Goal: Task Accomplishment & Management: Use online tool/utility

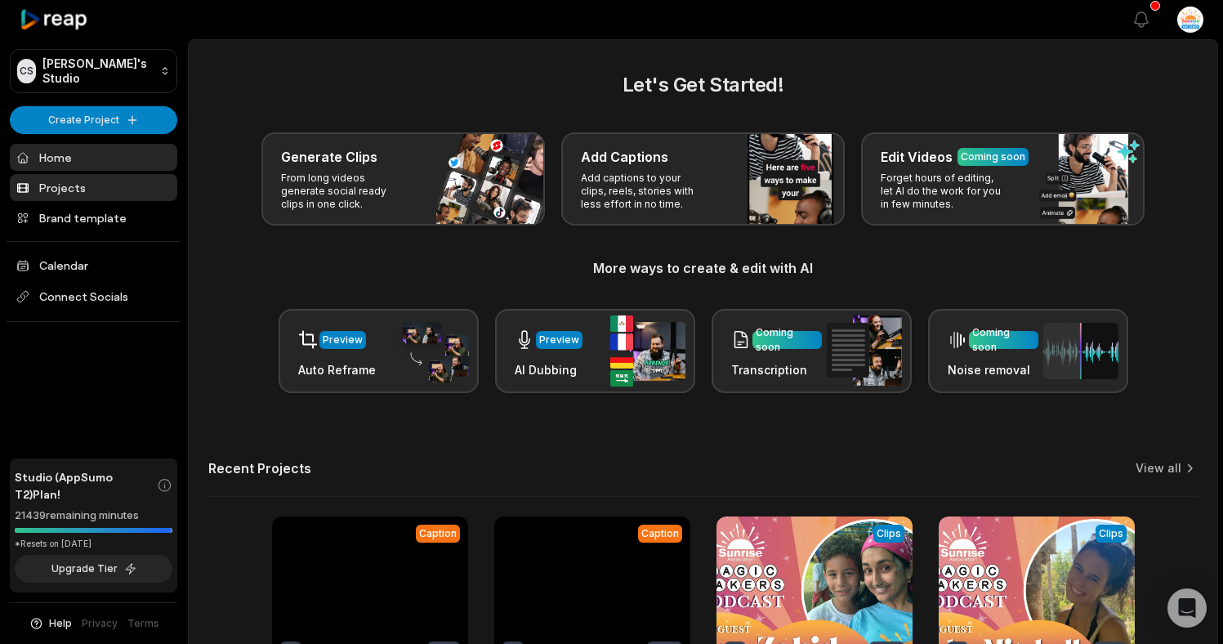
click at [77, 185] on link "Projects" at bounding box center [93, 187] width 167 height 27
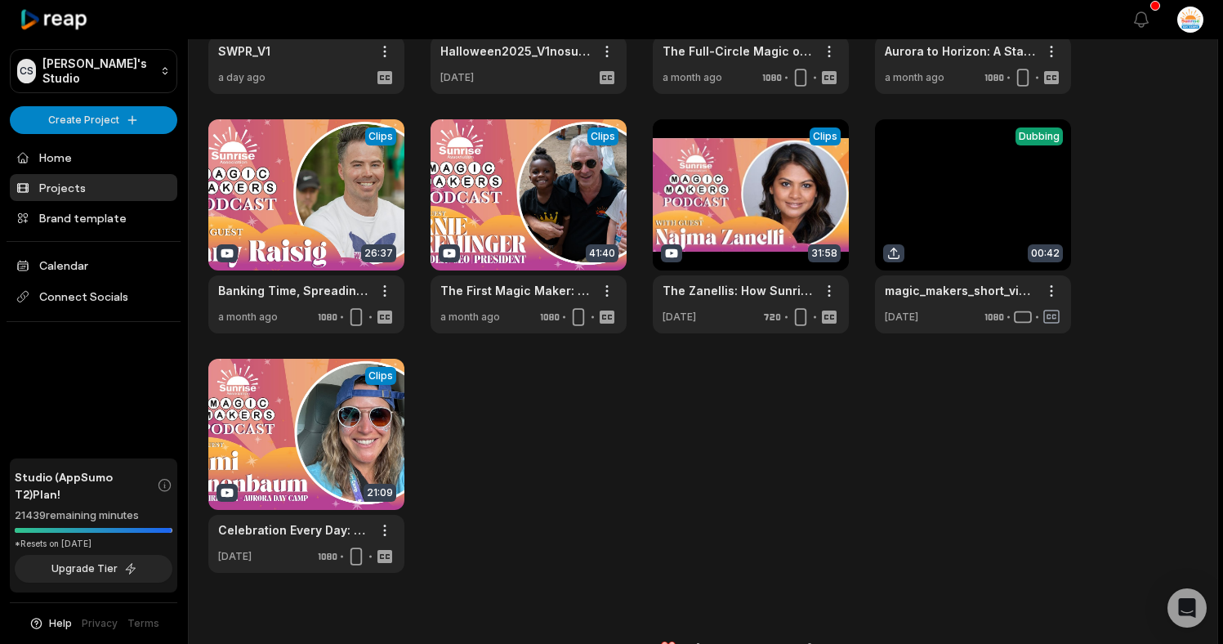
scroll to position [241, 0]
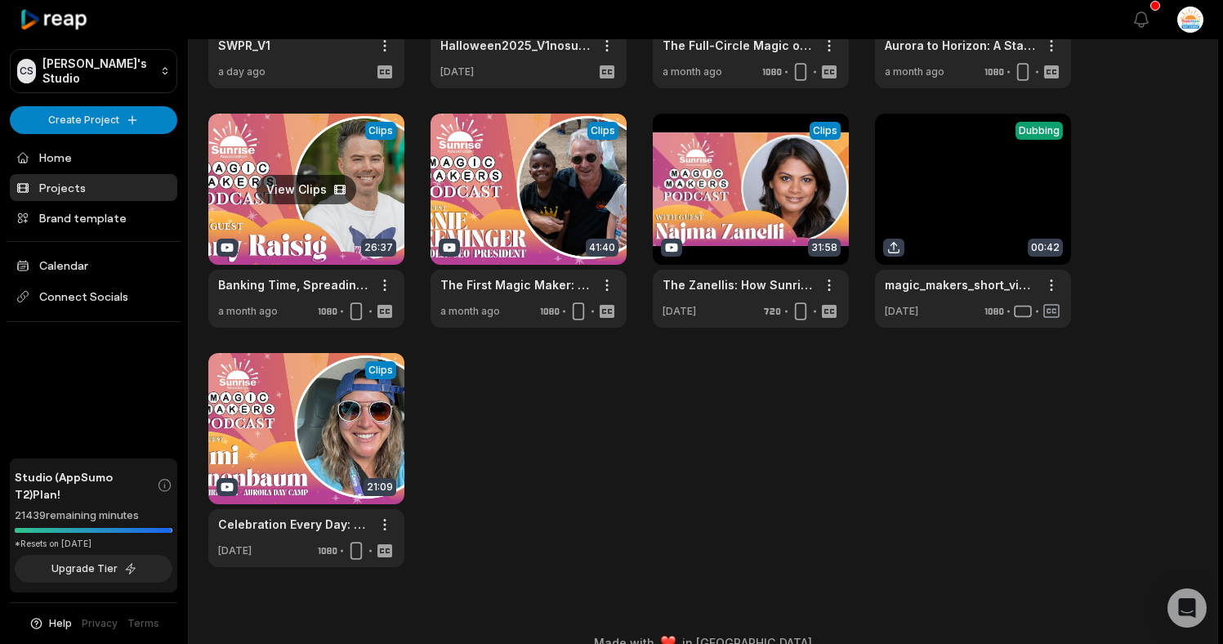
click at [296, 188] on link at bounding box center [306, 221] width 196 height 214
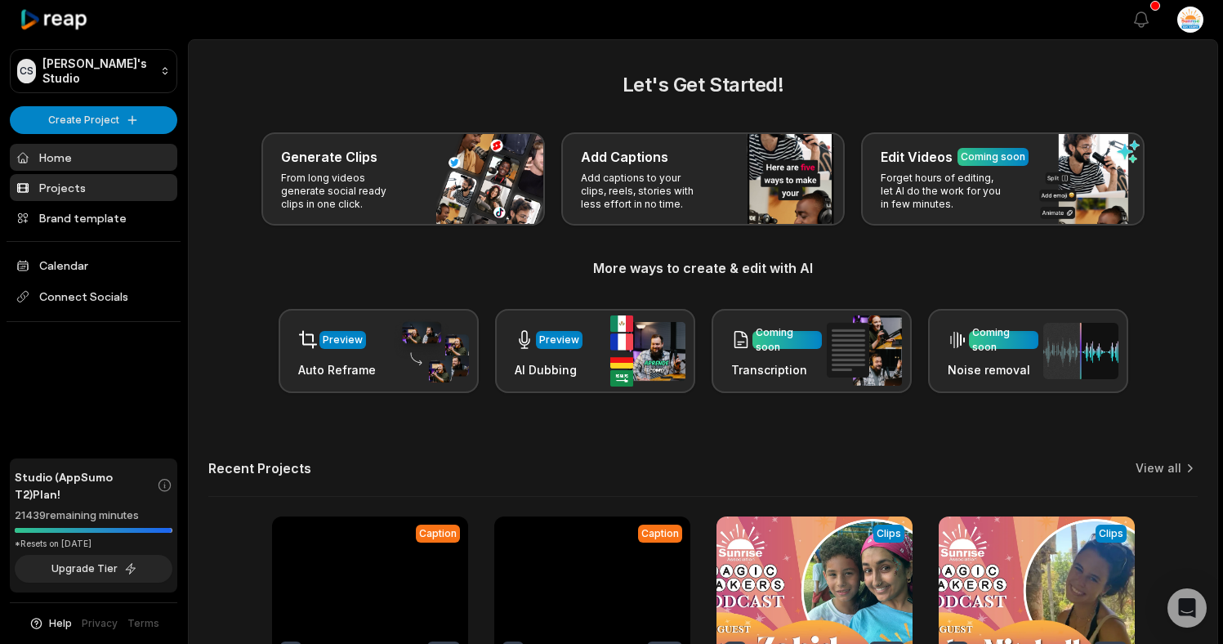
click at [47, 179] on link "Projects" at bounding box center [93, 187] width 167 height 27
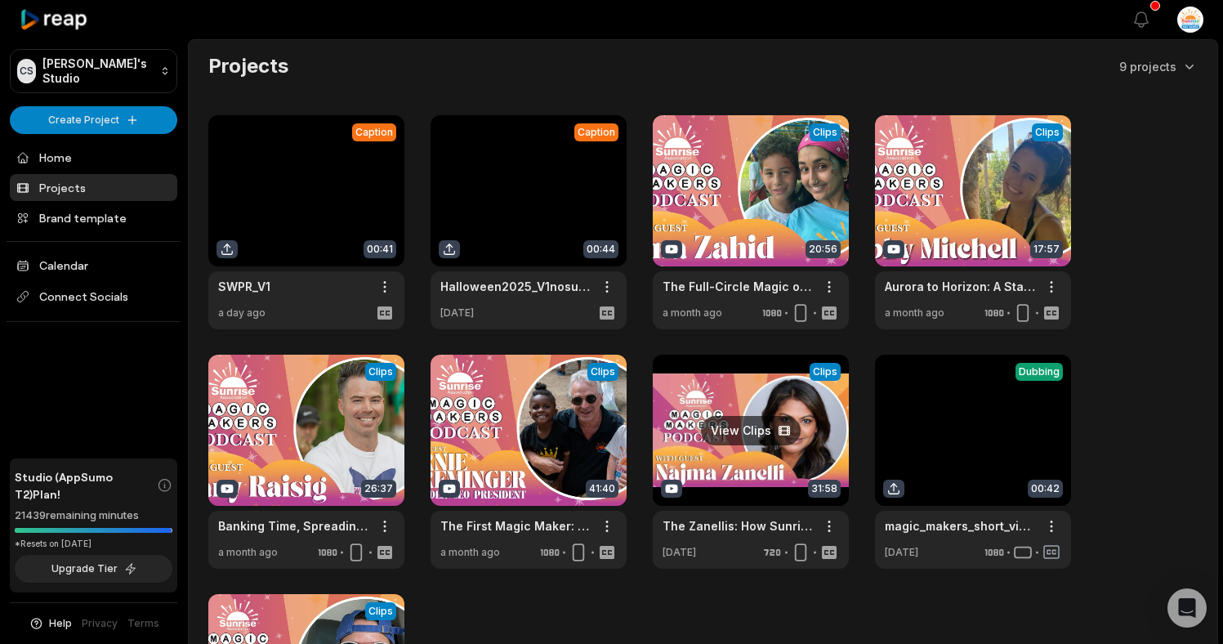
click at [764, 432] on link at bounding box center [751, 462] width 196 height 214
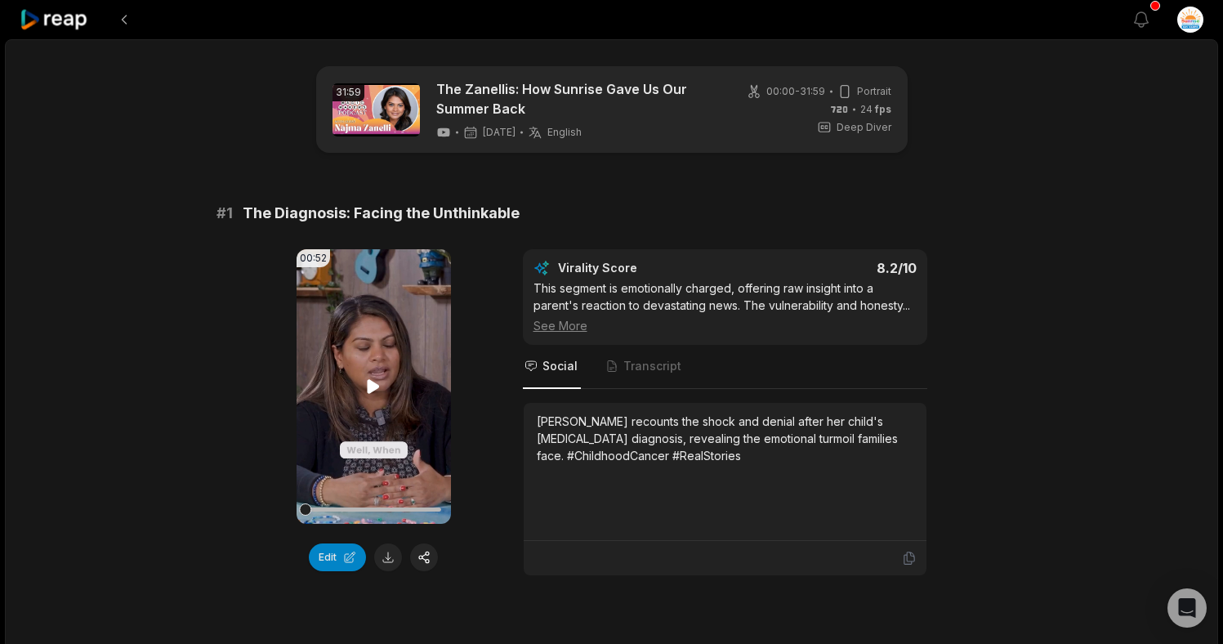
click at [371, 382] on icon at bounding box center [374, 386] width 12 height 14
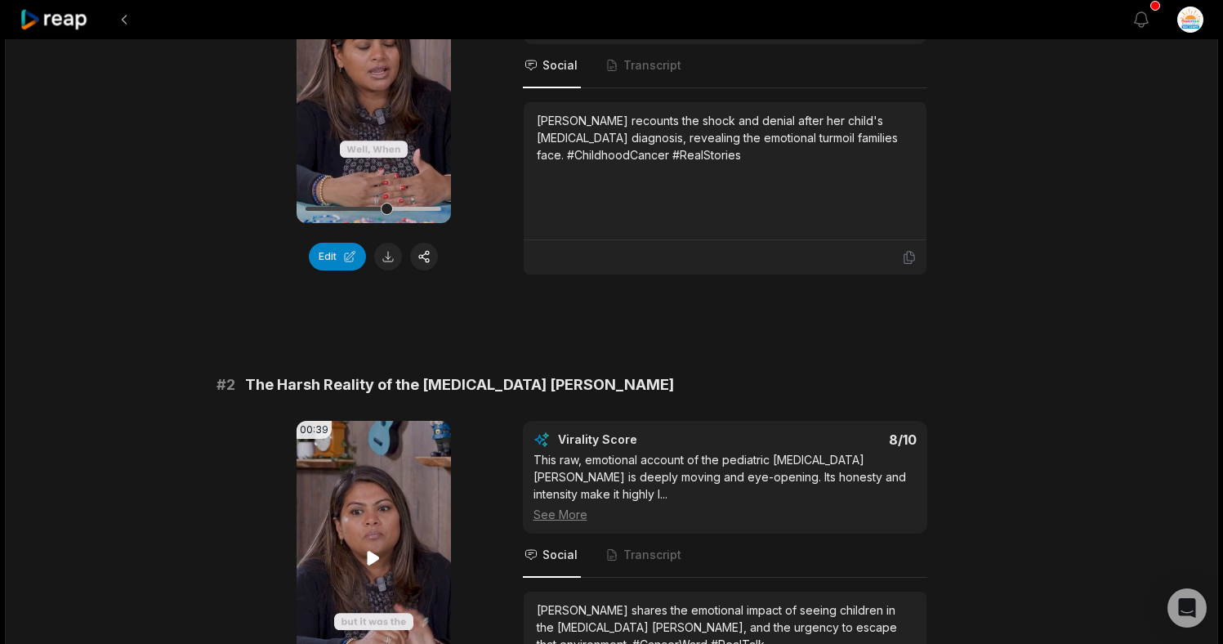
scroll to position [507, 0]
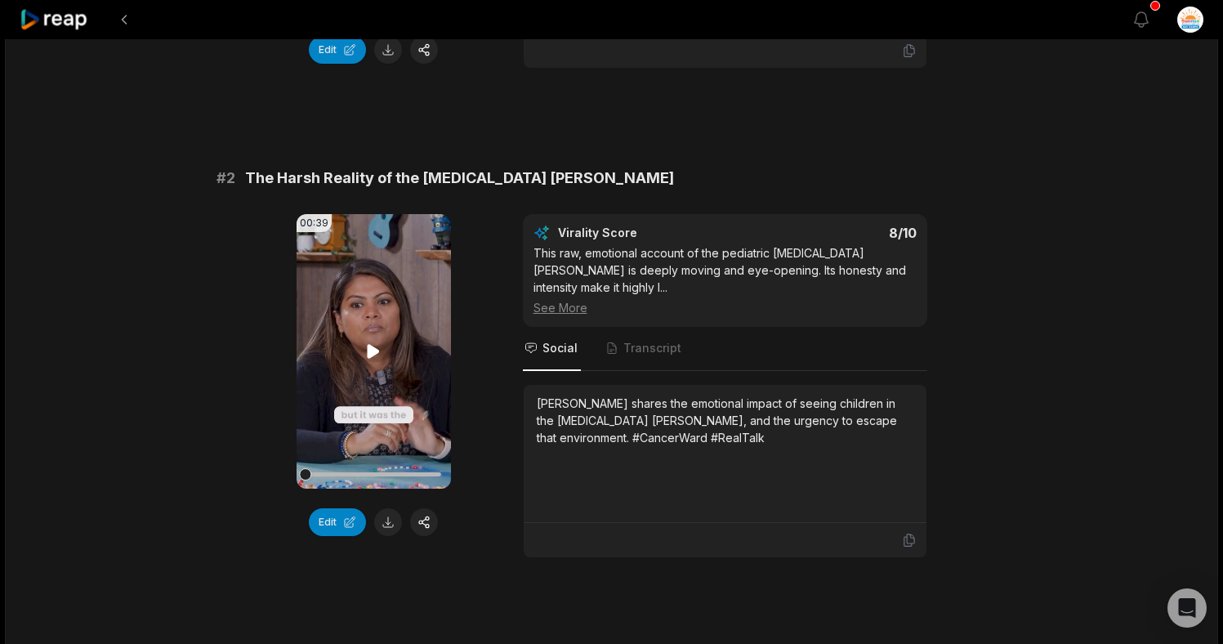
click at [372, 355] on icon at bounding box center [374, 351] width 12 height 14
drag, startPoint x: 0, startPoint y: 0, endPoint x: 346, endPoint y: 521, distance: 625.3
click at [346, 521] on button "Edit" at bounding box center [337, 522] width 57 height 28
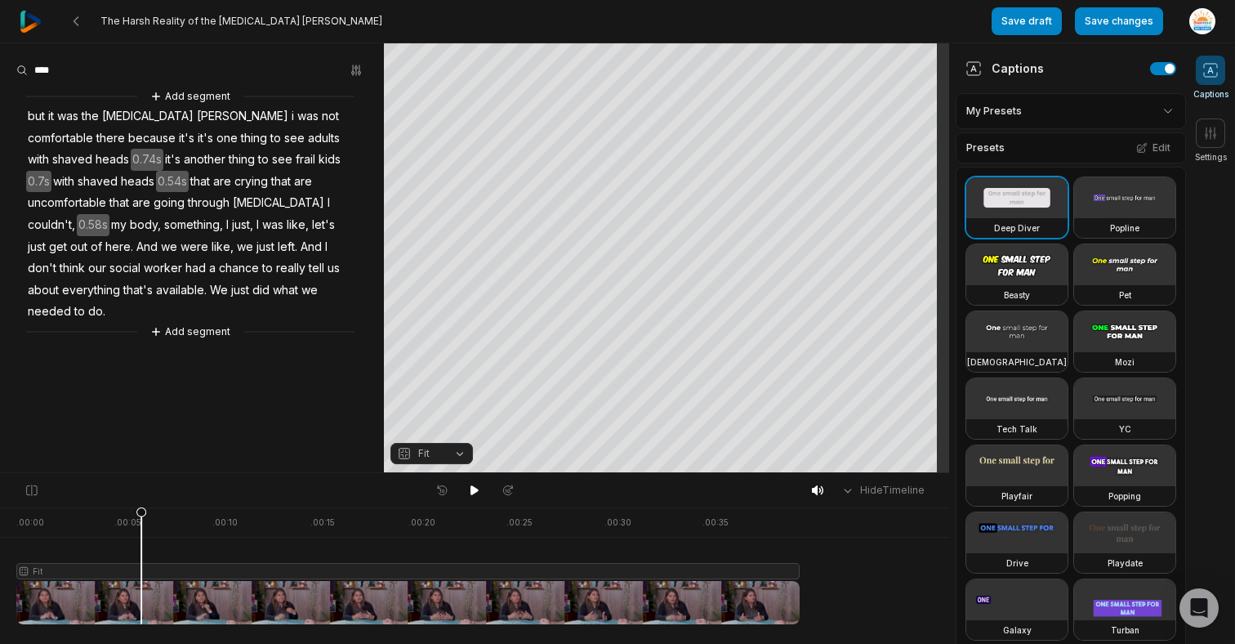
drag, startPoint x: 18, startPoint y: 513, endPoint x: 141, endPoint y: 544, distance: 127.2
click at [141, 544] on icon at bounding box center [141, 569] width 10 height 124
click at [159, 236] on span "And" at bounding box center [147, 247] width 25 height 22
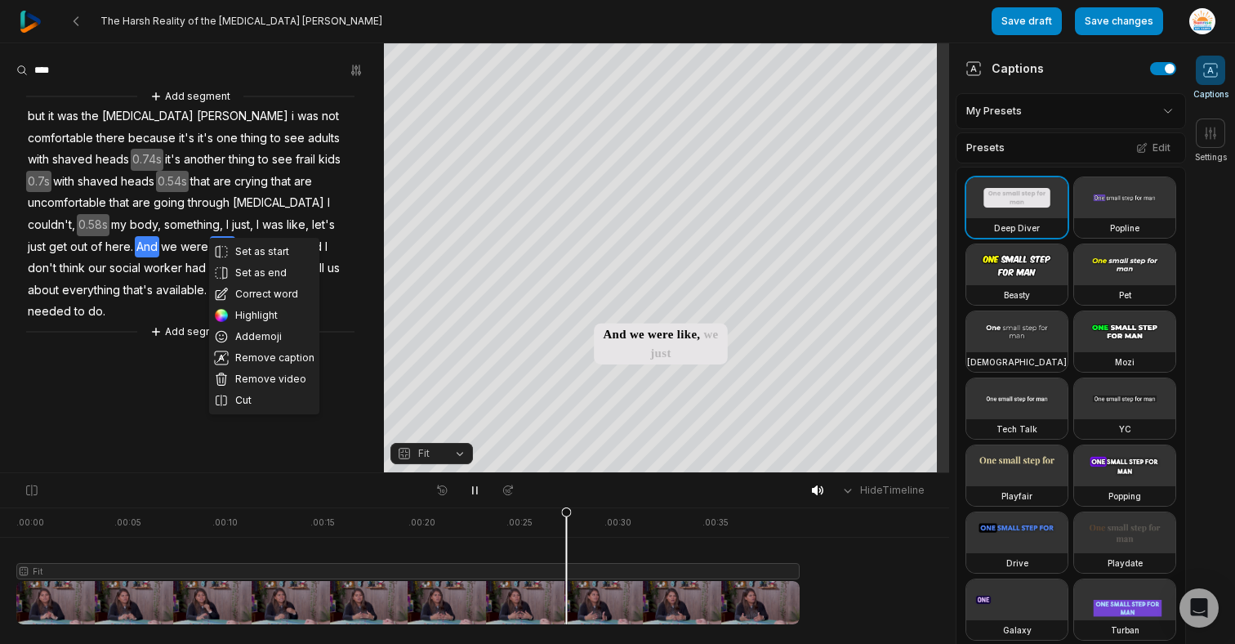
click at [346, 381] on aside "Set as start Set as end Correct word Highlight Add emoji Remove caption Remove …" at bounding box center [192, 257] width 384 height 429
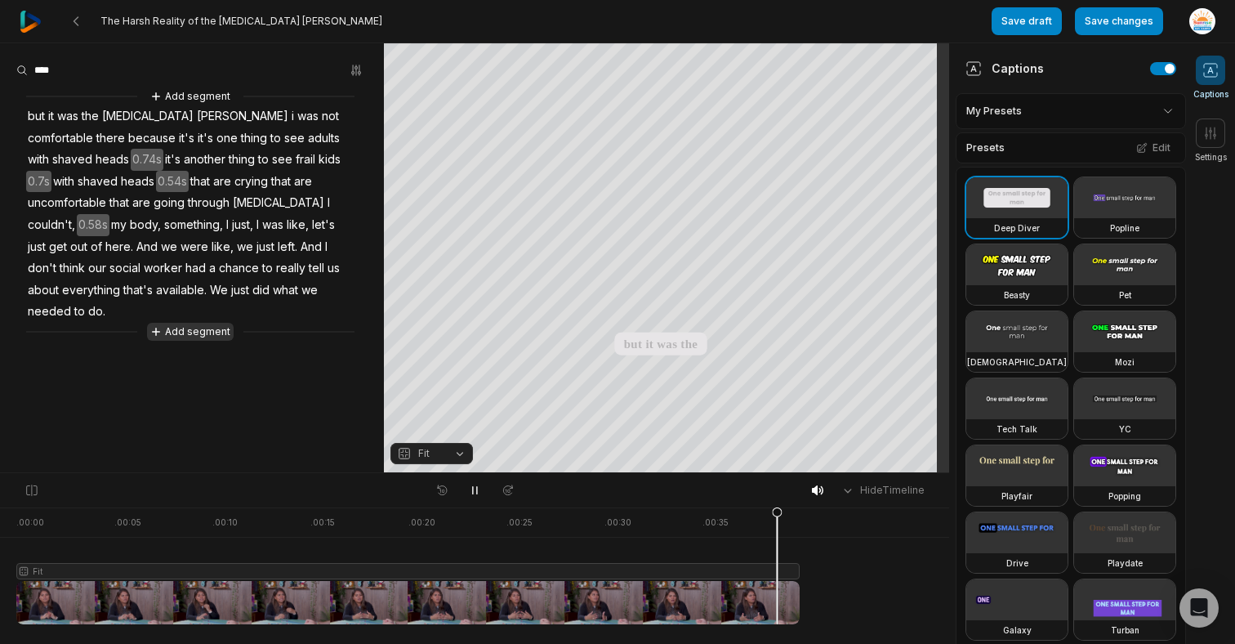
click at [191, 323] on button "Add segment" at bounding box center [190, 332] width 87 height 18
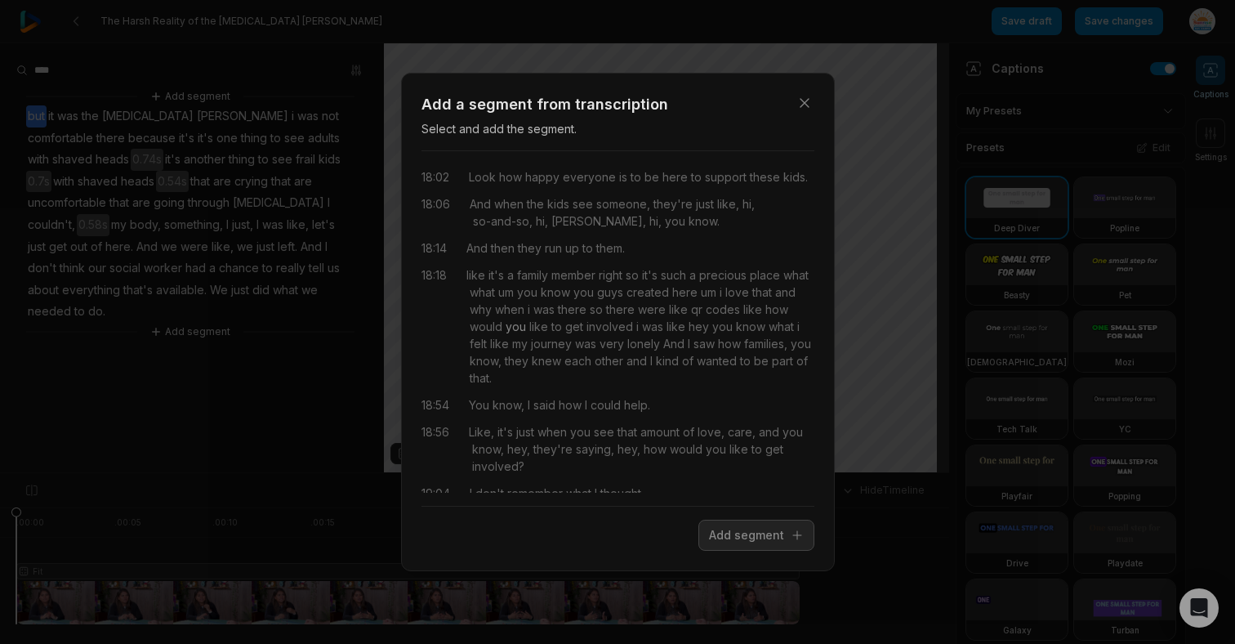
scroll to position [471, 0]
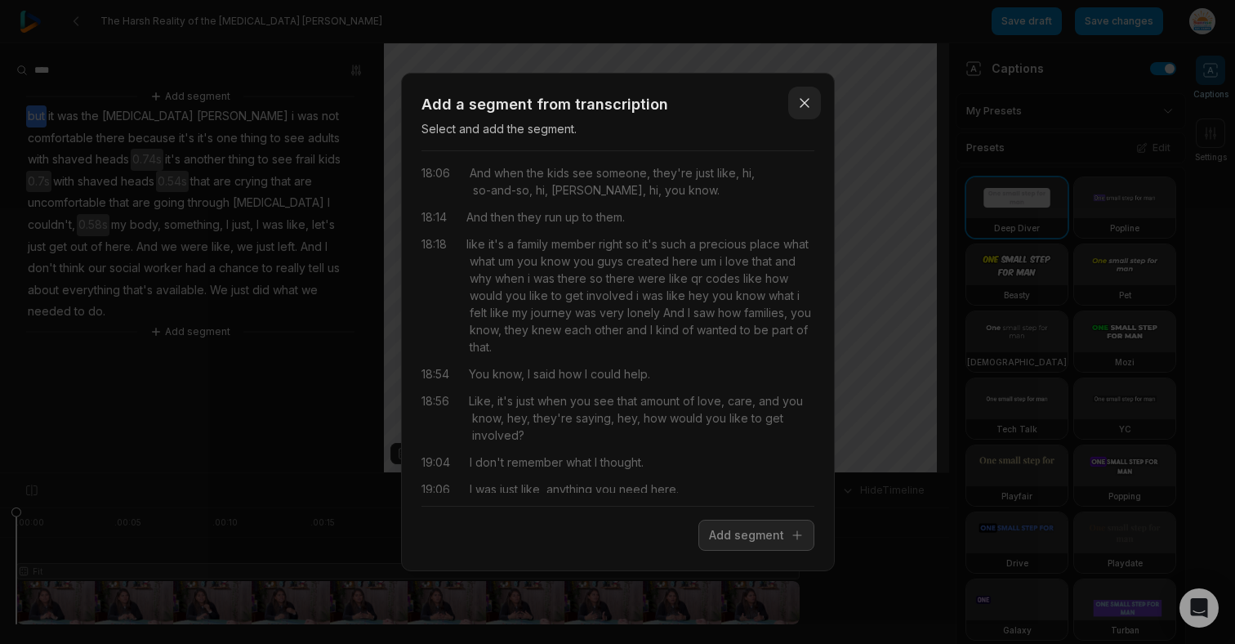
click at [795, 105] on button "Close" at bounding box center [804, 103] width 33 height 33
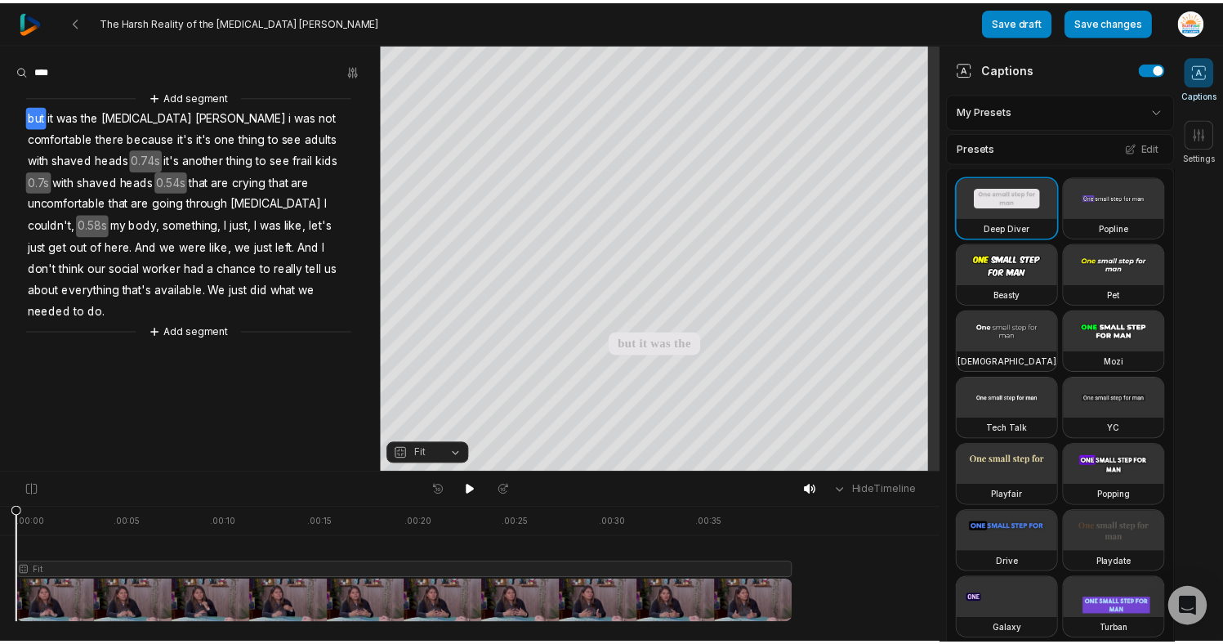
scroll to position [0, 0]
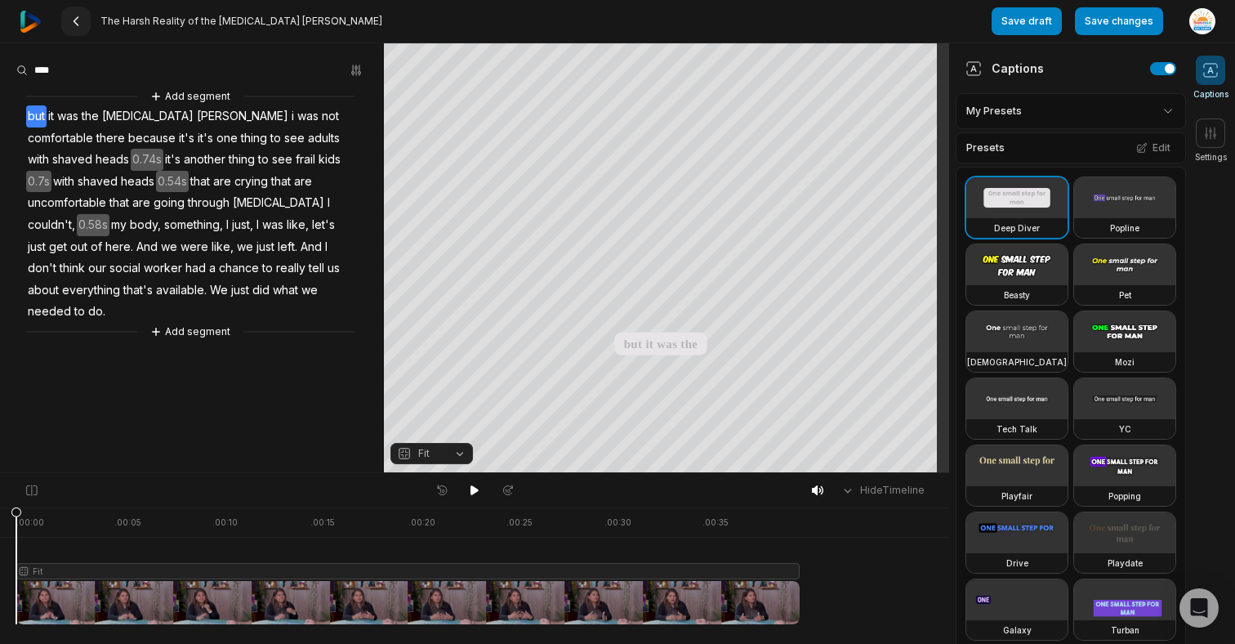
click at [72, 15] on icon at bounding box center [75, 21] width 13 height 13
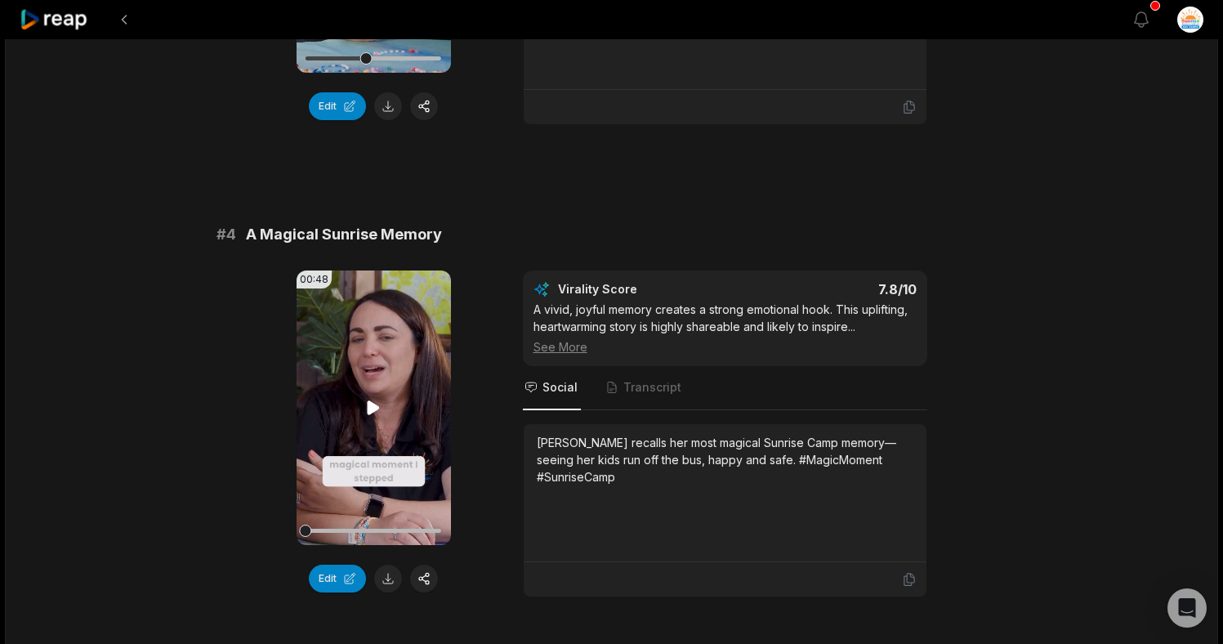
scroll to position [1479, 0]
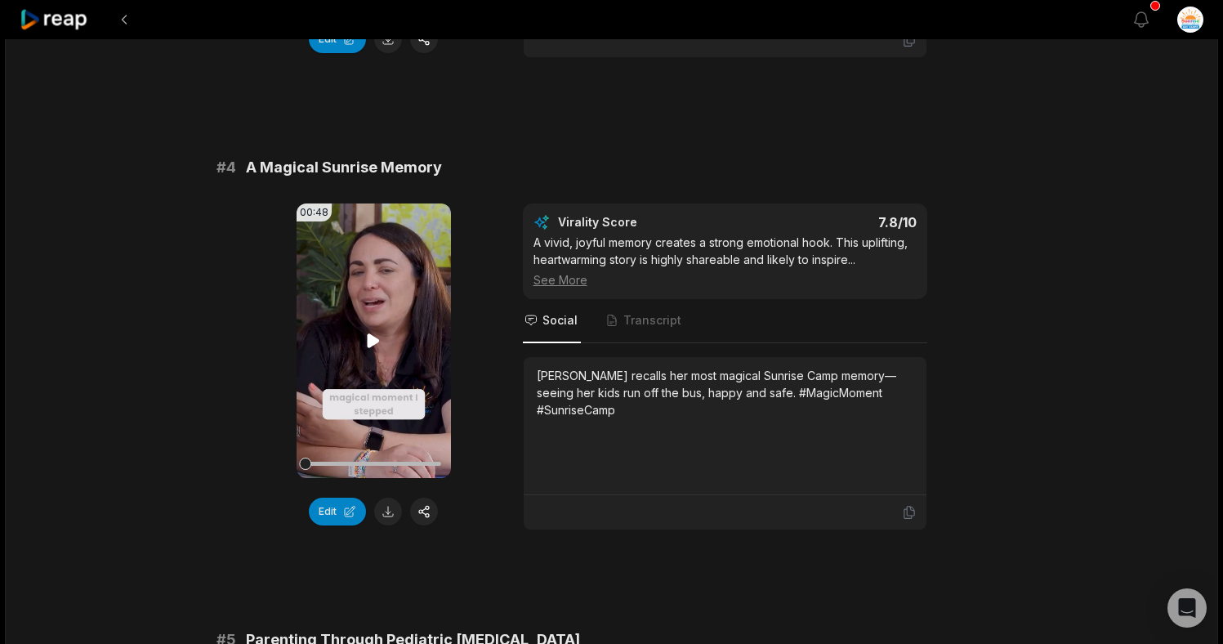
click at [379, 331] on icon at bounding box center [374, 341] width 20 height 20
click at [341, 497] on button "Edit" at bounding box center [337, 511] width 57 height 28
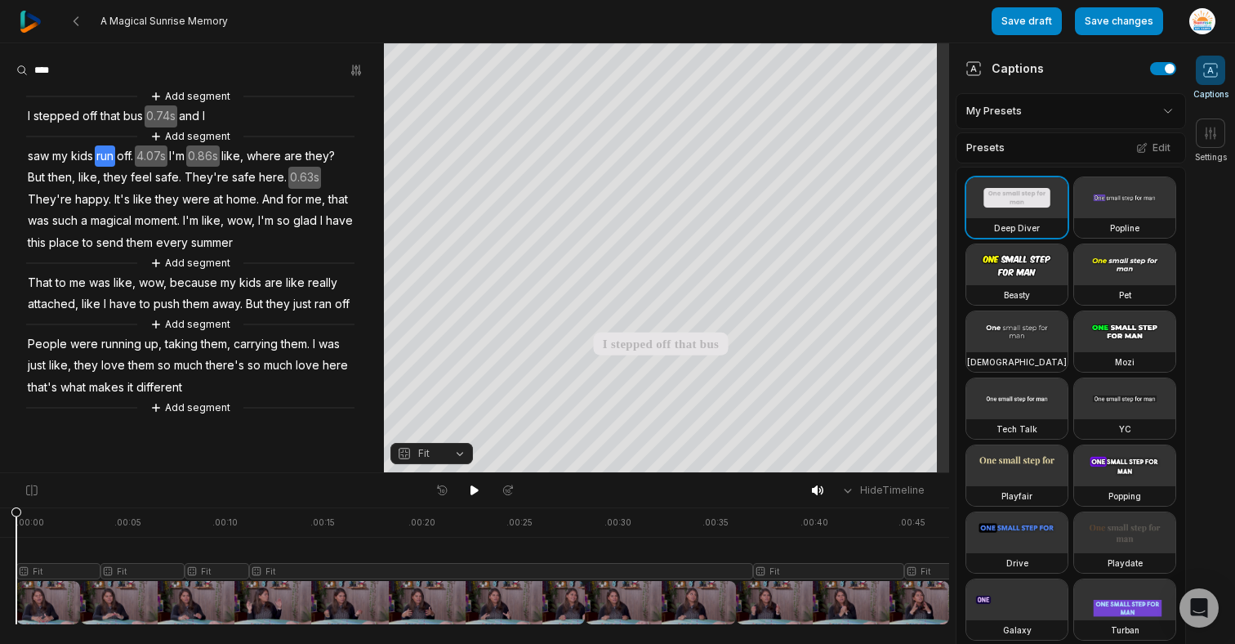
drag, startPoint x: 118, startPoint y: 517, endPoint x: -4, endPoint y: 521, distance: 122.6
click at [0, 521] on html "A Magical Sunrise Memory Save draft Save changes Open user menu Captions Settin…" at bounding box center [617, 322] width 1235 height 644
click at [123, 519] on div at bounding box center [482, 565] width 933 height 117
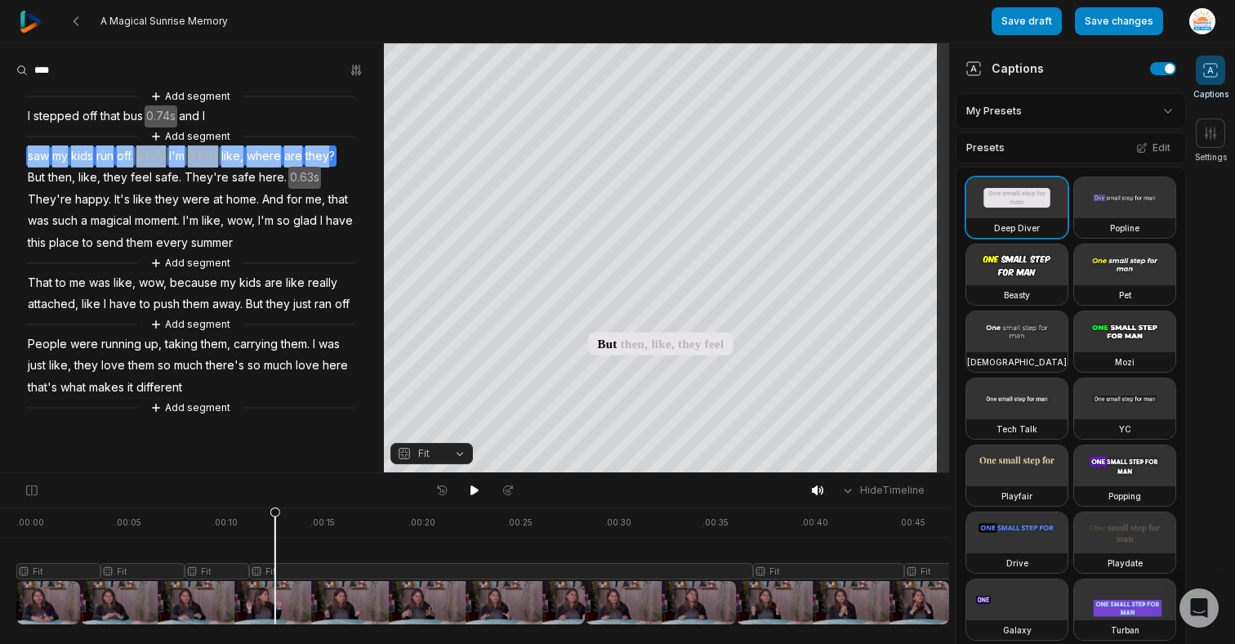
drag, startPoint x: 25, startPoint y: 154, endPoint x: 331, endPoint y: 149, distance: 305.6
click at [331, 149] on div "Add segment I stepped off that bus 0.74s and I Add segment saw my kids run off.…" at bounding box center [192, 251] width 384 height 329
click at [317, 124] on button "Remove video" at bounding box center [325, 129] width 110 height 21
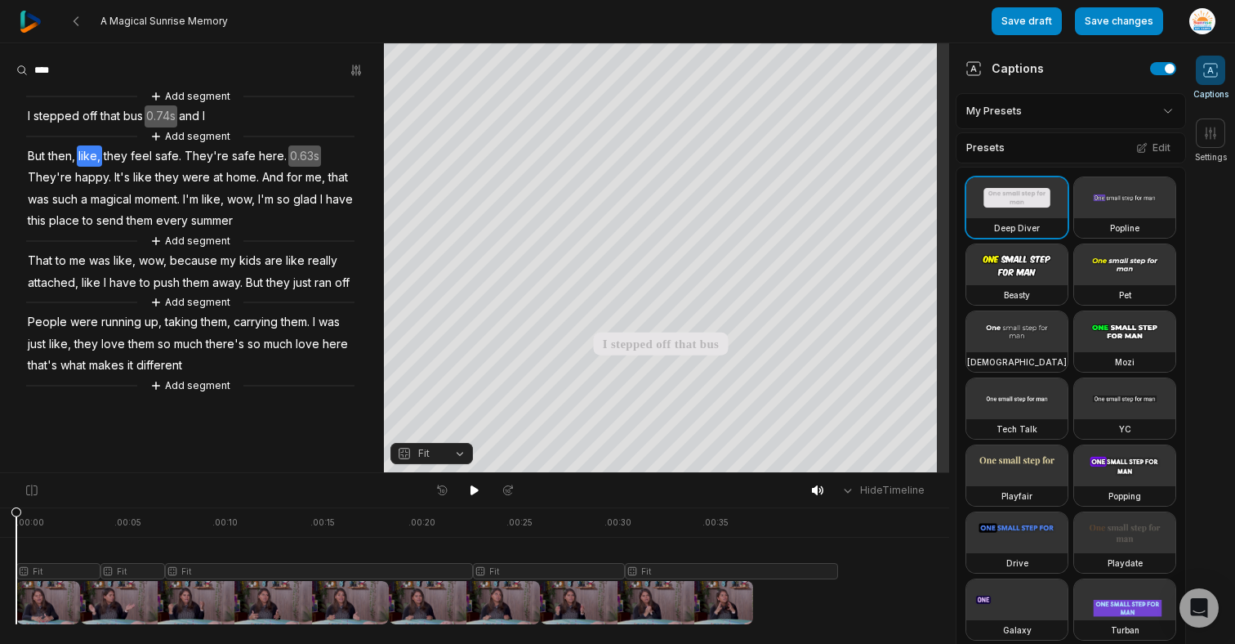
drag, startPoint x: 123, startPoint y: 543, endPoint x: -2, endPoint y: 543, distance: 125.8
click at [0, 543] on html "A Magical Sunrise Memory Save draft Save changes Open user menu Captions Settin…" at bounding box center [617, 322] width 1235 height 644
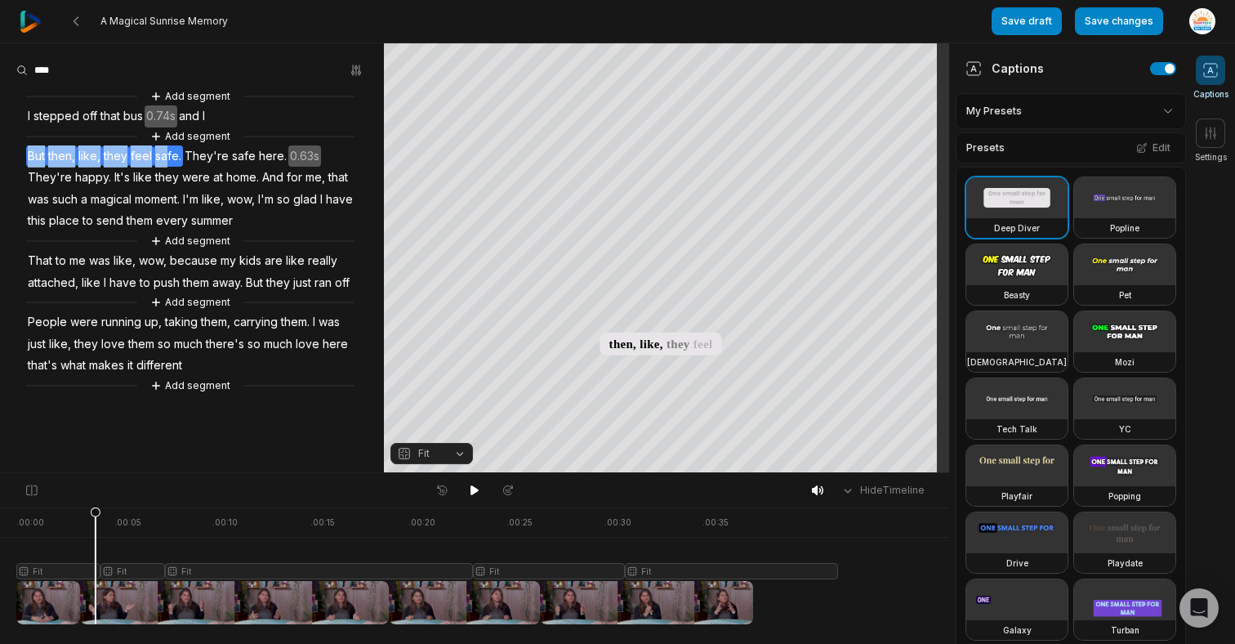
drag, startPoint x: 29, startPoint y: 155, endPoint x: 32, endPoint y: 90, distance: 65.4
click at [163, 158] on div "Add segment I stepped off that bus 0.74s and I Add segment But then, like, they…" at bounding box center [192, 240] width 384 height 307
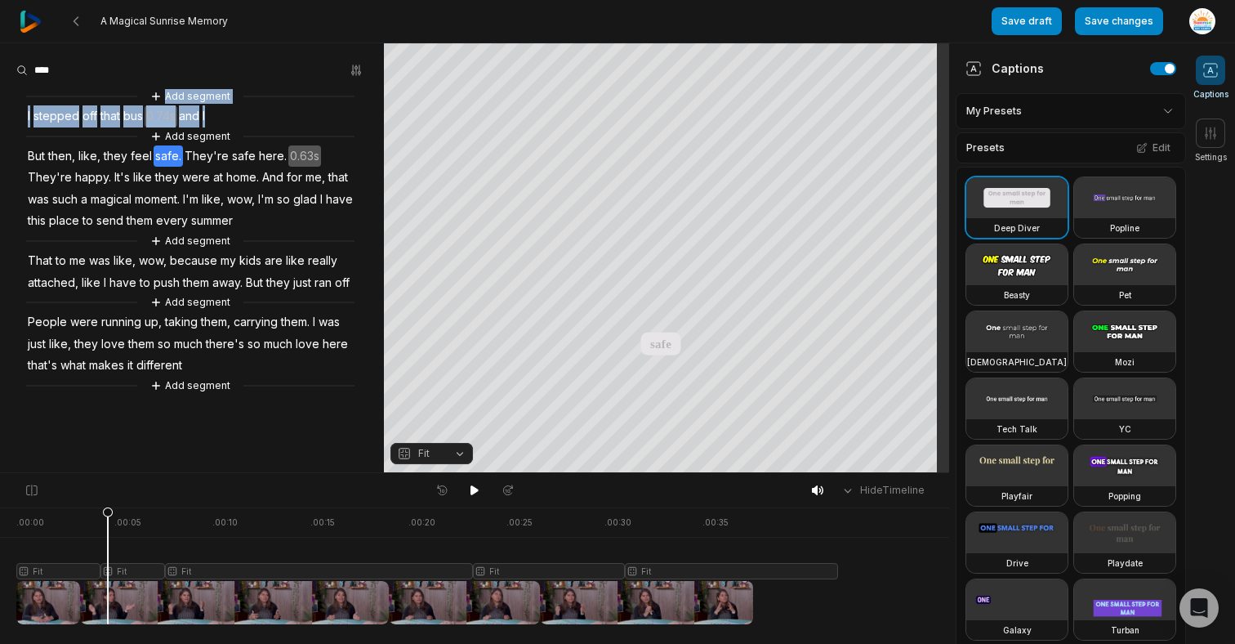
drag, startPoint x: 25, startPoint y: 108, endPoint x: 80, endPoint y: 130, distance: 59.0
click at [80, 130] on div "Add segment I stepped off that bus 0.74s and I Add segment But then, like, they…" at bounding box center [192, 240] width 384 height 307
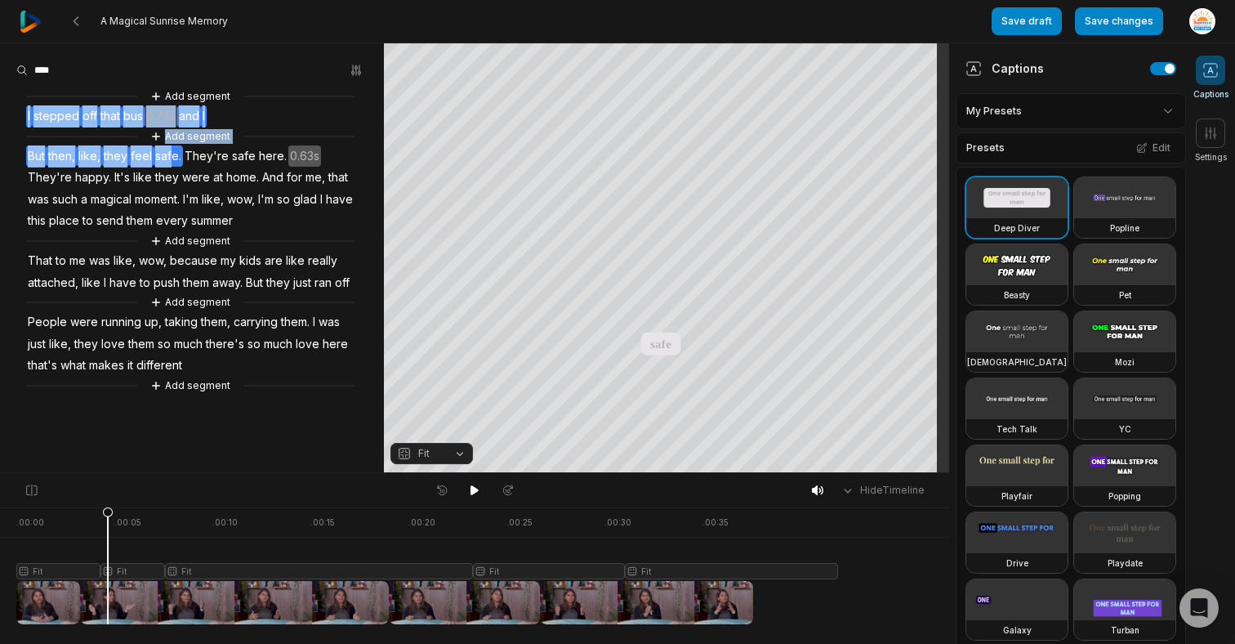
drag, startPoint x: 25, startPoint y: 108, endPoint x: 172, endPoint y: 152, distance: 154.3
click at [172, 152] on div "Add segment I stepped off that bus 0.74s and I Add segment But then, like, they…" at bounding box center [192, 240] width 384 height 307
drag, startPoint x: 184, startPoint y: 127, endPoint x: 114, endPoint y: 259, distance: 149.1
click at [184, 127] on button "Remove video" at bounding box center [170, 129] width 110 height 21
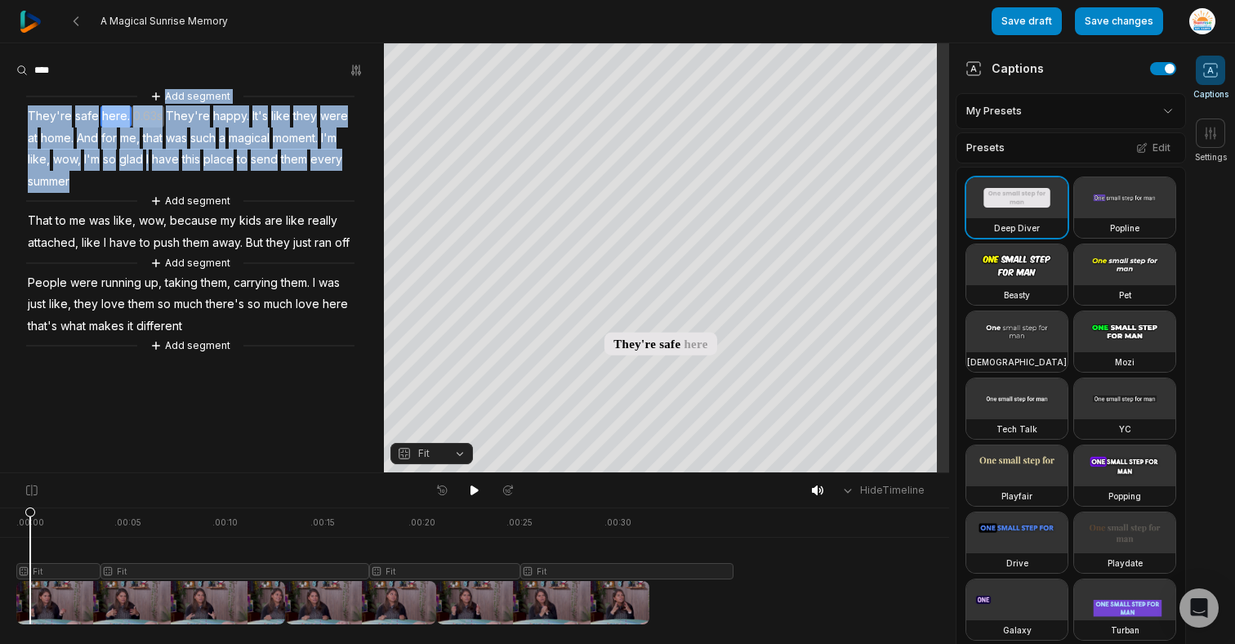
drag, startPoint x: 38, startPoint y: 551, endPoint x: 23, endPoint y: 552, distance: 14.7
click at [27, 553] on div at bounding box center [332, 565] width 633 height 117
drag, startPoint x: 38, startPoint y: 522, endPoint x: -34, endPoint y: 530, distance: 73.2
click at [0, 530] on html "A Magical Sunrise Memory Save draft Save changes Open user menu Captions Settin…" at bounding box center [617, 322] width 1235 height 644
click at [1117, 109] on html "A Magical Sunrise Memory Save draft Save changes Open user menu Captions Settin…" at bounding box center [617, 322] width 1235 height 644
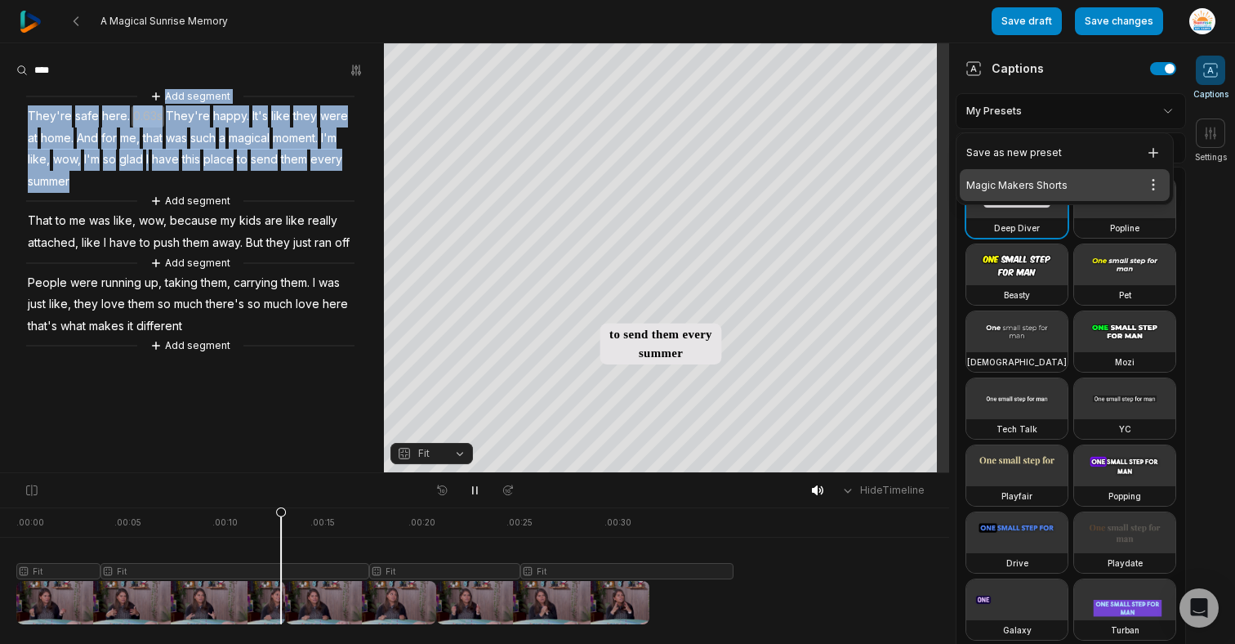
click at [1081, 181] on div "Magic Makers Shorts Open options" at bounding box center [1065, 185] width 210 height 32
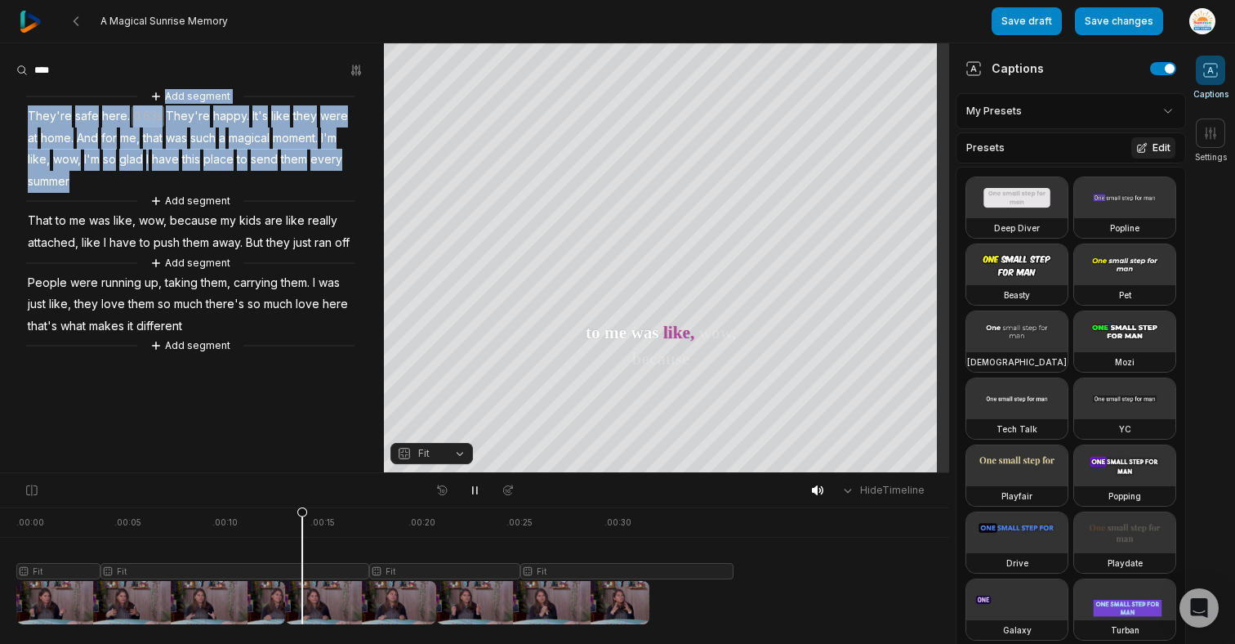
click at [1135, 149] on button "Edit" at bounding box center [1153, 147] width 44 height 21
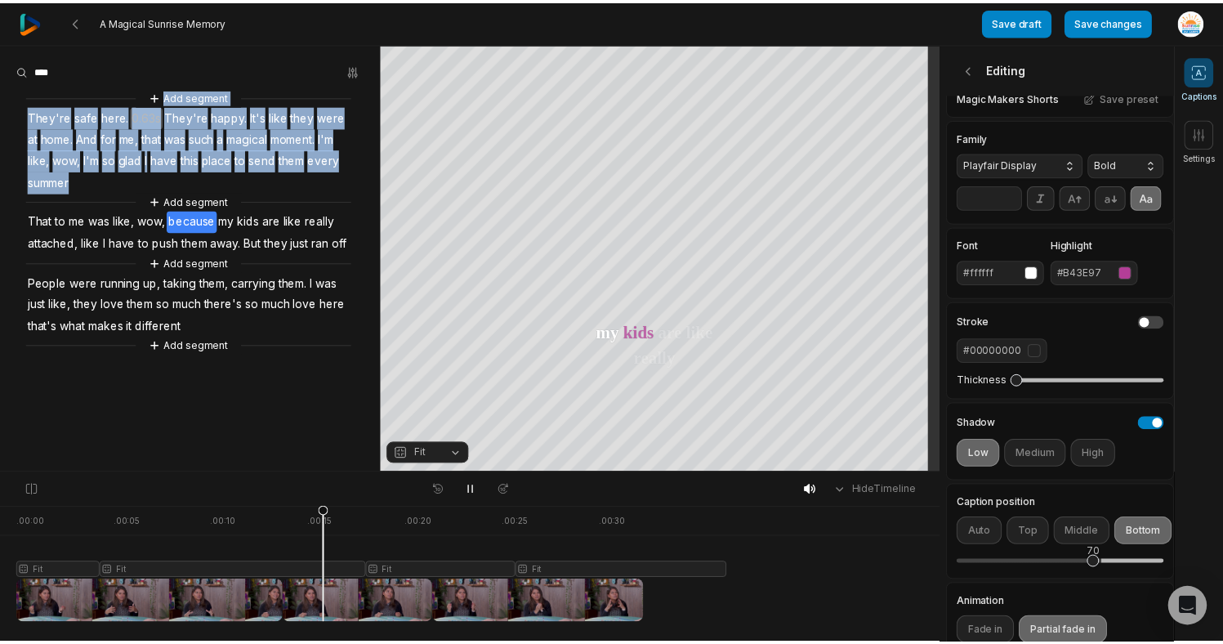
scroll to position [28, 0]
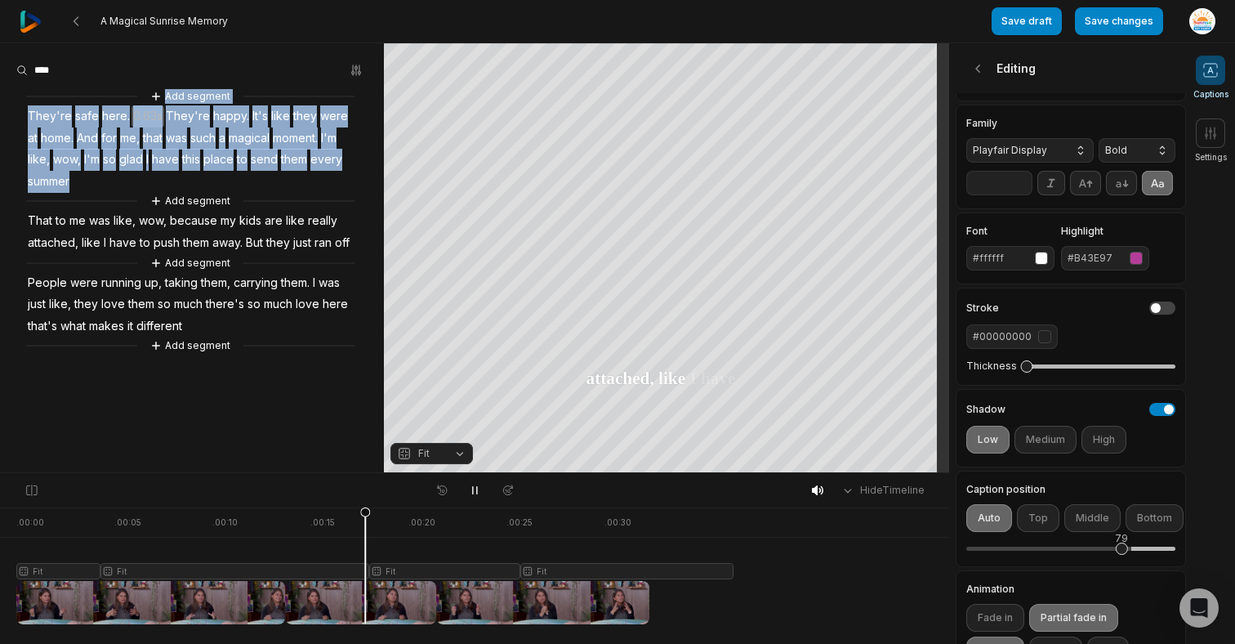
drag, startPoint x: 1107, startPoint y: 578, endPoint x: 1122, endPoint y: 581, distance: 15.9
click at [1122, 566] on div "79" at bounding box center [1070, 549] width 209 height 34
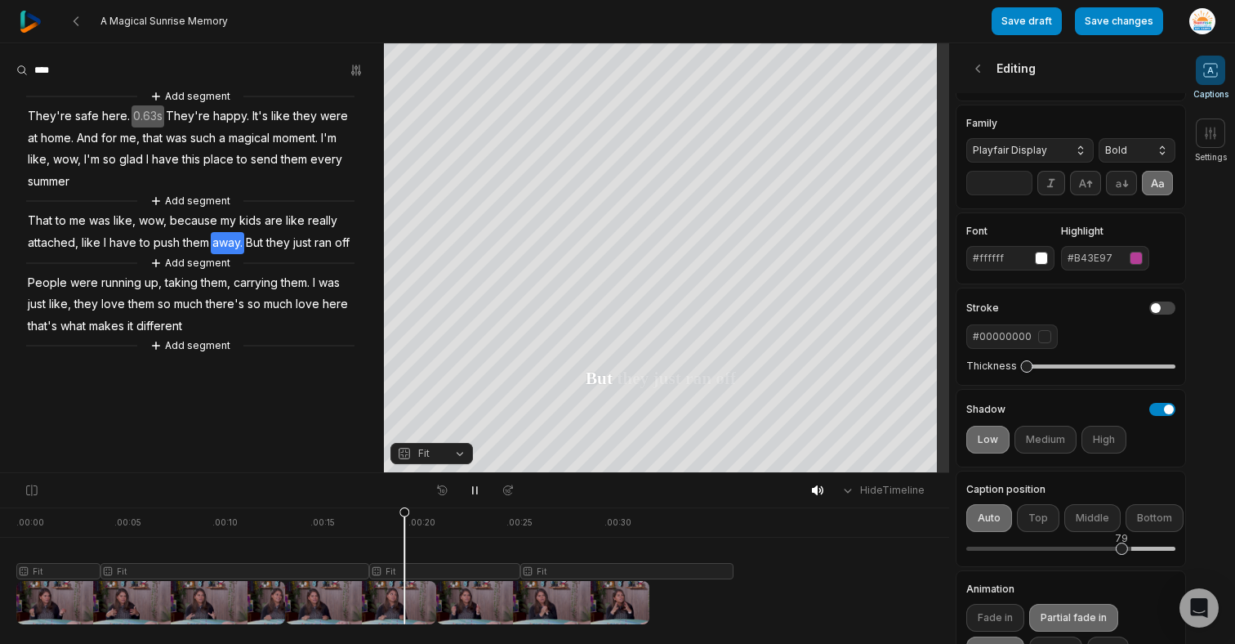
drag, startPoint x: 995, startPoint y: 195, endPoint x: 958, endPoint y: 194, distance: 36.8
click at [958, 194] on div "Family Playfair Display Bold **" at bounding box center [1071, 157] width 230 height 105
click at [979, 194] on input "**" at bounding box center [999, 183] width 66 height 25
drag, startPoint x: 985, startPoint y: 192, endPoint x: 976, endPoint y: 193, distance: 9.0
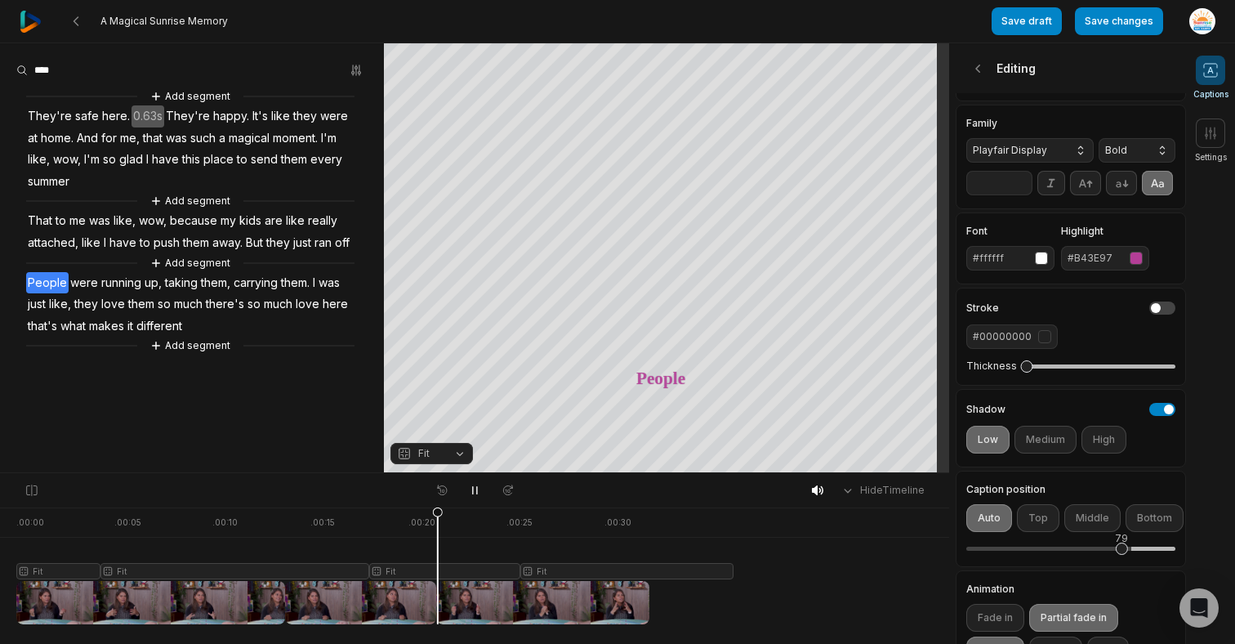
click at [976, 193] on input "**" at bounding box center [999, 183] width 66 height 25
click at [992, 193] on input "**" at bounding box center [999, 183] width 66 height 25
type input "*"
click at [855, 573] on div "Fit Fit Fit Fit" at bounding box center [474, 558] width 949 height 42
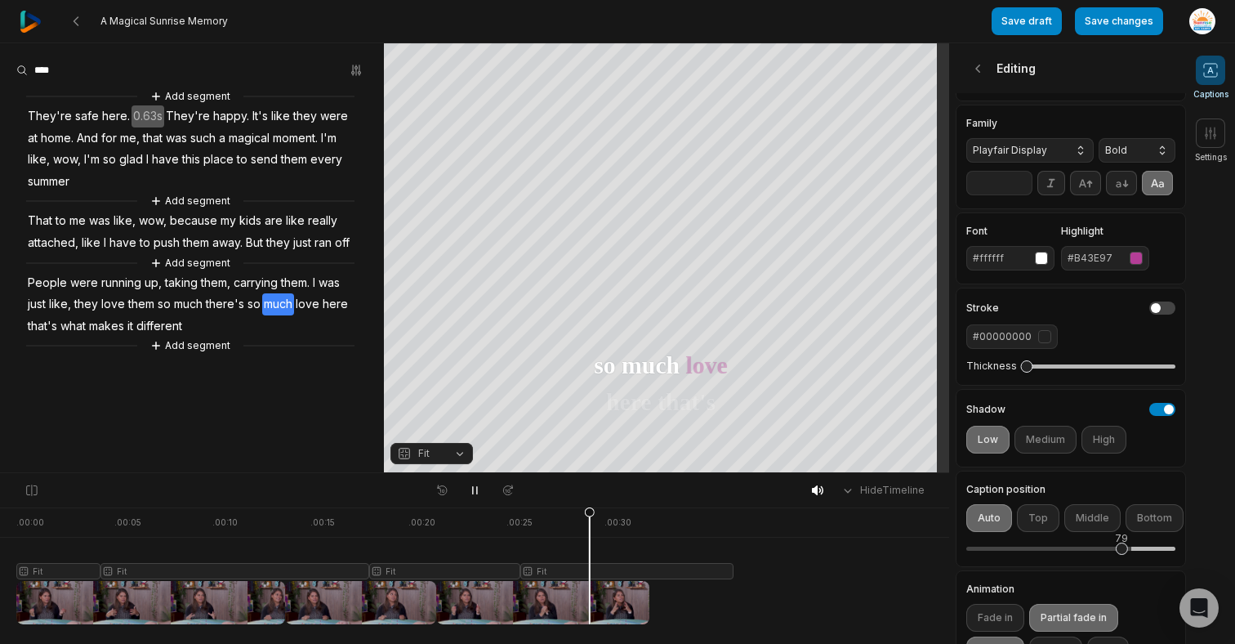
click at [1019, 195] on input "**" at bounding box center [999, 183] width 66 height 25
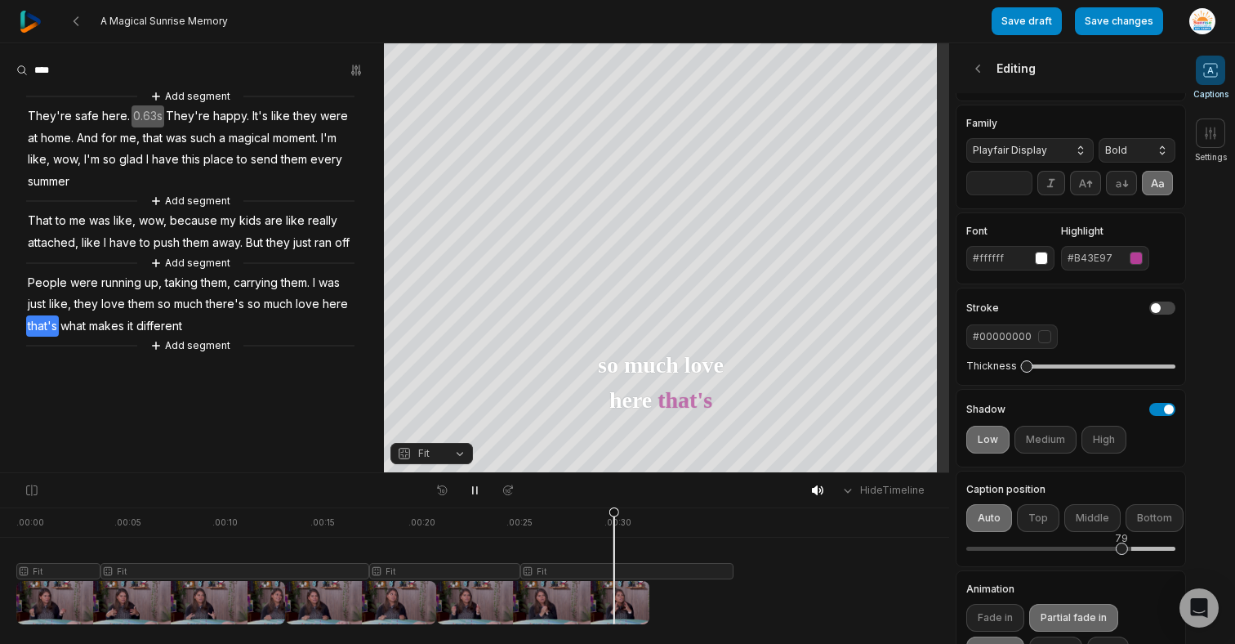
click at [1019, 195] on input "**" at bounding box center [999, 183] width 66 height 25
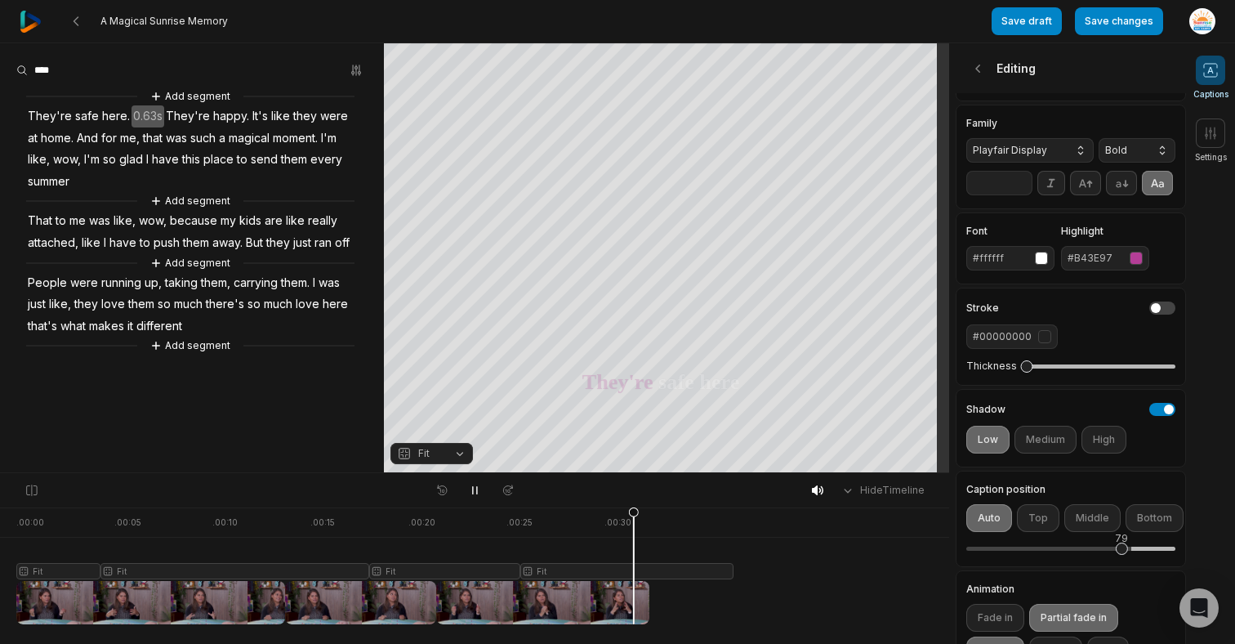
click at [1019, 195] on input "**" at bounding box center [999, 183] width 66 height 25
type input "**"
click at [1019, 195] on input "**" at bounding box center [999, 183] width 66 height 25
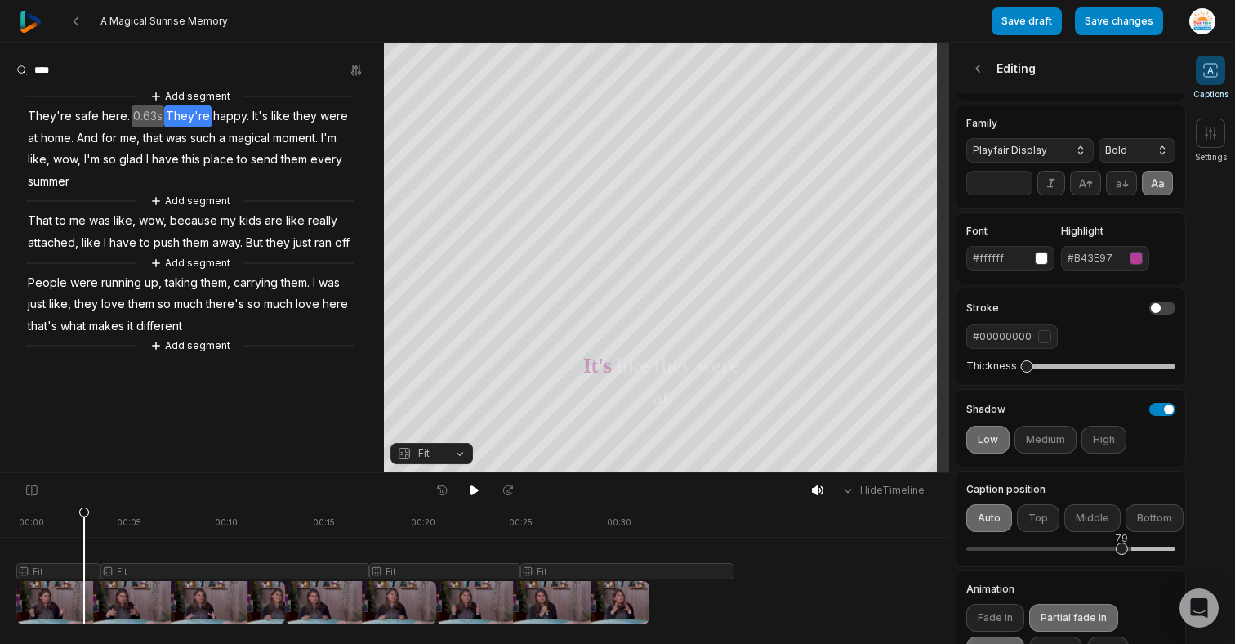
drag, startPoint x: 47, startPoint y: 518, endPoint x: 93, endPoint y: 531, distance: 47.6
click at [90, 531] on icon at bounding box center [83, 565] width 11 height 118
click at [1053, 21] on button "Save draft" at bounding box center [1027, 21] width 70 height 28
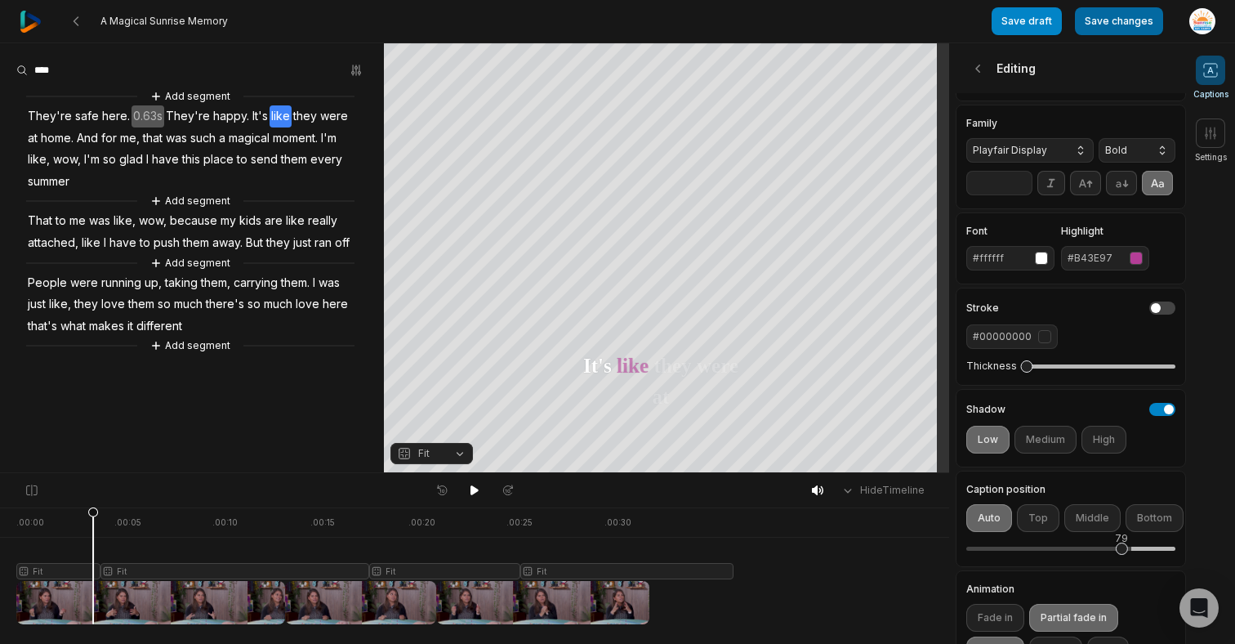
click at [1108, 23] on button "Save changes" at bounding box center [1119, 21] width 88 height 28
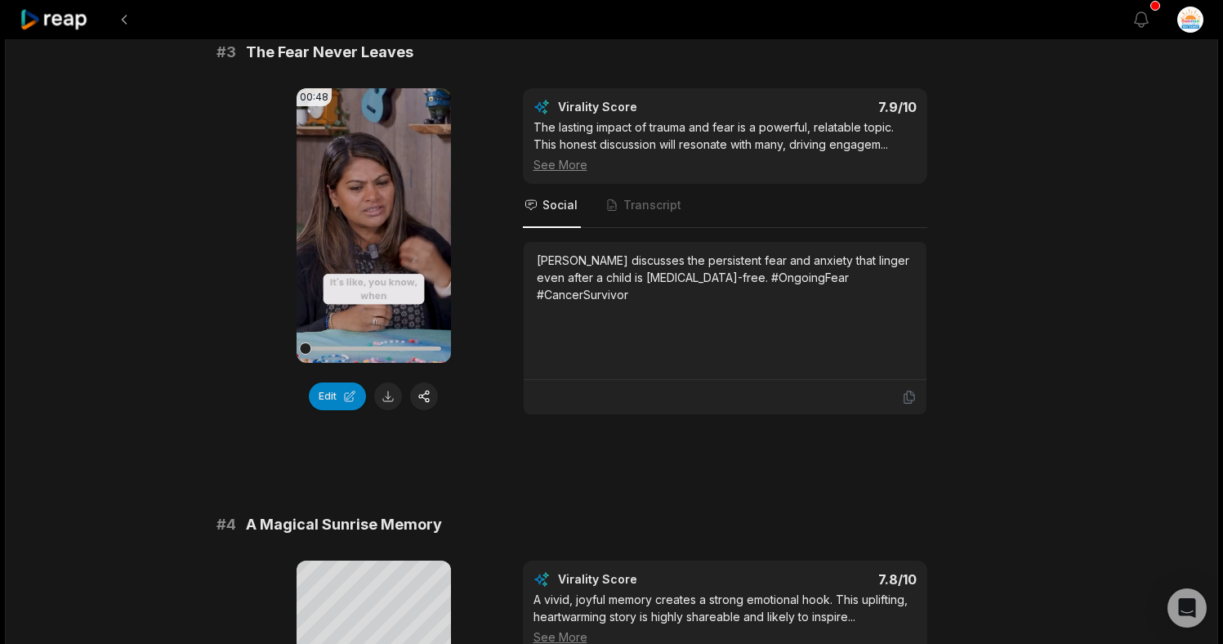
scroll to position [1035, 0]
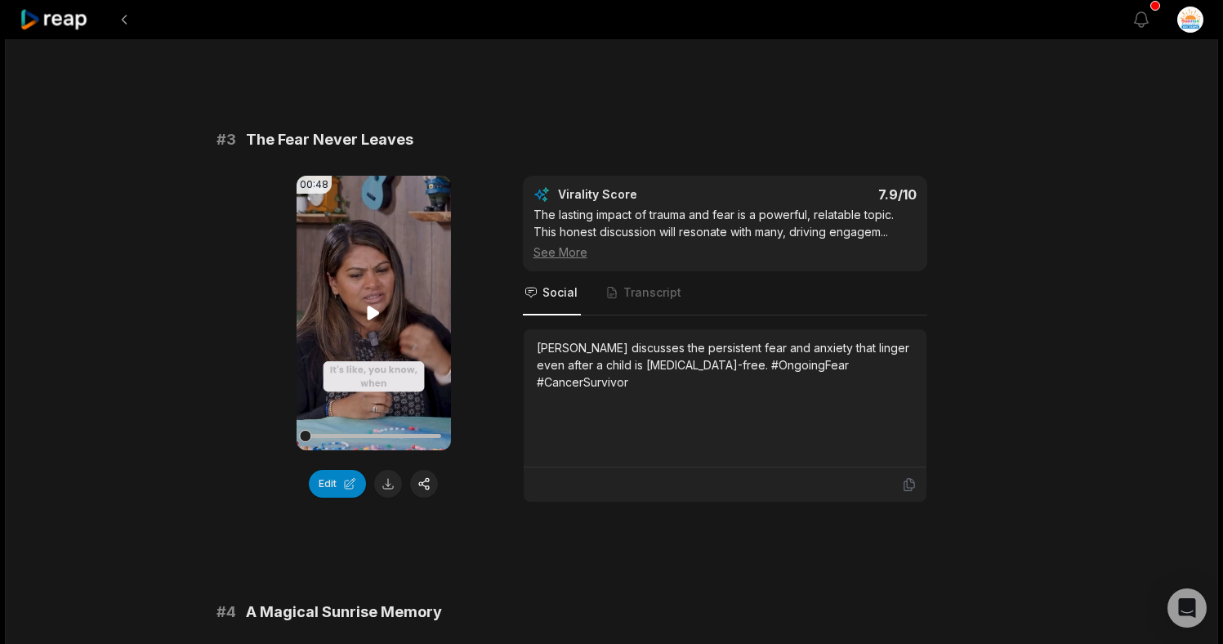
click at [368, 306] on icon at bounding box center [374, 313] width 12 height 14
drag, startPoint x: 377, startPoint y: 302, endPoint x: 390, endPoint y: 298, distance: 12.9
click at [377, 303] on icon at bounding box center [374, 313] width 20 height 20
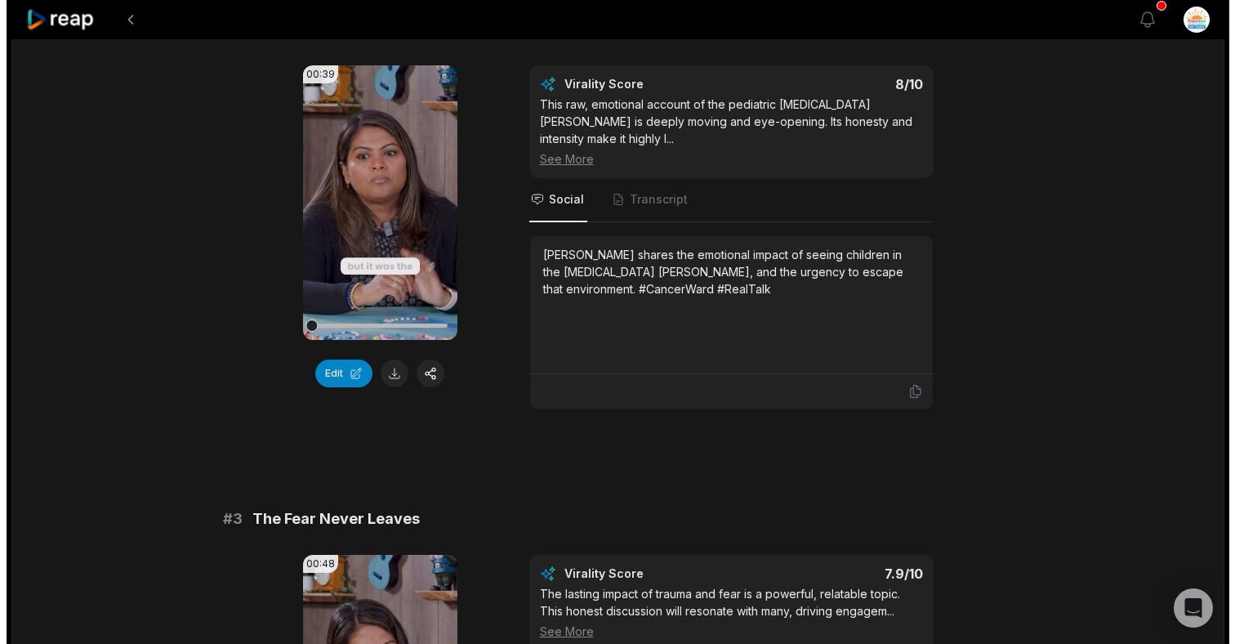
scroll to position [0, 0]
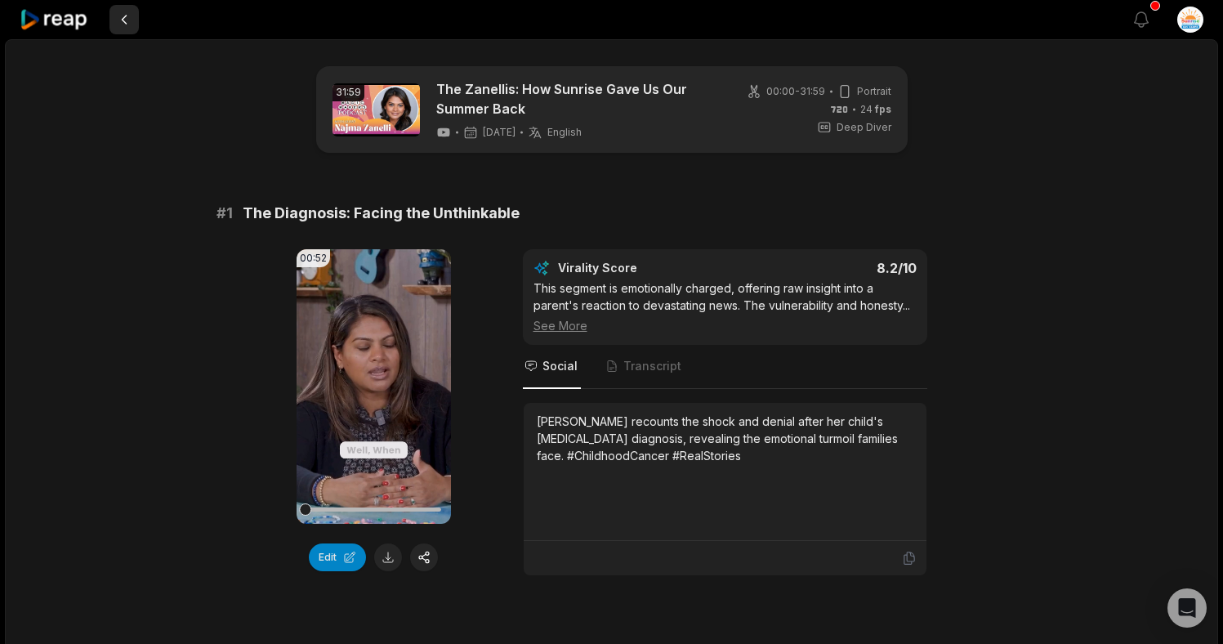
click at [125, 25] on button at bounding box center [123, 19] width 29 height 29
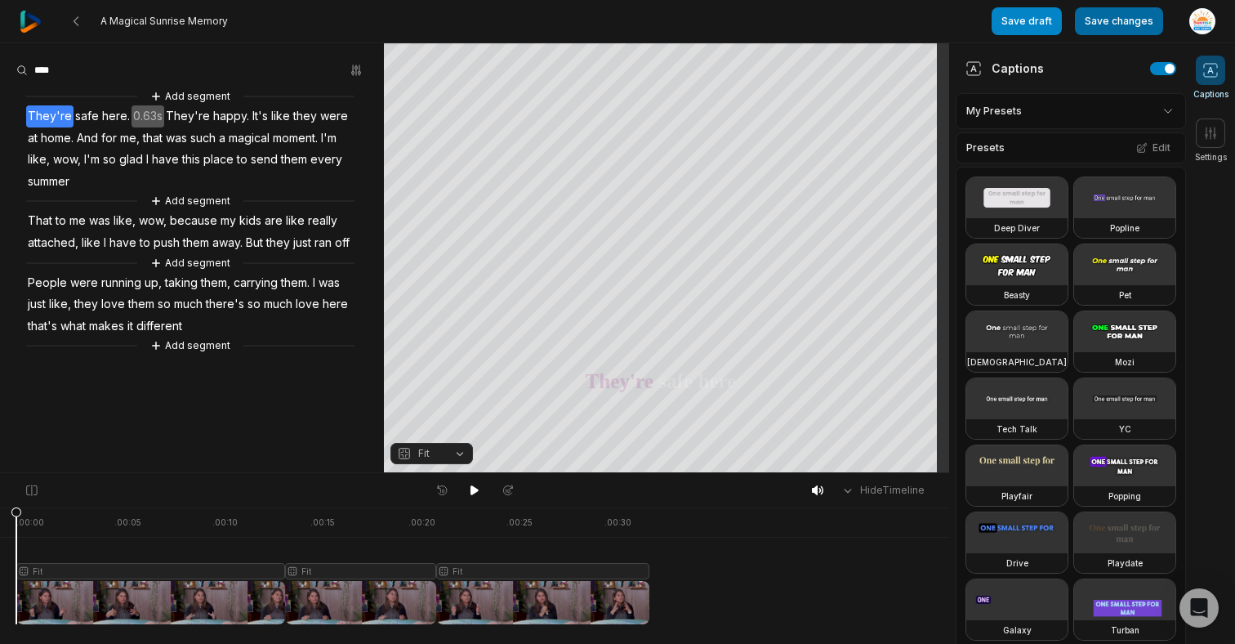
drag, startPoint x: 1035, startPoint y: 21, endPoint x: 1114, endPoint y: 29, distance: 79.6
click at [1035, 21] on button "Save draft" at bounding box center [1027, 21] width 70 height 28
click at [1114, 29] on button "Save changes" at bounding box center [1119, 21] width 88 height 28
click at [1110, 21] on button "Save changes" at bounding box center [1119, 21] width 88 height 28
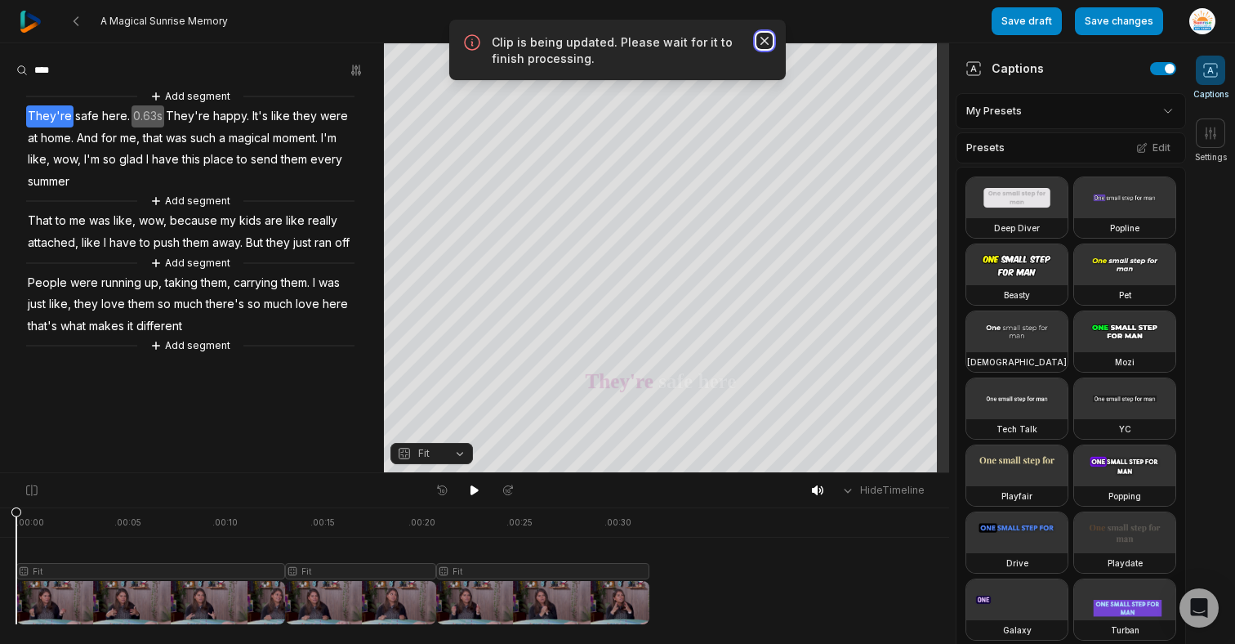
click at [762, 41] on icon "button" at bounding box center [764, 41] width 16 height 16
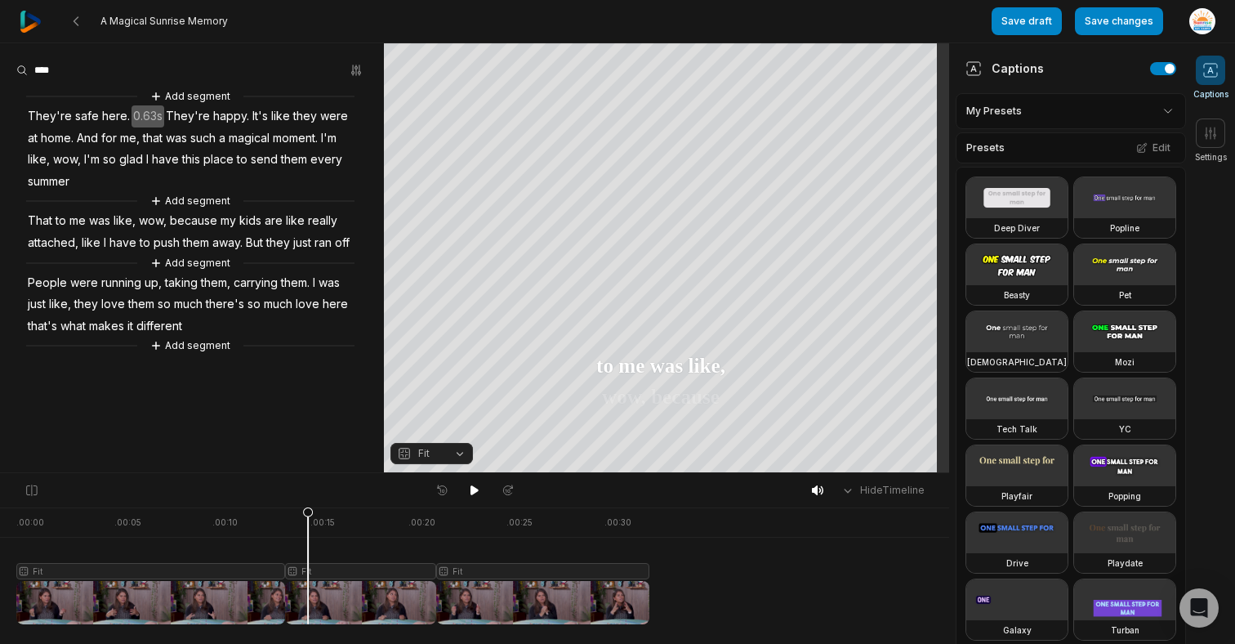
drag, startPoint x: 238, startPoint y: 551, endPoint x: 308, endPoint y: 563, distance: 71.3
click at [308, 563] on div at bounding box center [332, 565] width 633 height 117
click at [1141, 140] on button "Edit" at bounding box center [1153, 147] width 44 height 21
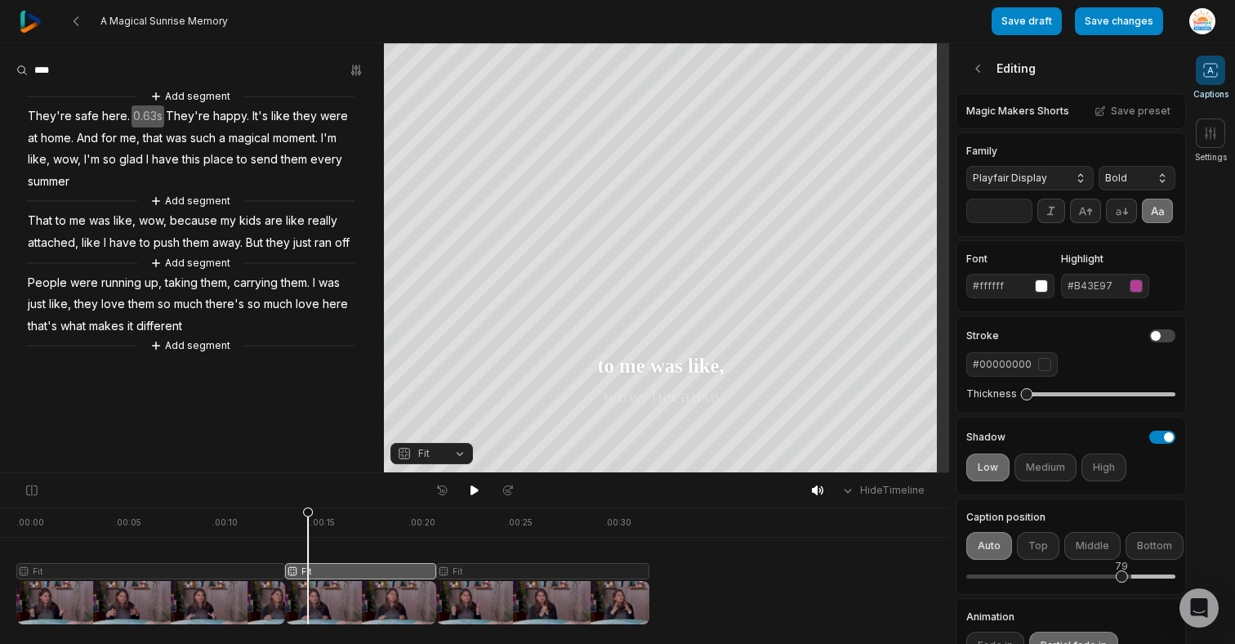
click at [1019, 223] on input "**" at bounding box center [999, 210] width 66 height 25
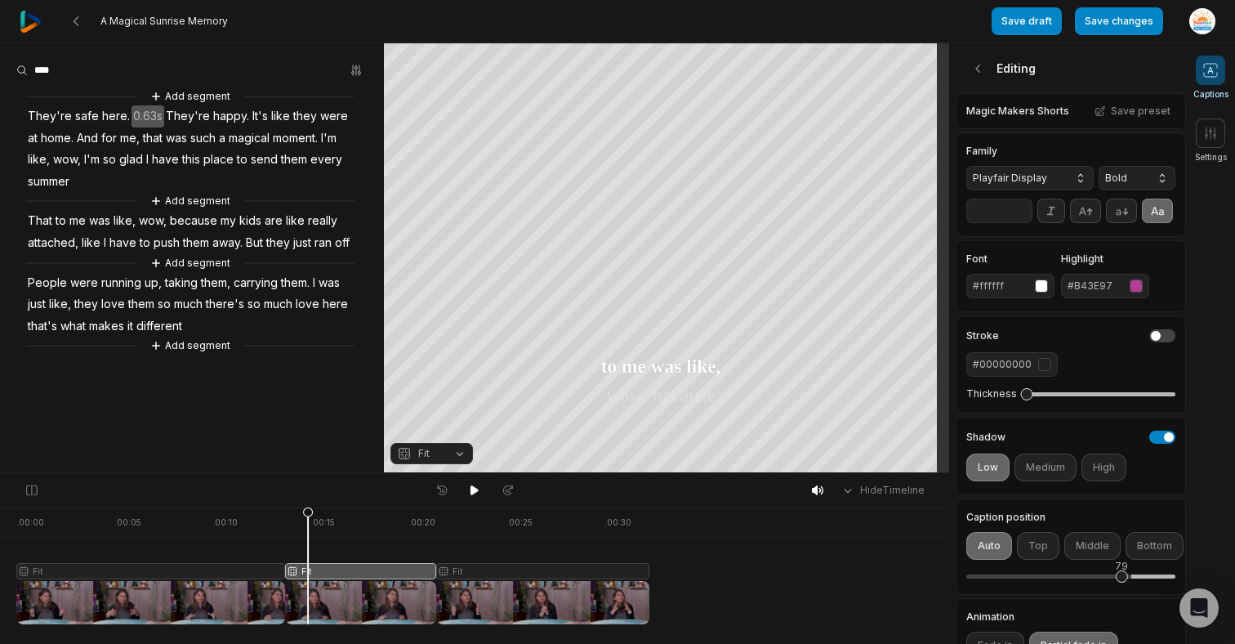
click at [1019, 223] on input "**" at bounding box center [999, 210] width 66 height 25
drag, startPoint x: 1124, startPoint y: 600, endPoint x: 1133, endPoint y: 602, distance: 9.1
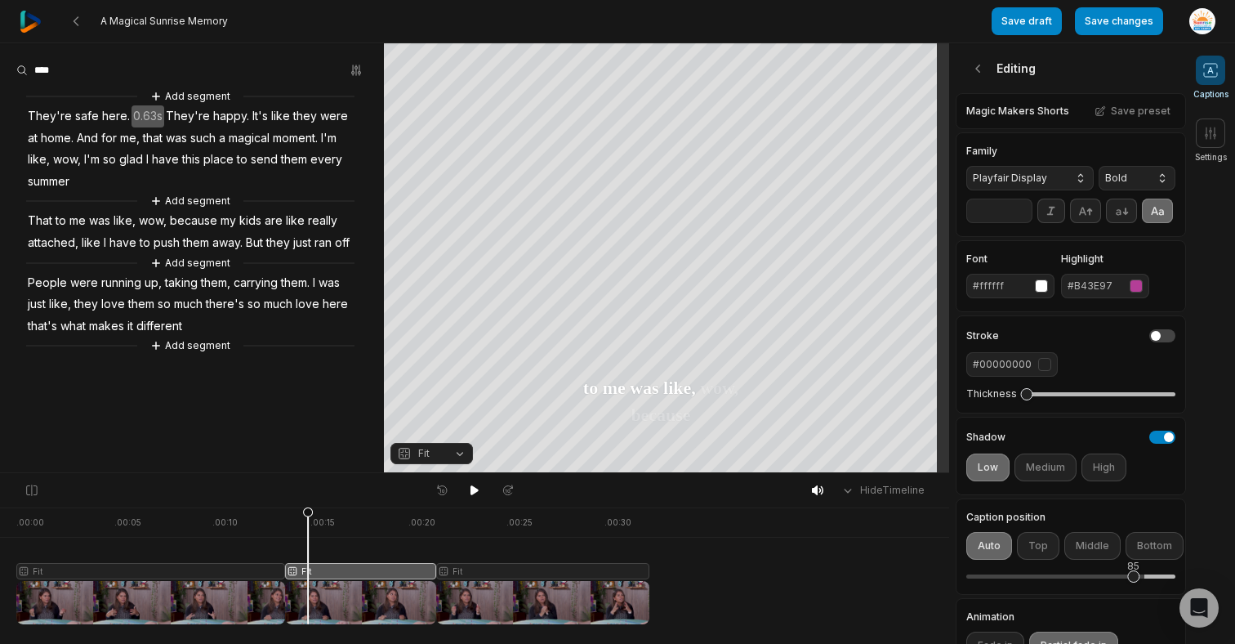
click at [1133, 582] on div "85" at bounding box center [1133, 576] width 12 height 12
click at [1024, 218] on input "**" at bounding box center [999, 210] width 66 height 25
type input "**"
click at [1024, 218] on input "**" at bounding box center [999, 210] width 66 height 25
click at [396, 536] on div at bounding box center [332, 565] width 633 height 117
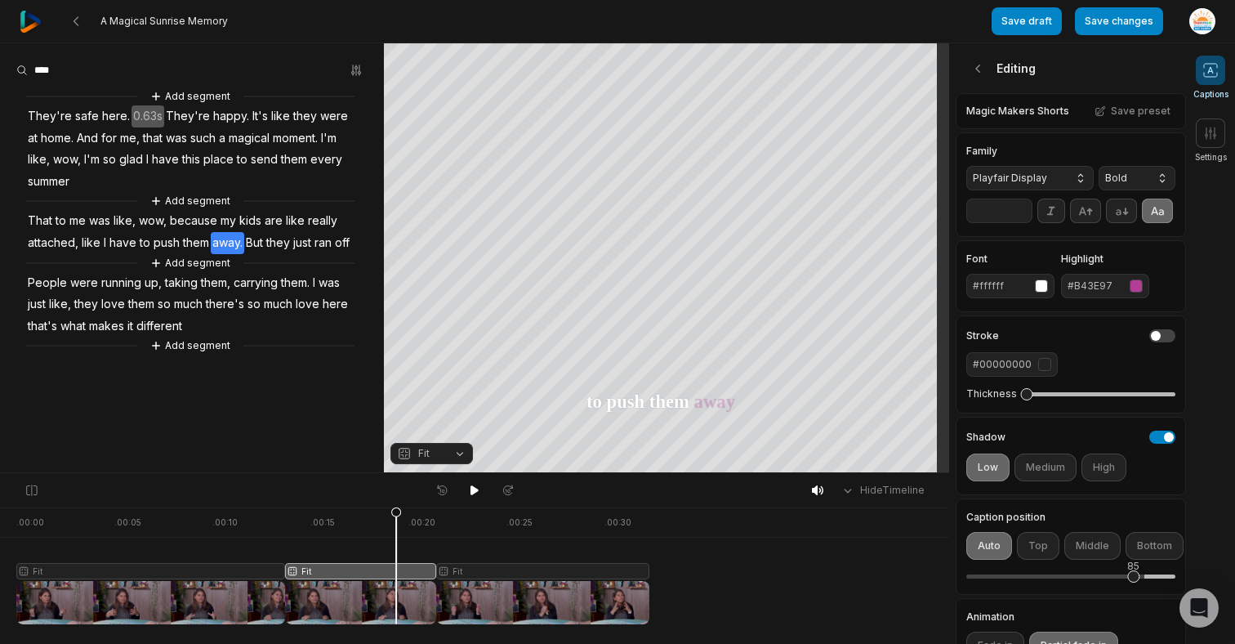
click at [832, 581] on div at bounding box center [474, 602] width 917 height 43
click at [1041, 23] on button "Save draft" at bounding box center [1027, 21] width 70 height 28
click at [1050, 21] on button "Save draft" at bounding box center [1027, 21] width 70 height 28
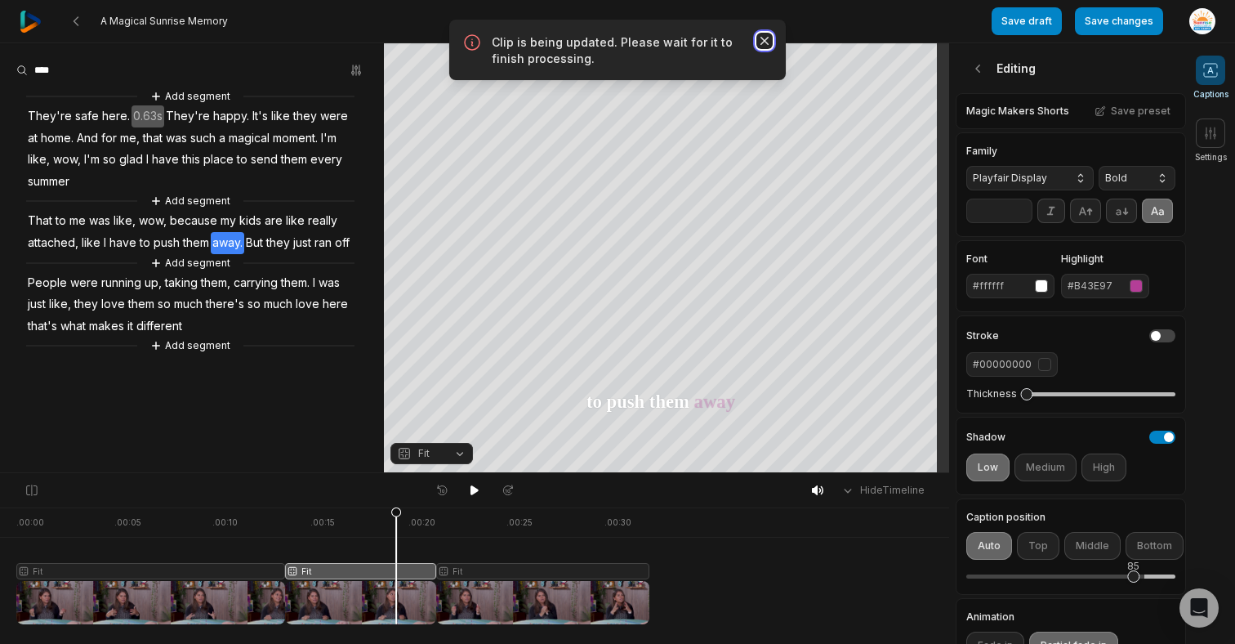
click at [765, 40] on icon "button" at bounding box center [764, 41] width 8 height 8
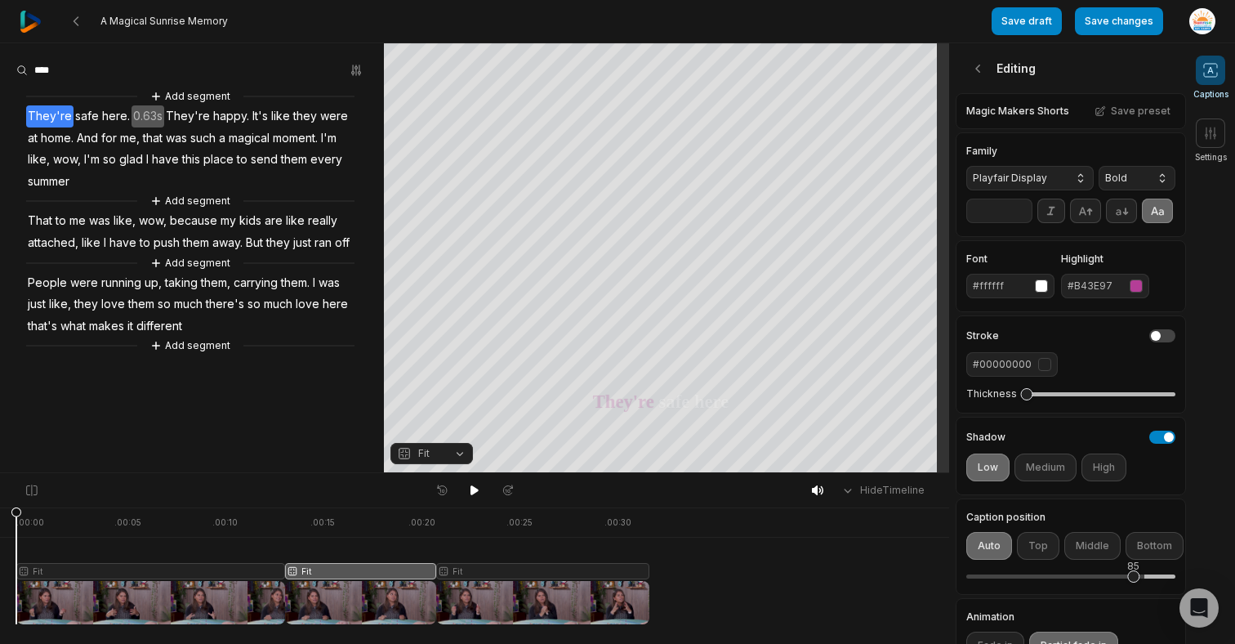
drag, startPoint x: 395, startPoint y: 507, endPoint x: -42, endPoint y: 565, distance: 440.0
click at [0, 565] on html "A Magical Sunrise Memory Save draft Save changes Open user menu Captions Settin…" at bounding box center [617, 322] width 1235 height 644
click at [195, 355] on button "Add segment" at bounding box center [190, 346] width 87 height 18
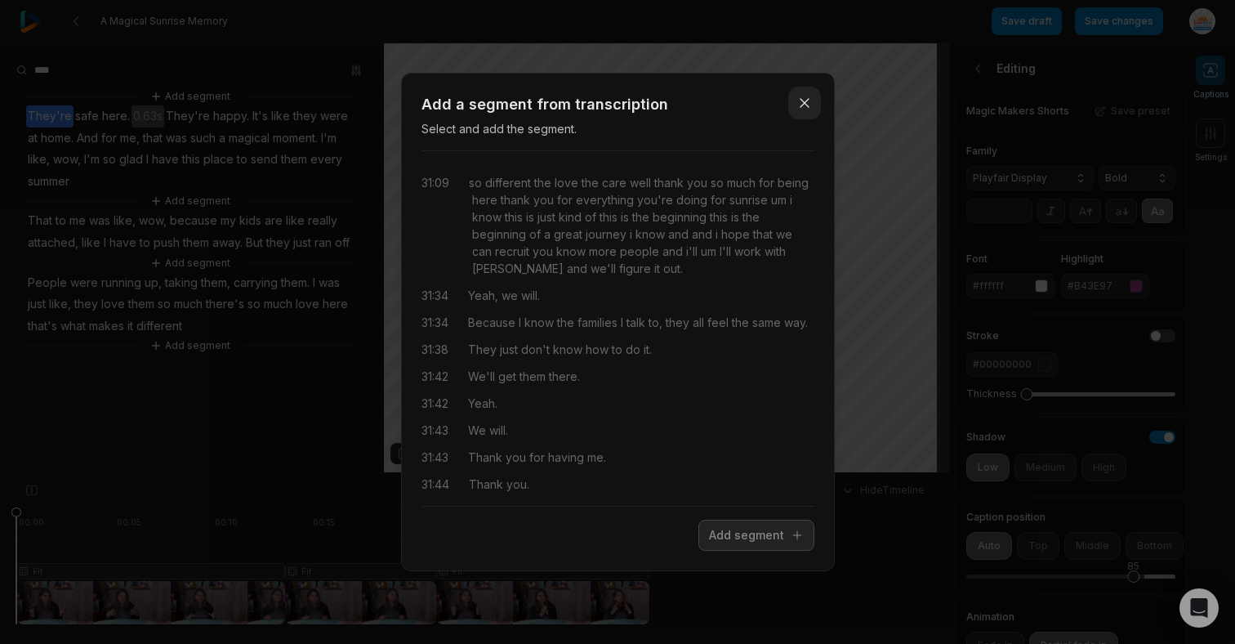
click at [800, 108] on icon "button" at bounding box center [804, 103] width 16 height 16
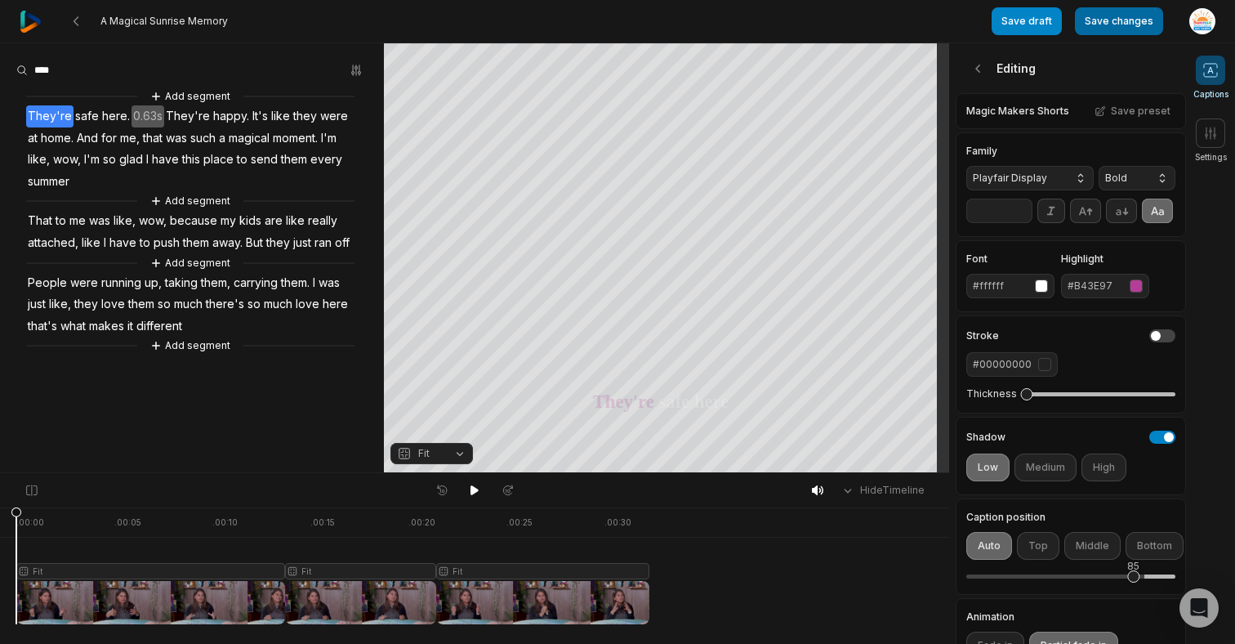
click at [1115, 27] on button "Save changes" at bounding box center [1119, 21] width 88 height 28
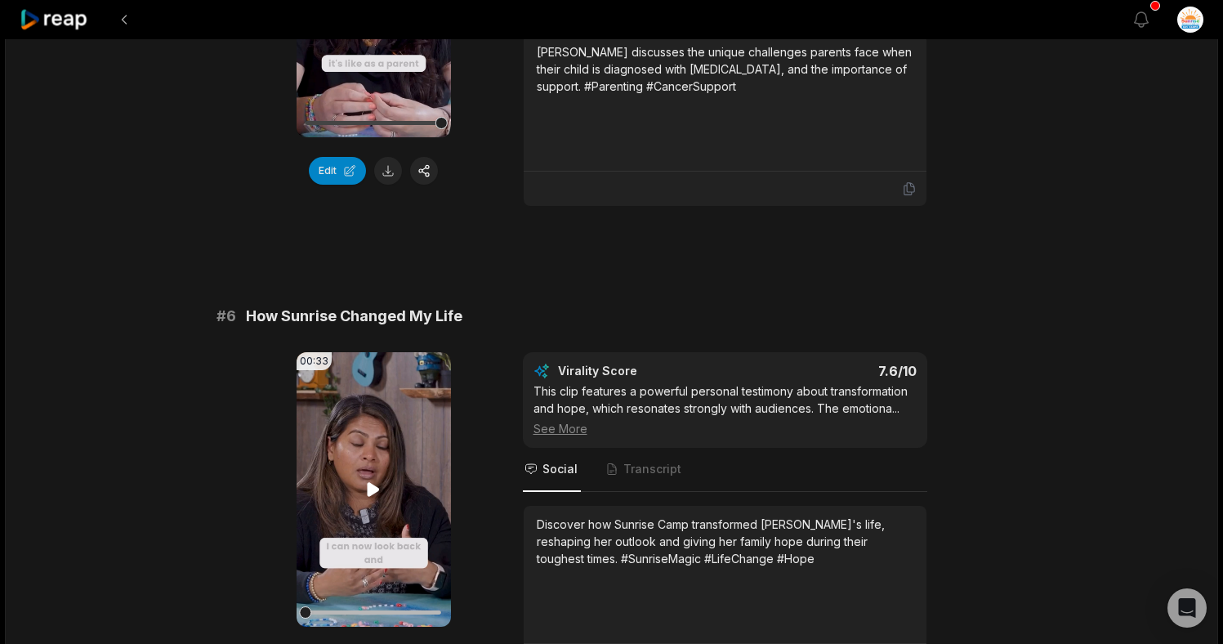
scroll to position [2307, 0]
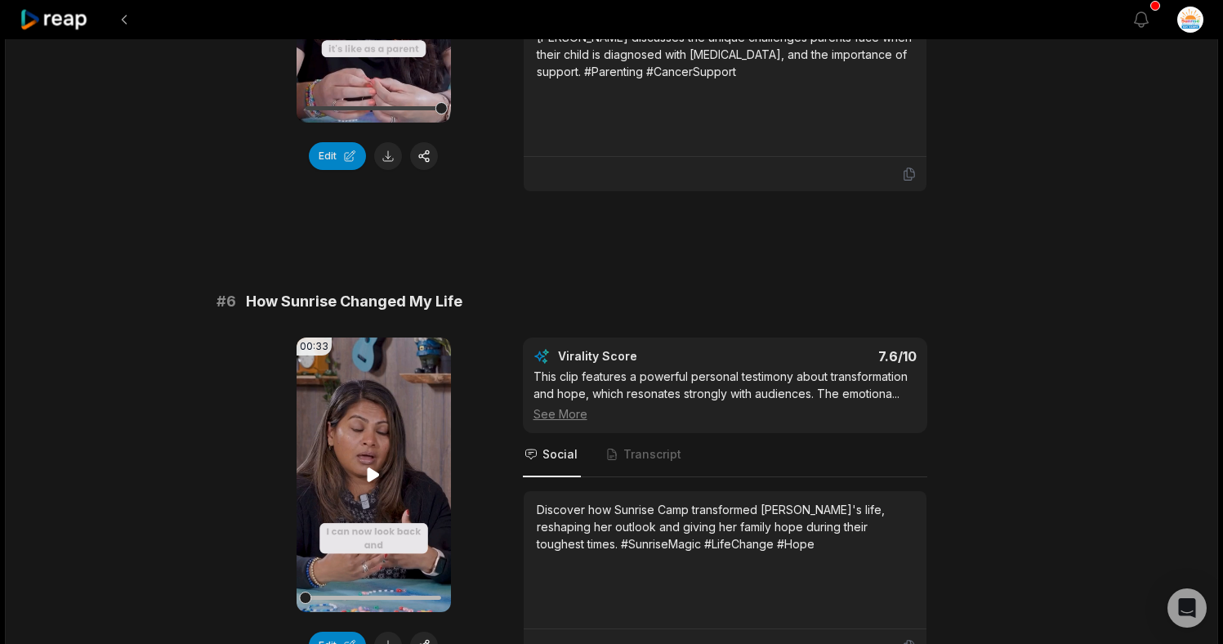
click at [369, 467] on icon at bounding box center [374, 474] width 12 height 14
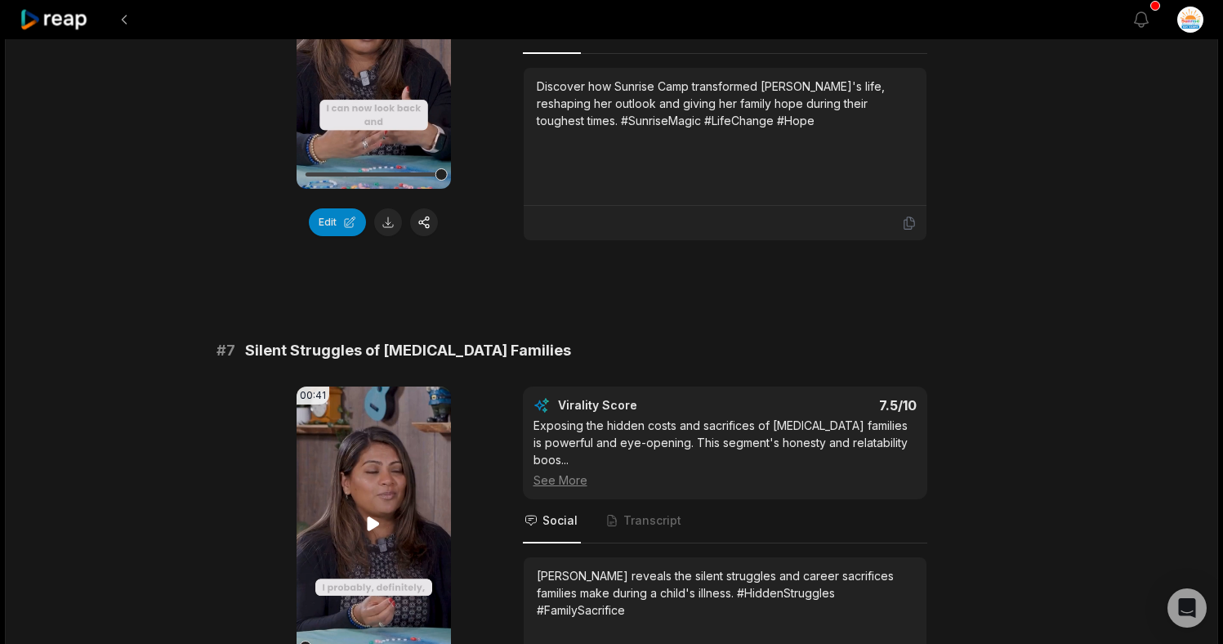
scroll to position [2807, 0]
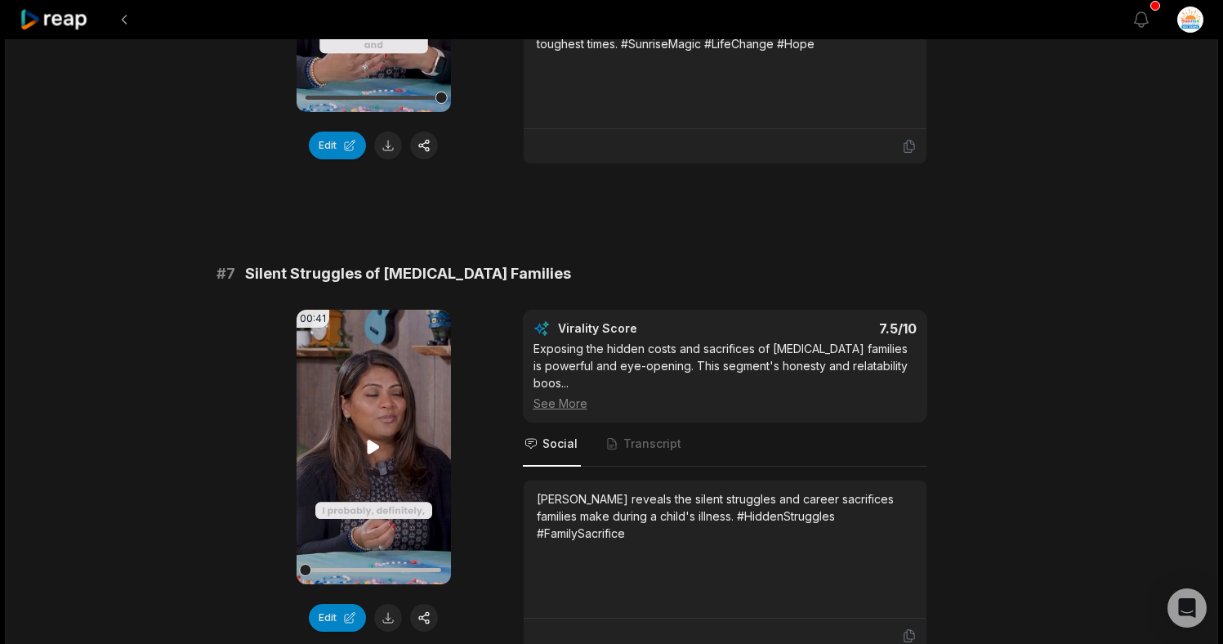
click at [375, 439] on icon at bounding box center [374, 446] width 12 height 14
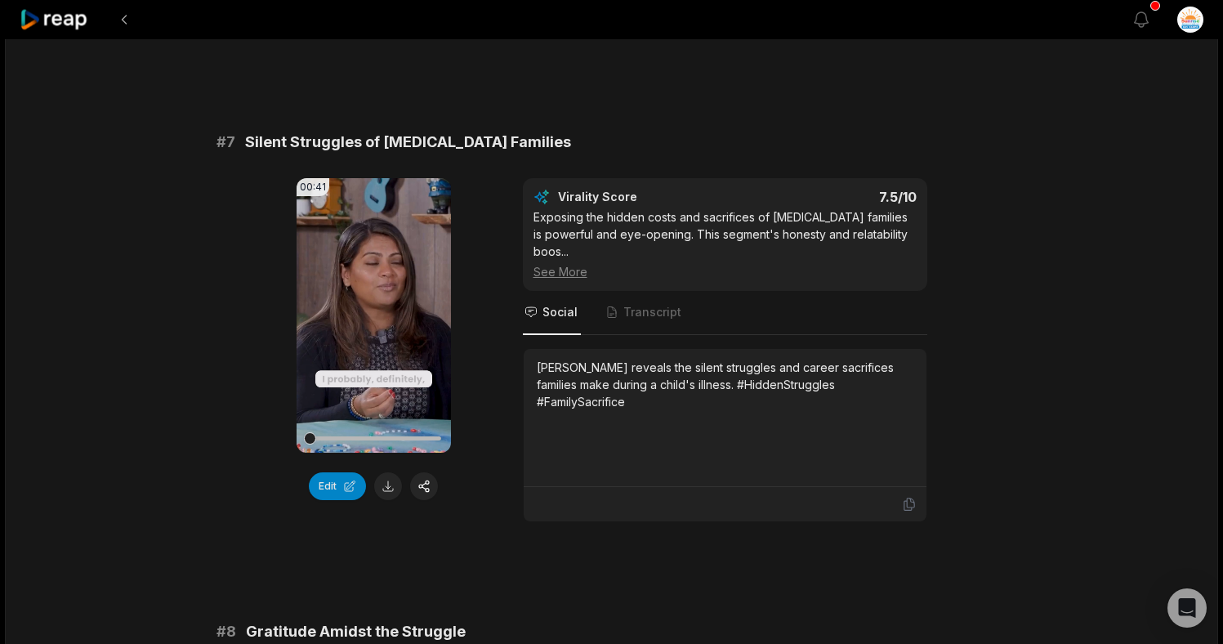
scroll to position [2969, 0]
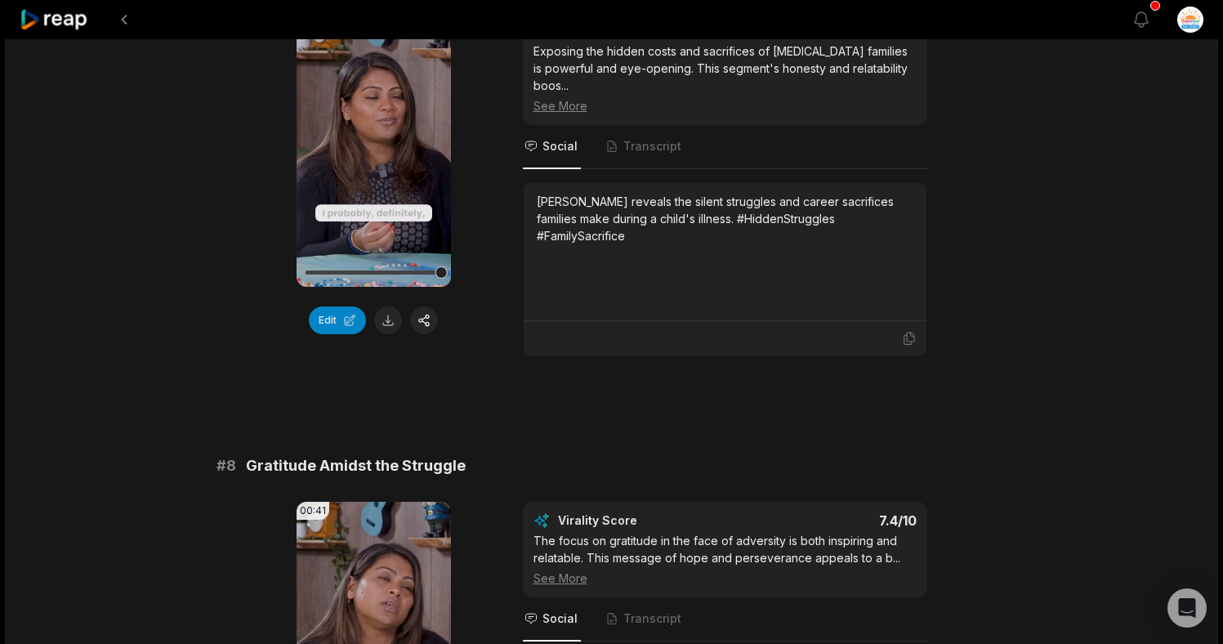
scroll to position [3367, 0]
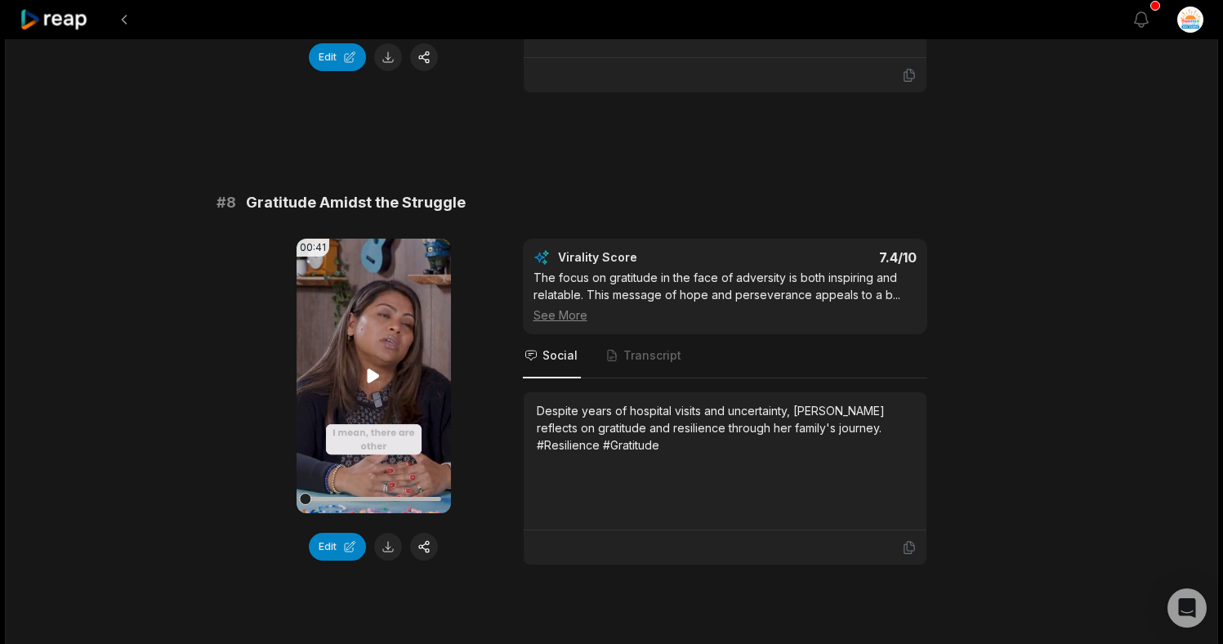
click at [377, 366] on icon at bounding box center [374, 376] width 20 height 20
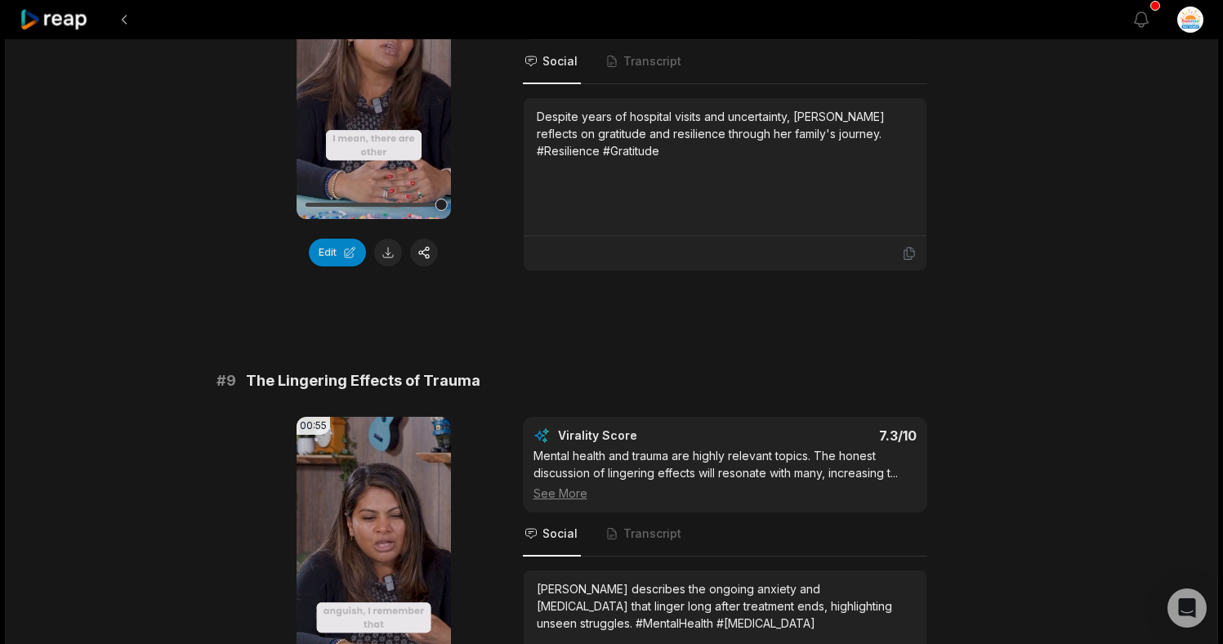
scroll to position [3800, 0]
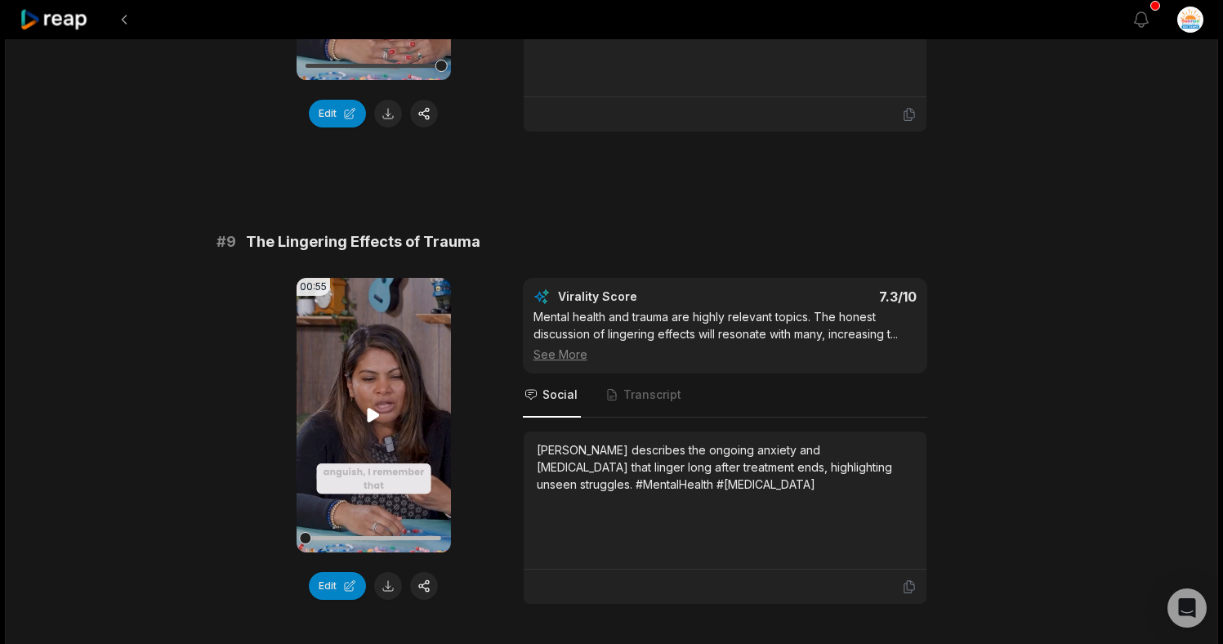
click at [369, 408] on icon at bounding box center [374, 415] width 12 height 14
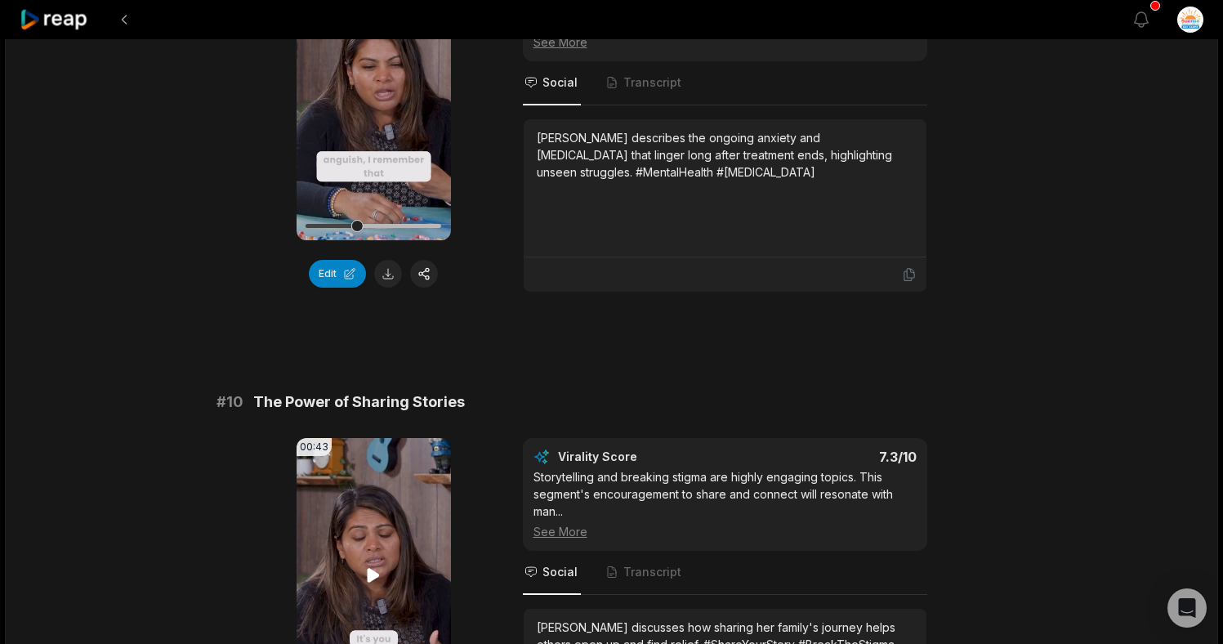
scroll to position [4226, 0]
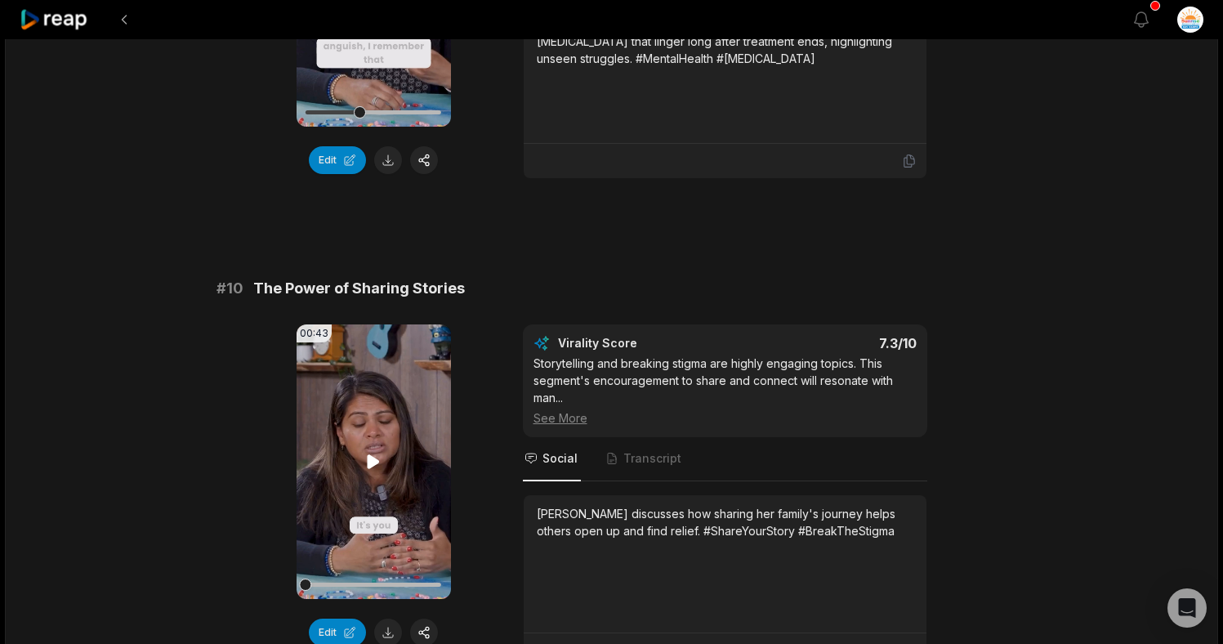
click at [376, 452] on icon at bounding box center [374, 462] width 20 height 20
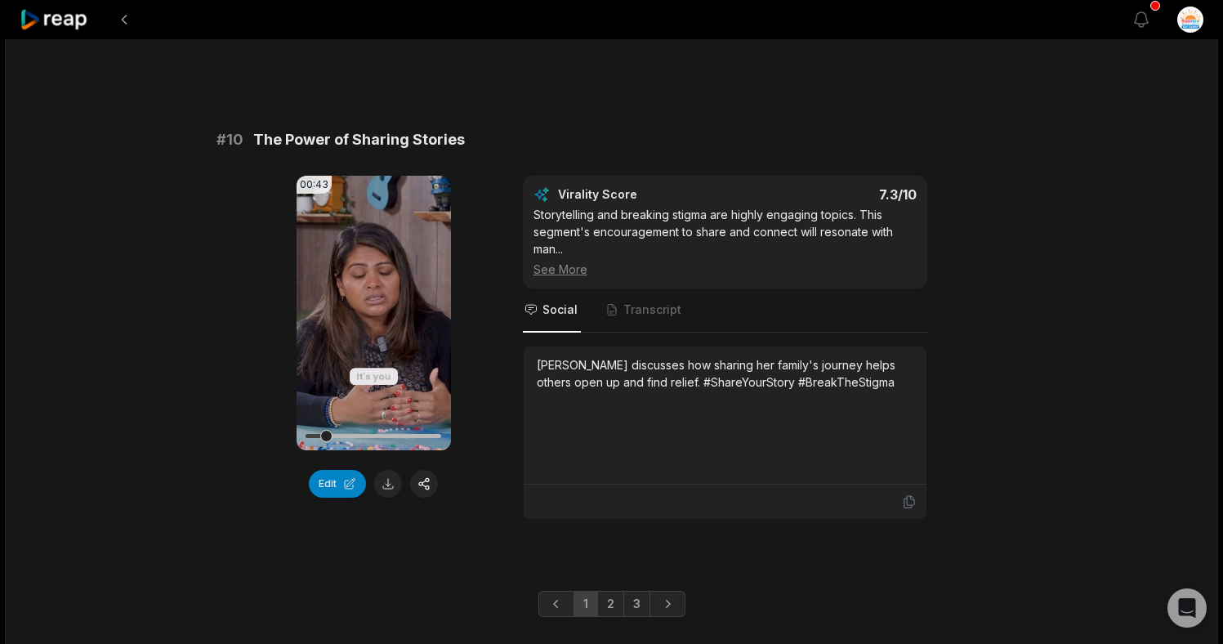
scroll to position [4378, 0]
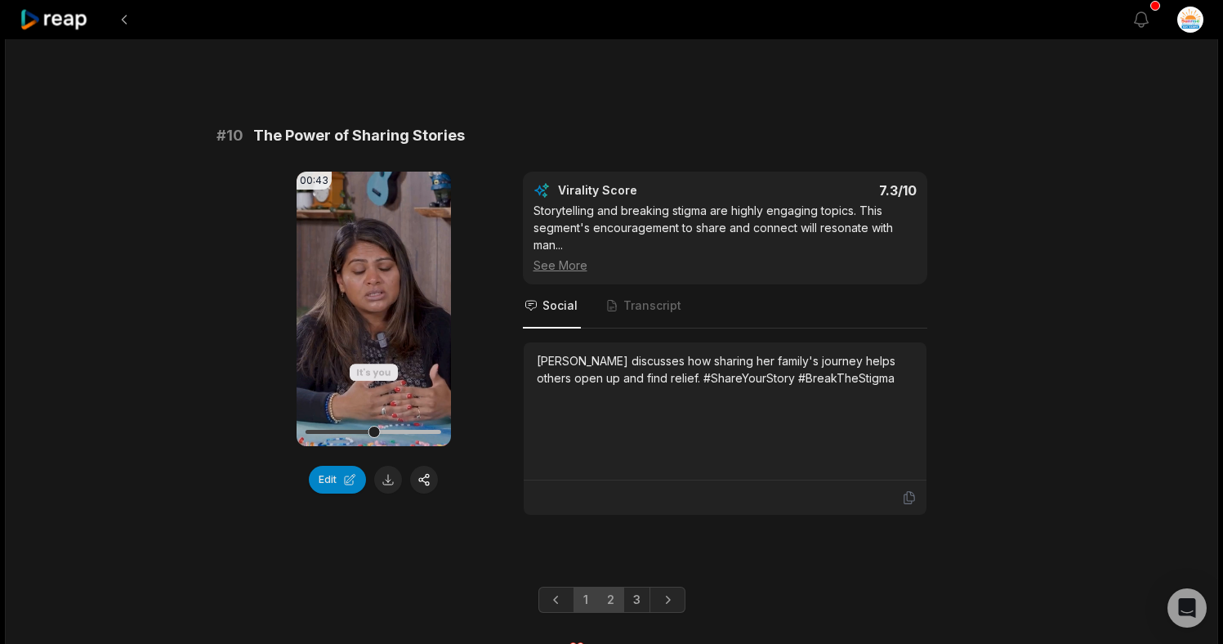
click at [617, 587] on link "2" at bounding box center [610, 600] width 27 height 26
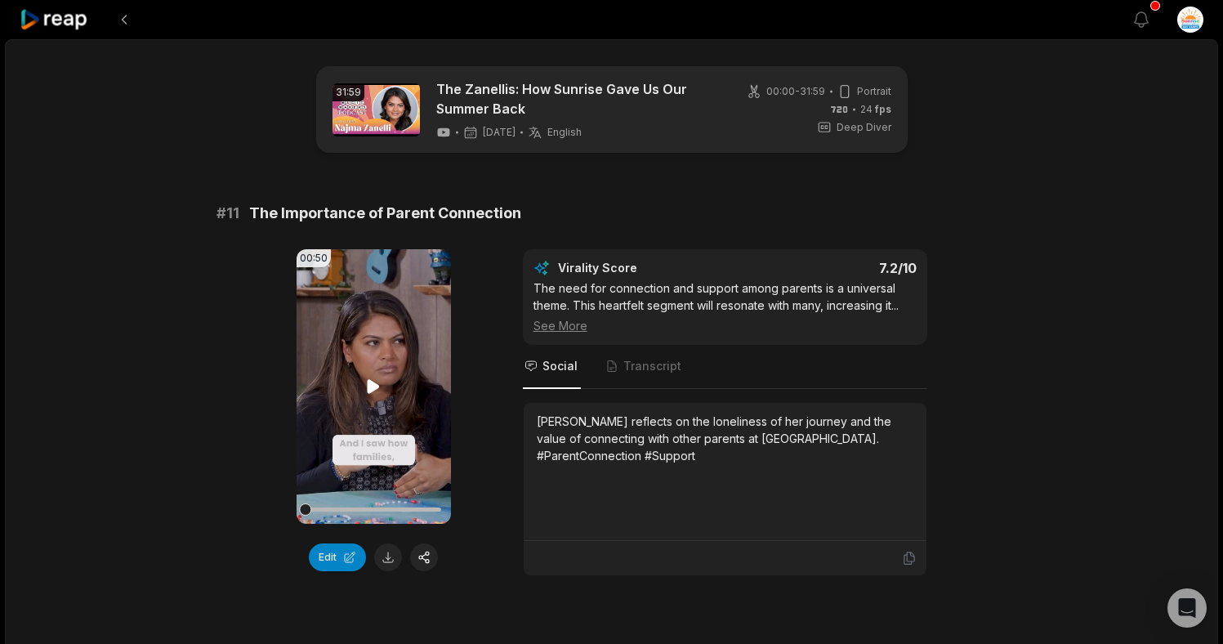
click at [367, 386] on icon at bounding box center [374, 387] width 20 height 20
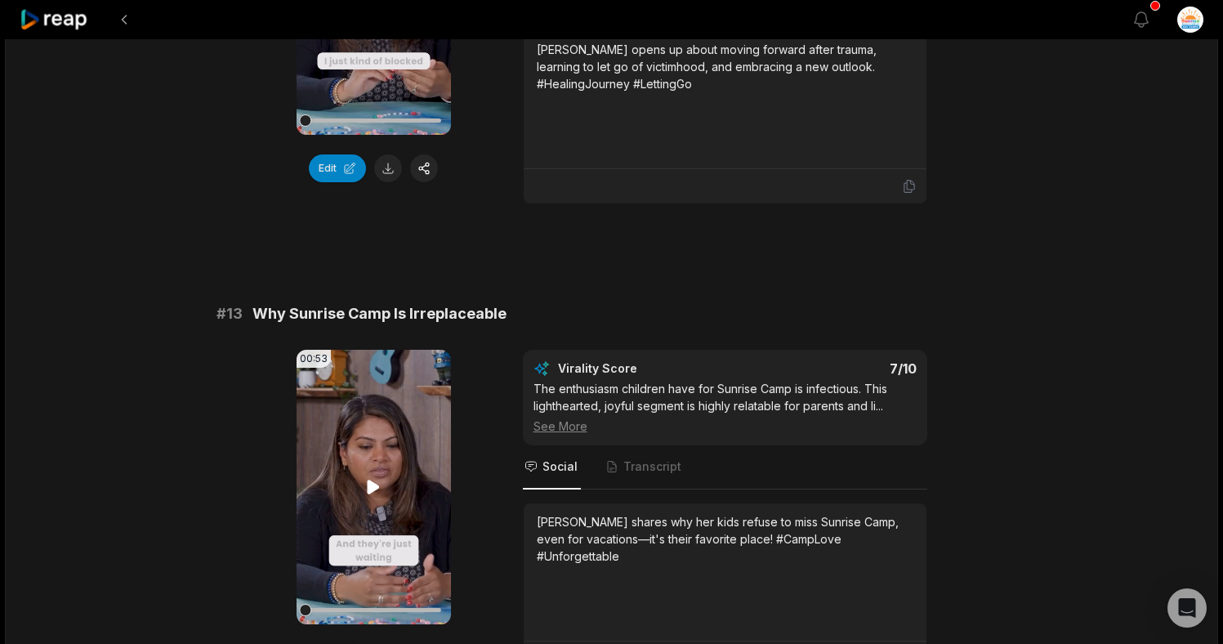
scroll to position [1000, 0]
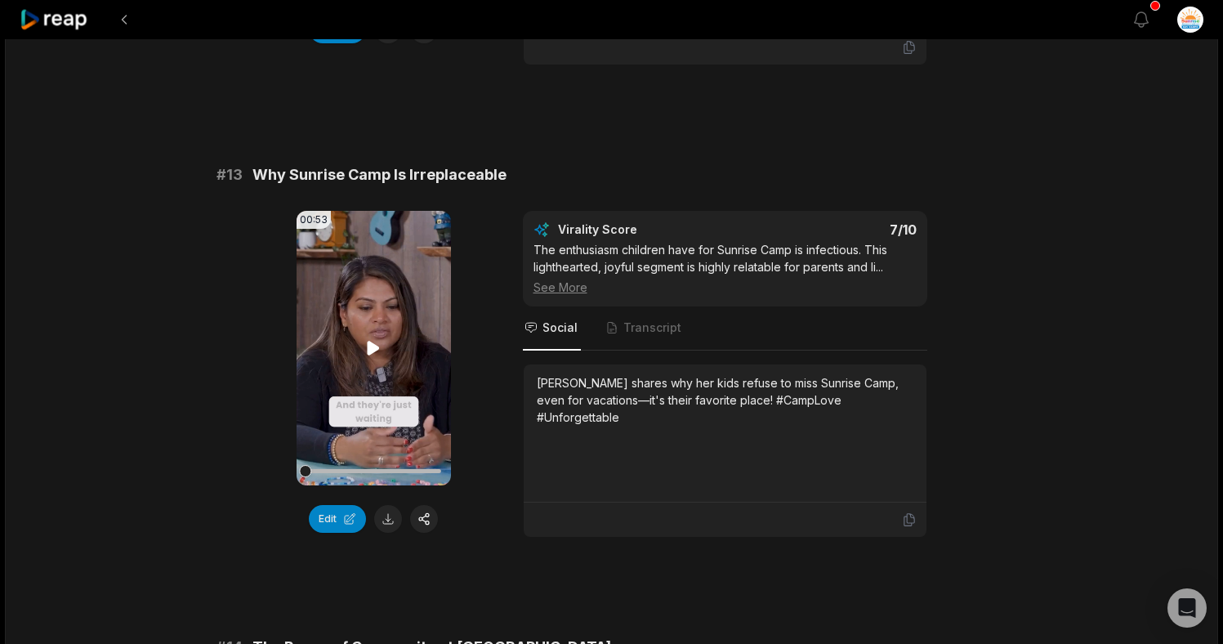
click at [374, 347] on icon at bounding box center [374, 348] width 12 height 14
click at [328, 516] on button "Edit" at bounding box center [337, 519] width 57 height 28
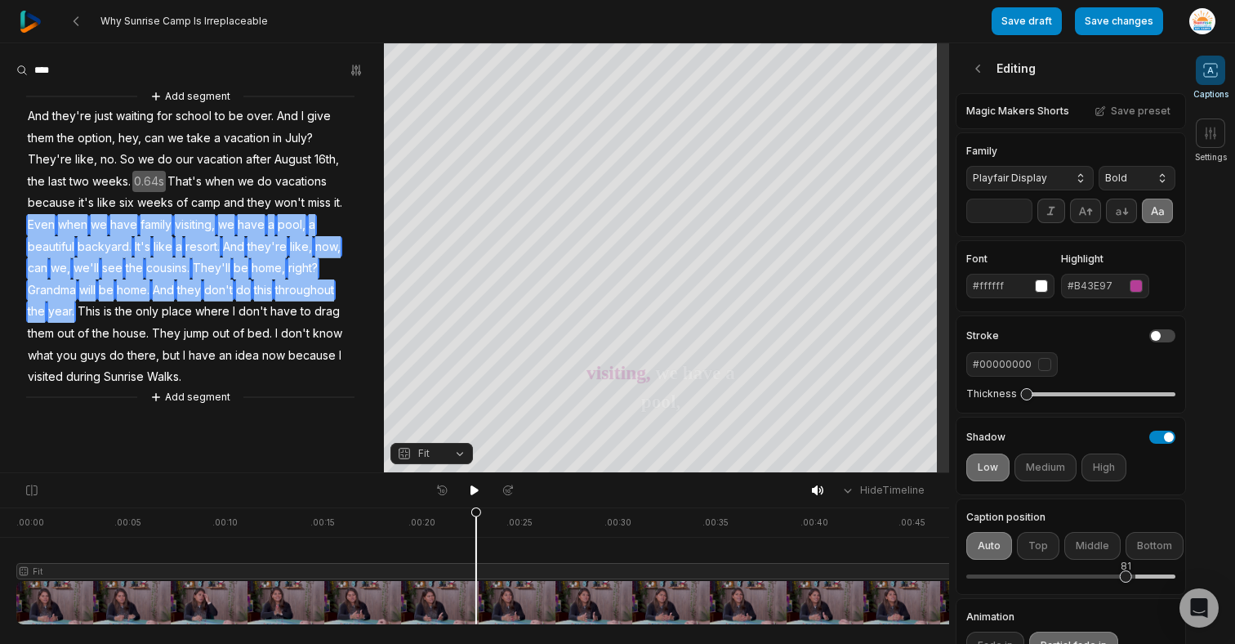
drag, startPoint x: 26, startPoint y: 221, endPoint x: 76, endPoint y: 307, distance: 99.9
click at [76, 307] on div "Add segment And they're just waiting for school to be over. And I give them the…" at bounding box center [192, 246] width 384 height 319
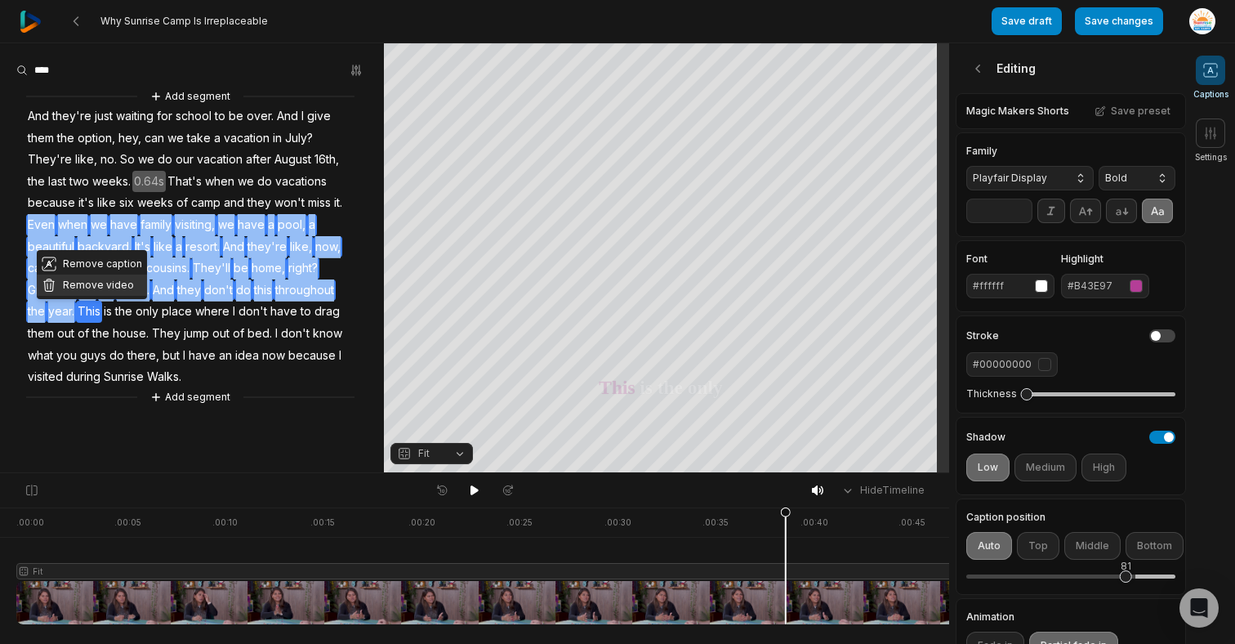
click at [89, 276] on button "Remove video" at bounding box center [92, 284] width 110 height 21
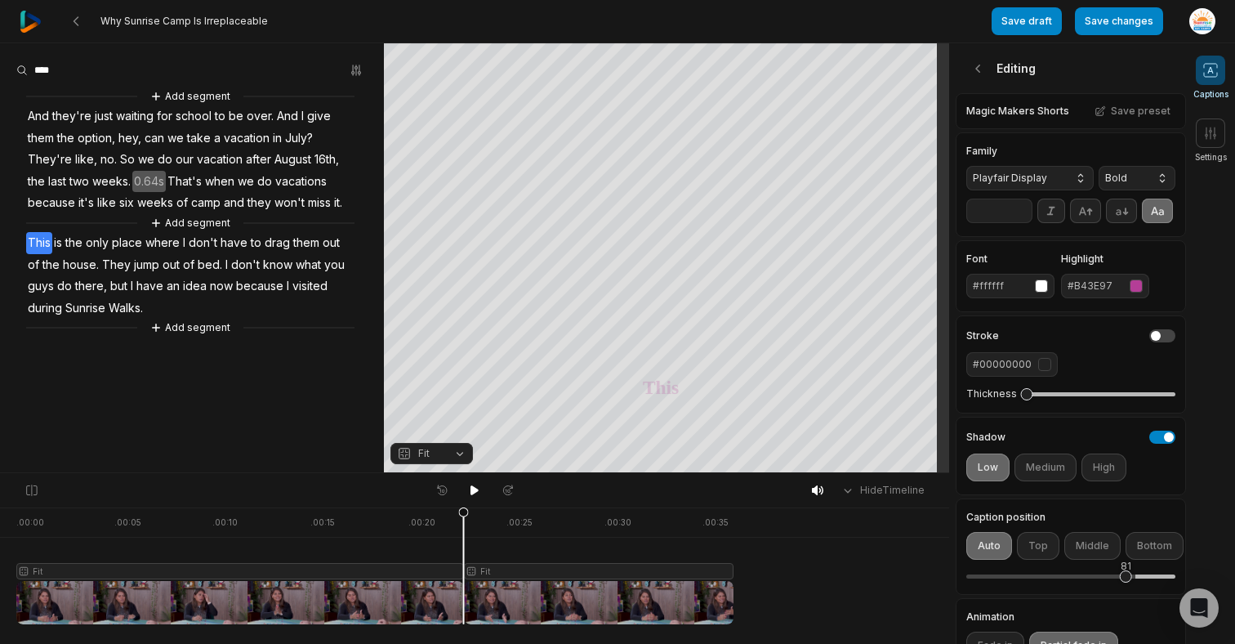
click at [297, 203] on span "won't" at bounding box center [289, 203] width 33 height 22
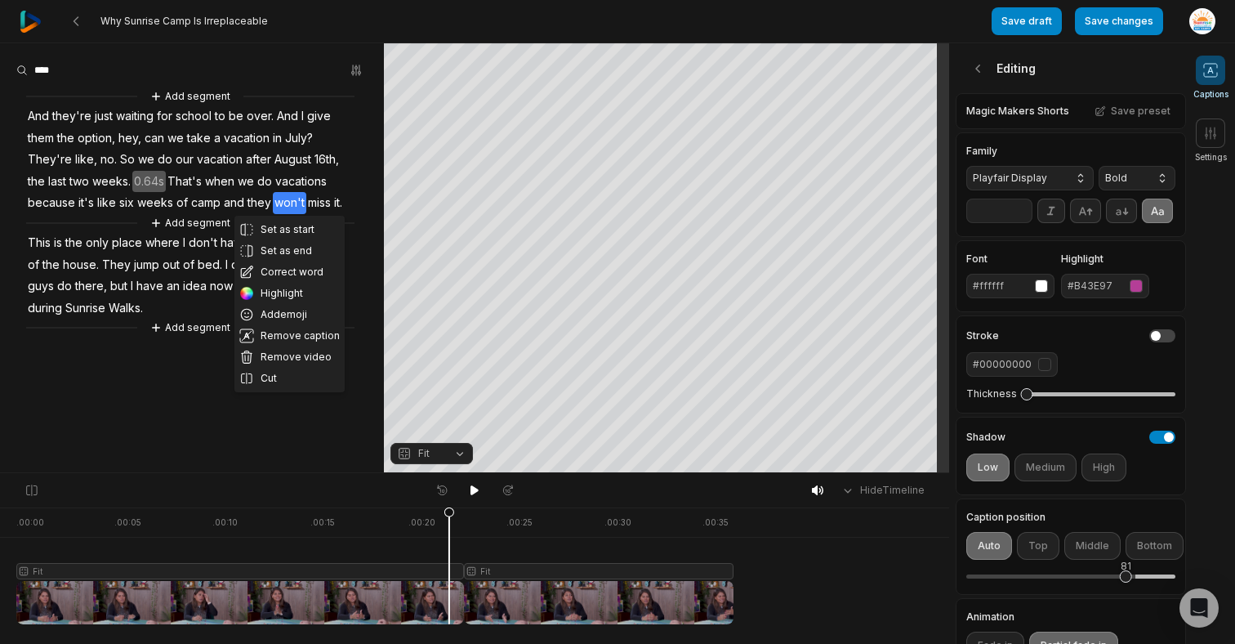
drag, startPoint x: 516, startPoint y: 511, endPoint x: 449, endPoint y: 518, distance: 67.4
click at [449, 518] on icon at bounding box center [449, 565] width 11 height 118
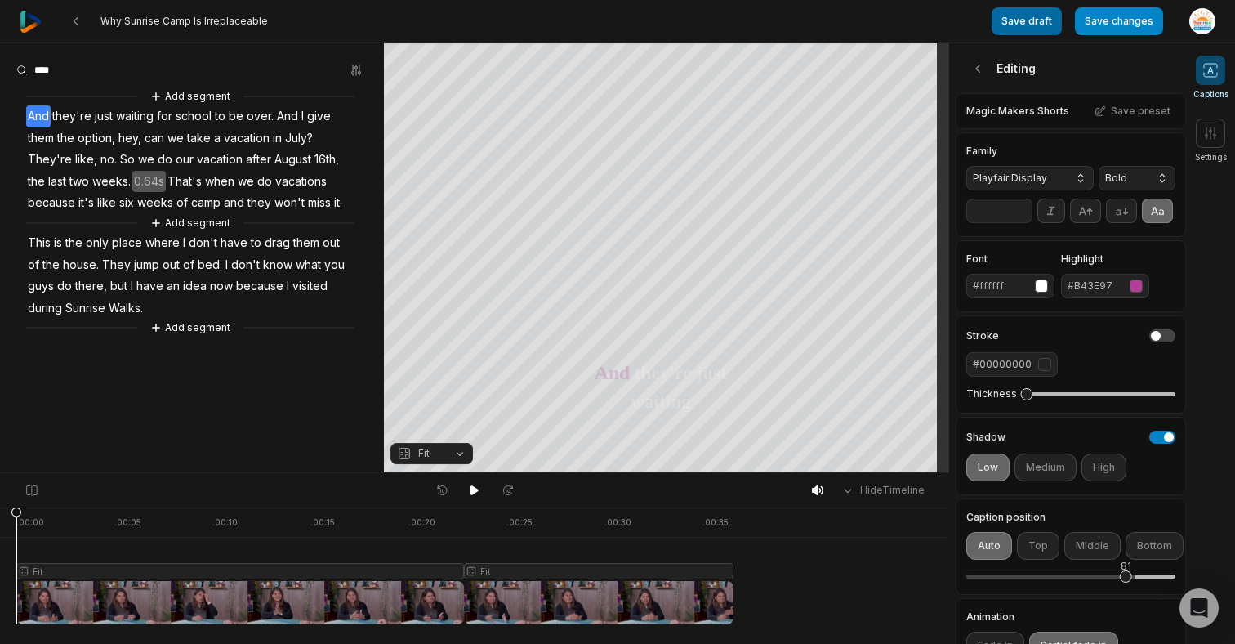
click at [1022, 14] on button "Save draft" at bounding box center [1027, 21] width 70 height 28
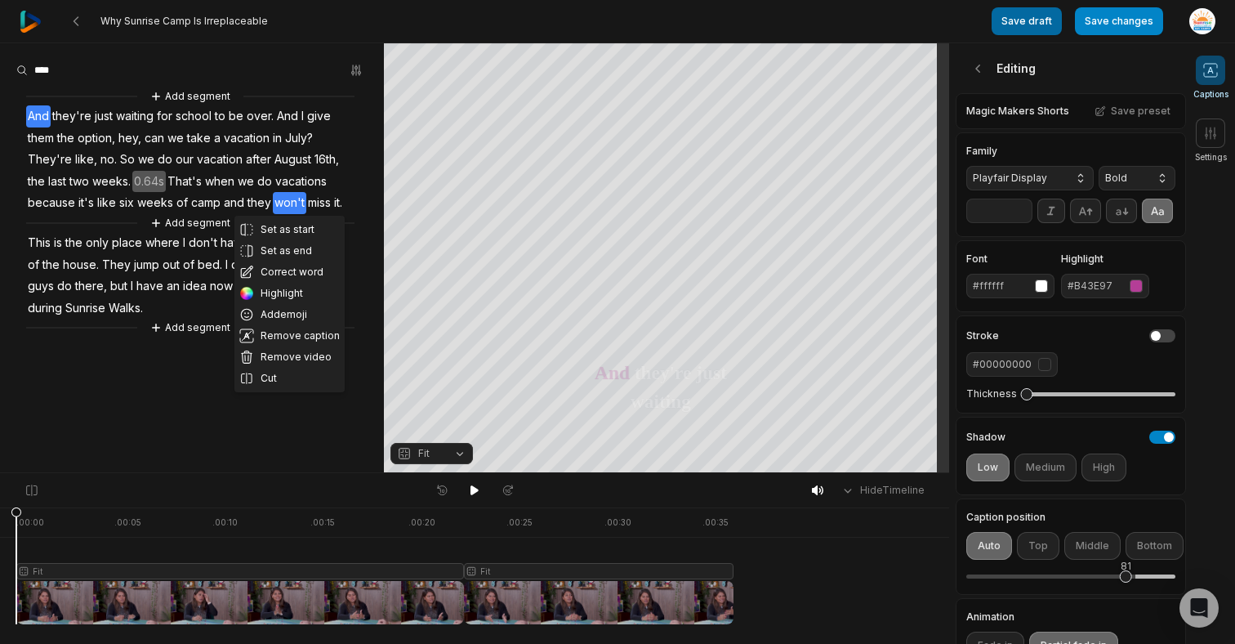
click at [1028, 15] on button "Save draft" at bounding box center [1027, 21] width 70 height 28
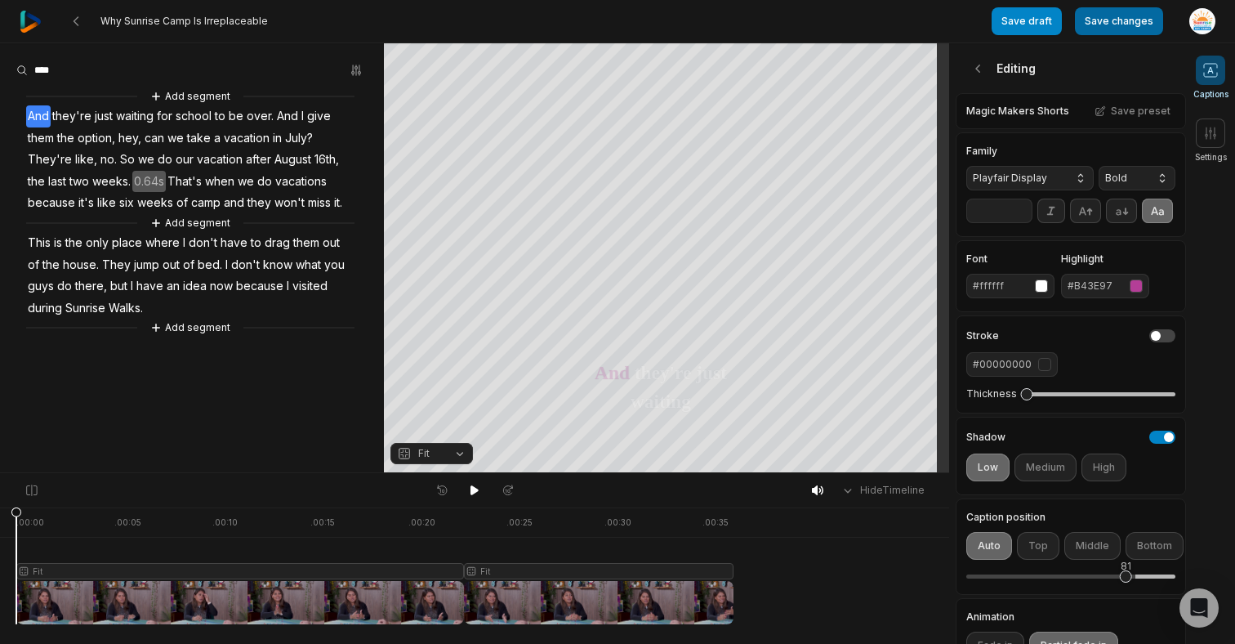
click at [1144, 14] on button "Save changes" at bounding box center [1119, 21] width 88 height 28
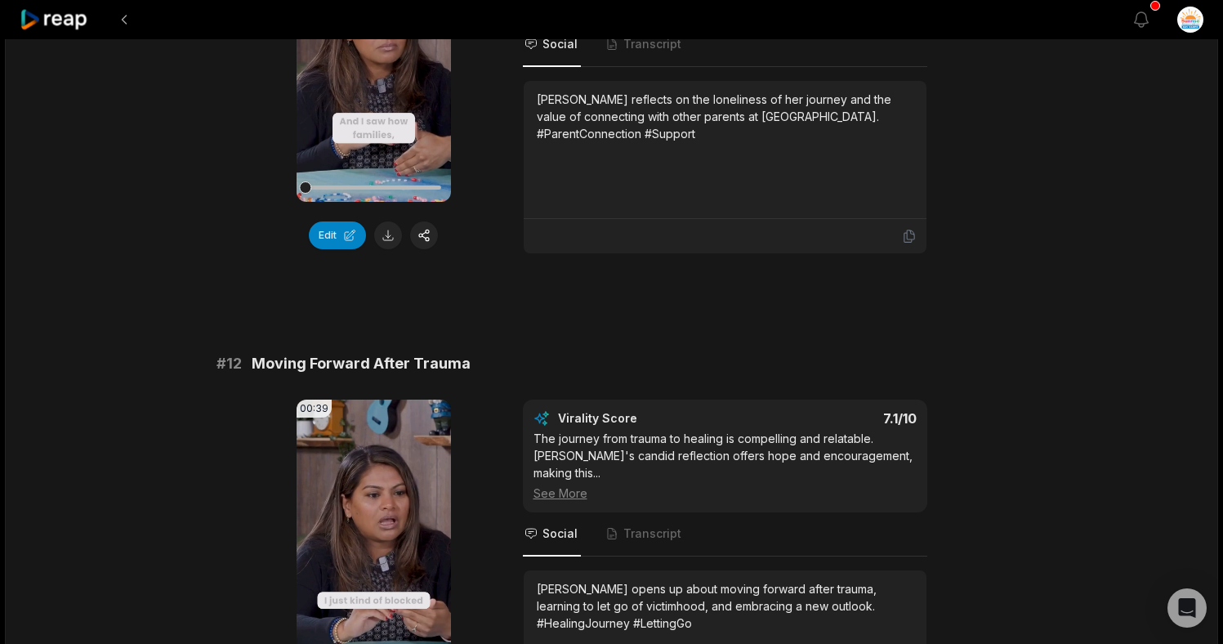
scroll to position [197, 0]
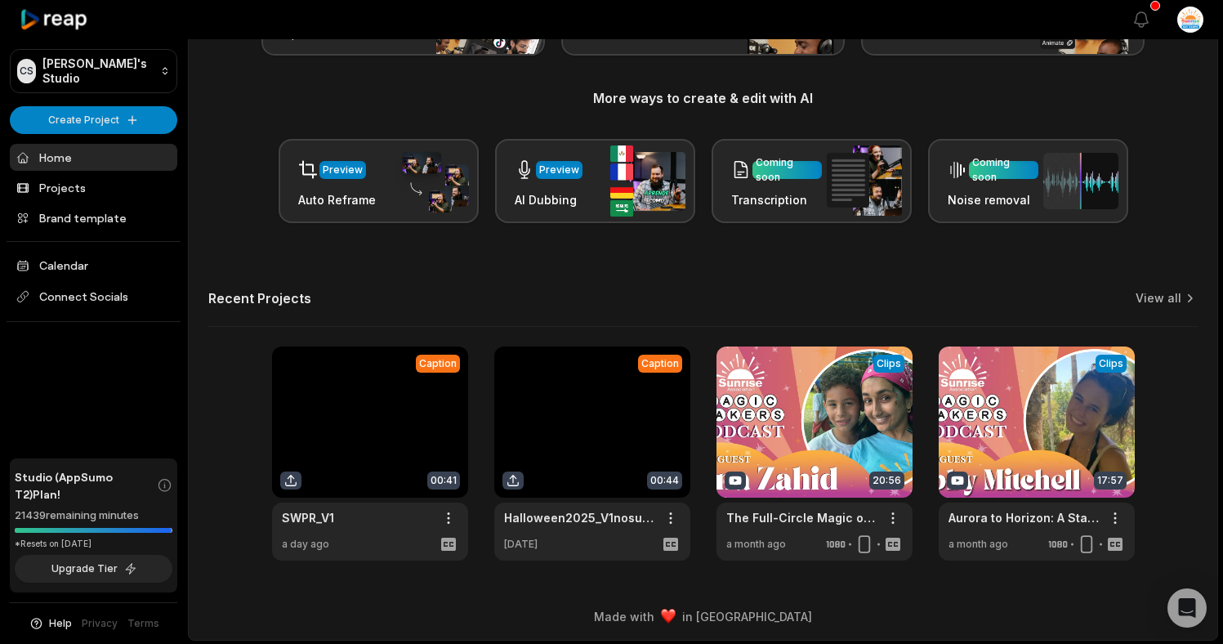
scroll to position [172, 0]
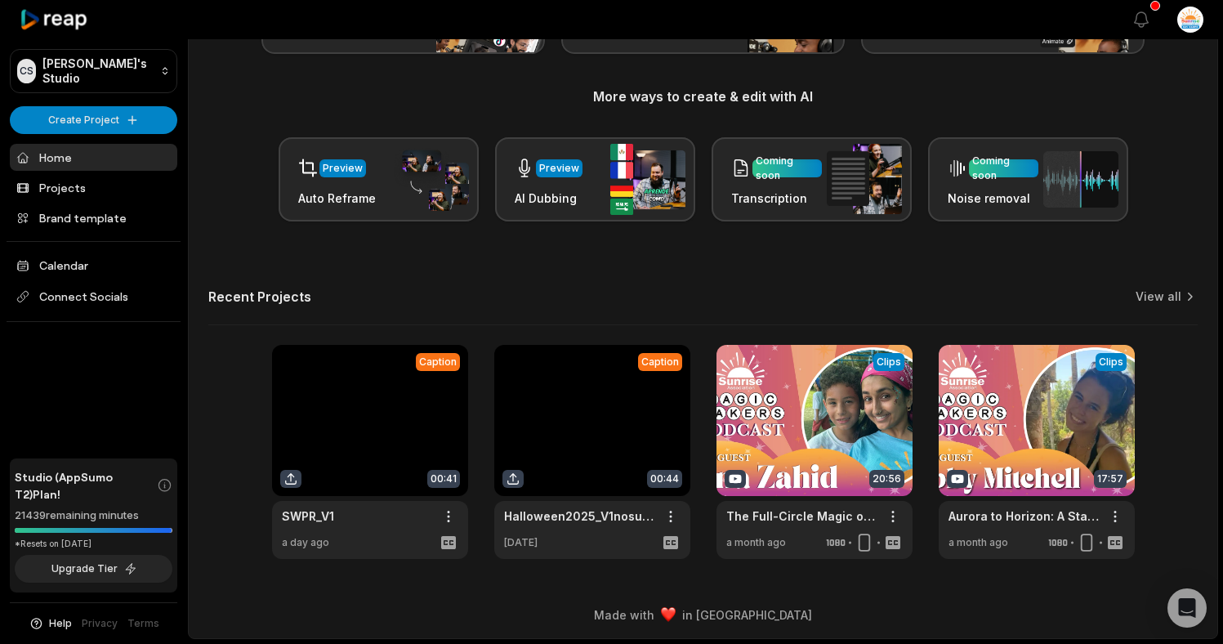
click at [1164, 306] on div "Recent Projects View all" at bounding box center [702, 306] width 989 height 37
click at [1170, 289] on link "View all" at bounding box center [1158, 296] width 46 height 16
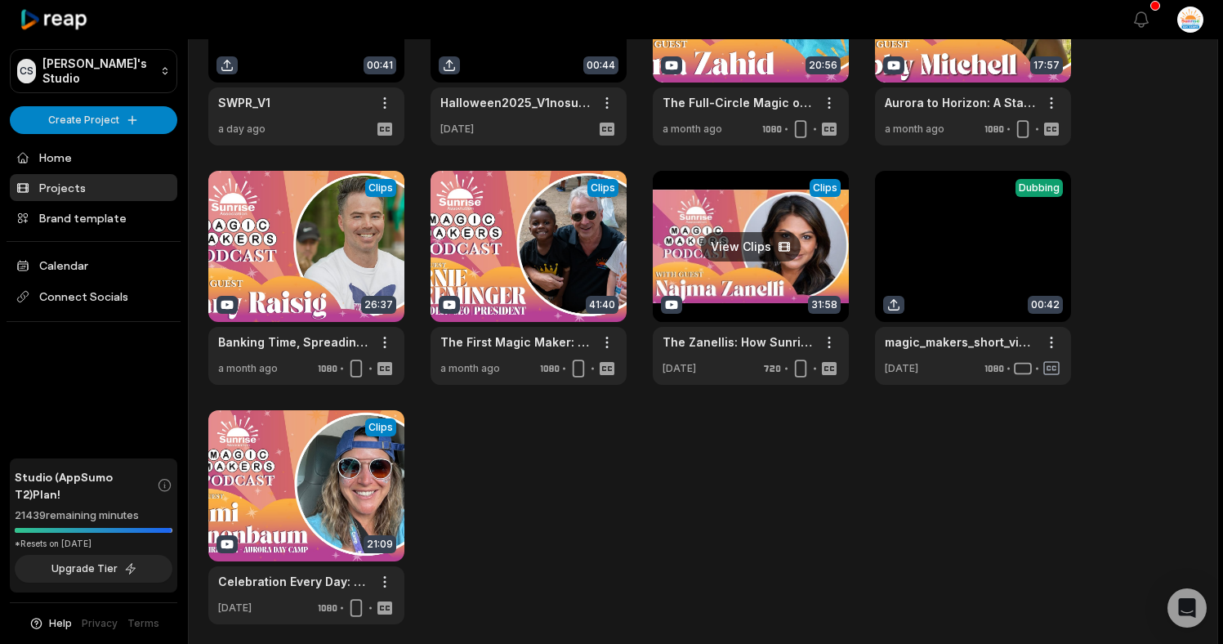
scroll to position [182, 0]
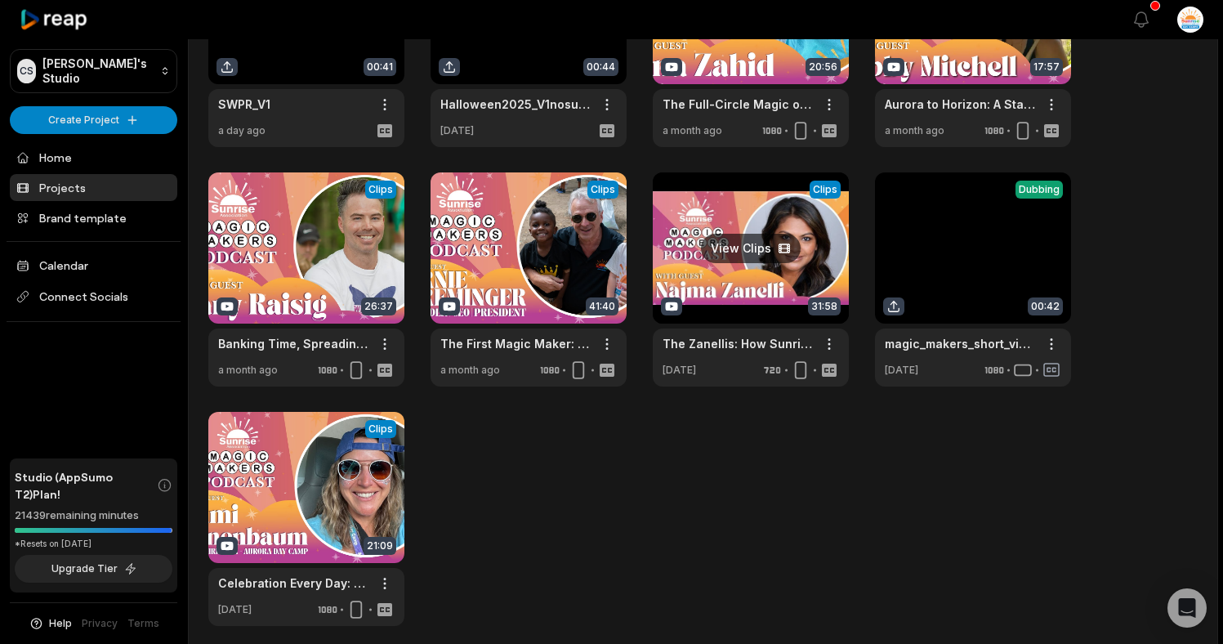
click at [761, 273] on link at bounding box center [751, 279] width 196 height 214
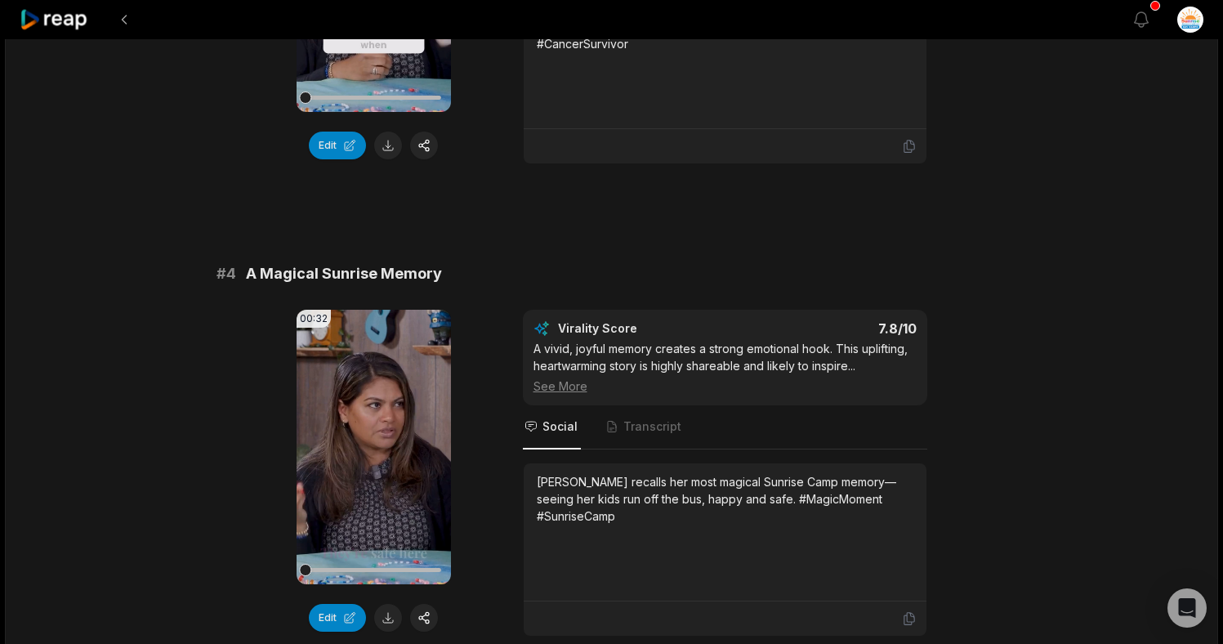
scroll to position [1388, 0]
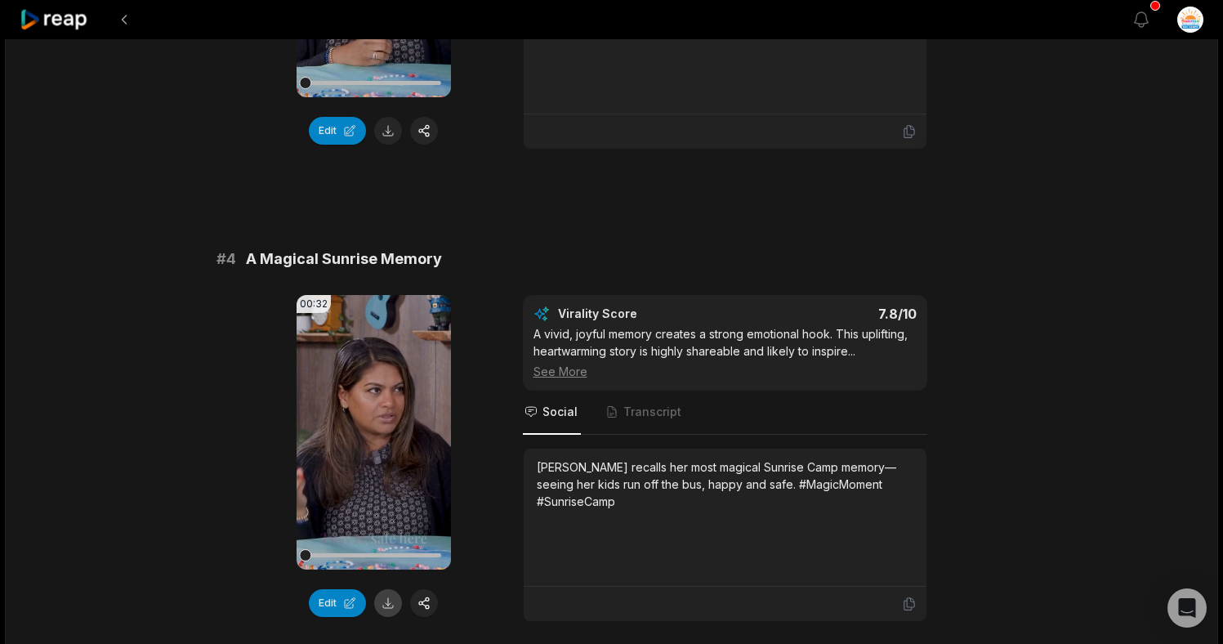
click at [389, 589] on button at bounding box center [388, 603] width 28 height 28
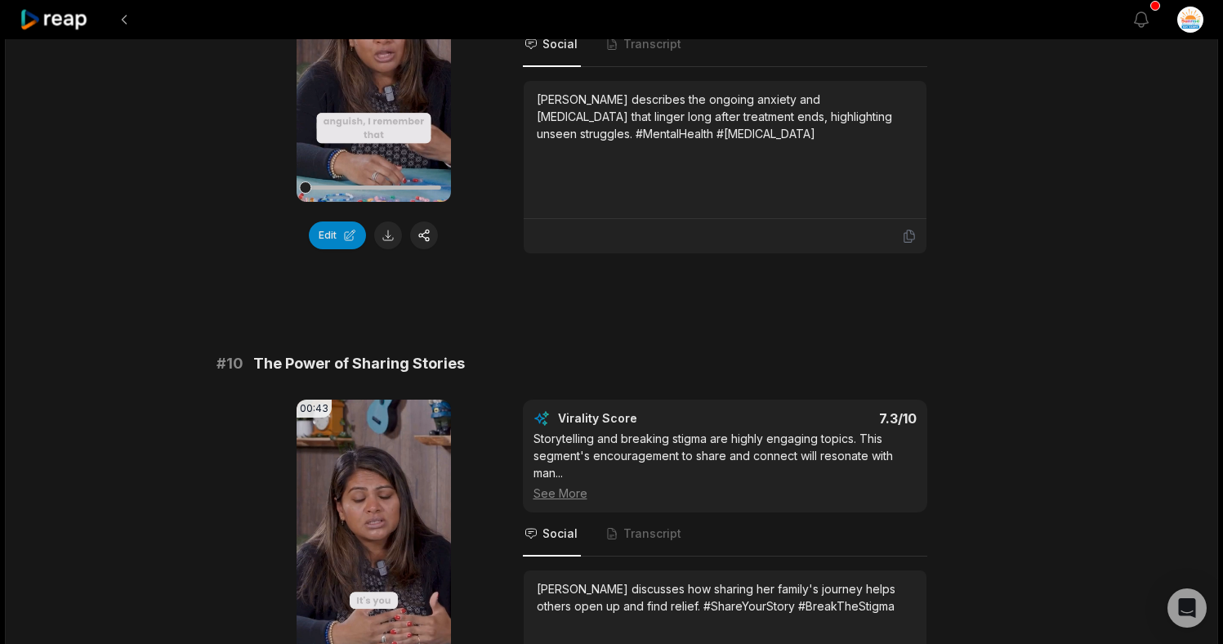
scroll to position [4378, 0]
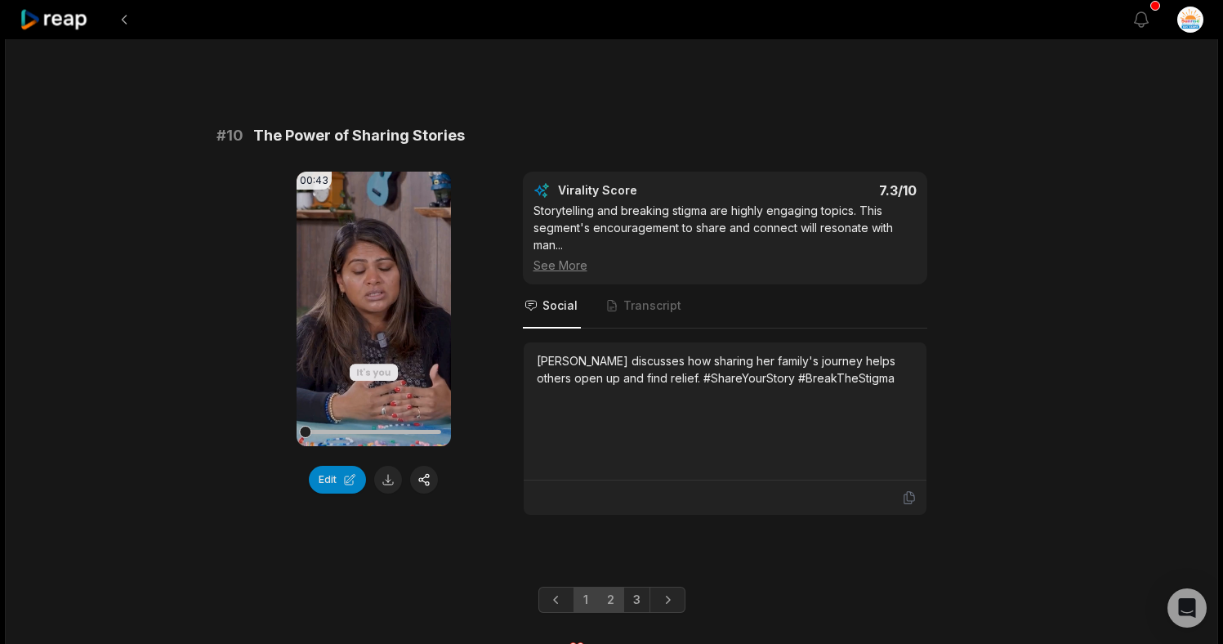
click at [613, 587] on link "2" at bounding box center [610, 600] width 27 height 26
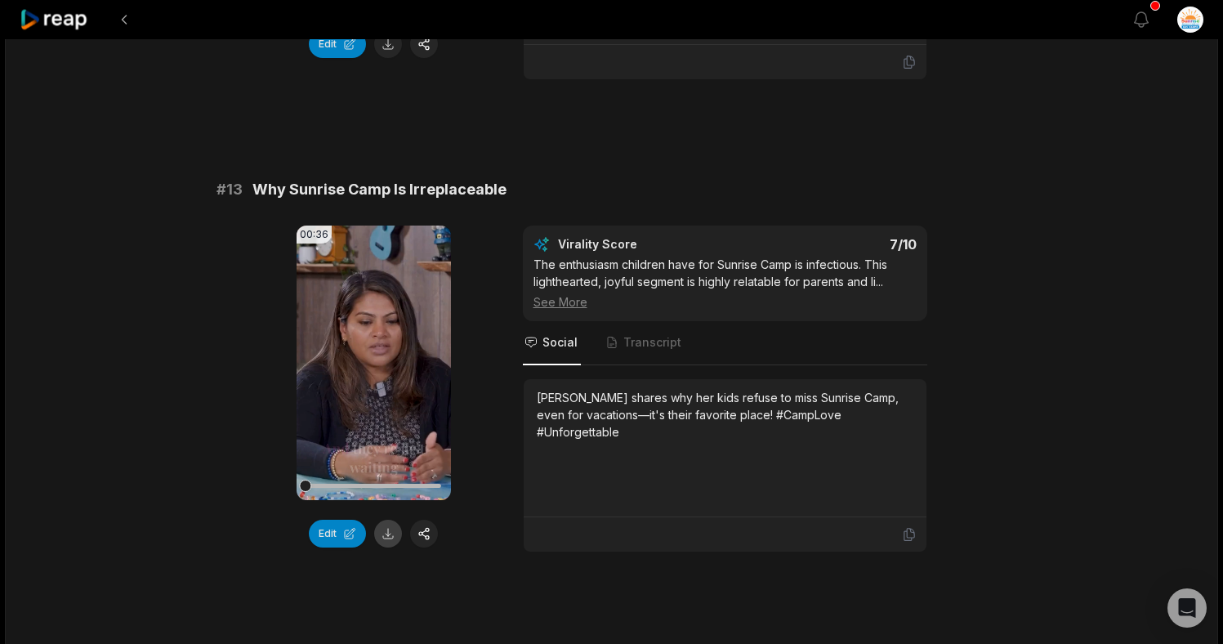
click at [391, 530] on button at bounding box center [388, 534] width 28 height 28
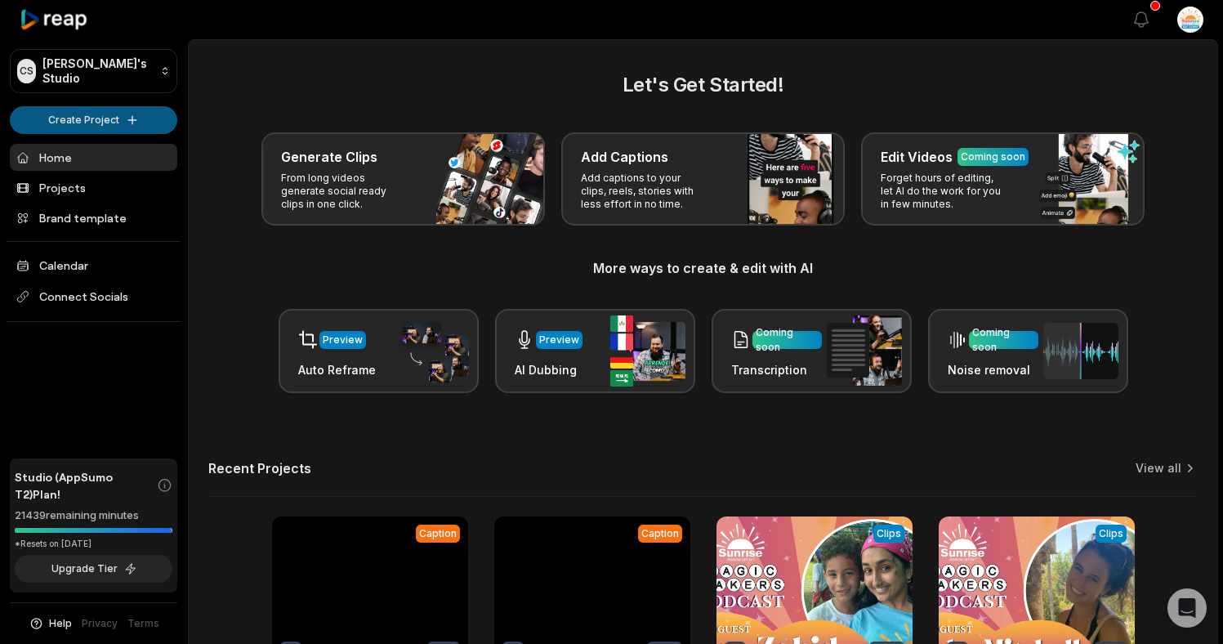
click at [132, 127] on html "CS [PERSON_NAME]'s Studio Create Project Home Projects Brand template Calendar …" at bounding box center [611, 322] width 1223 height 644
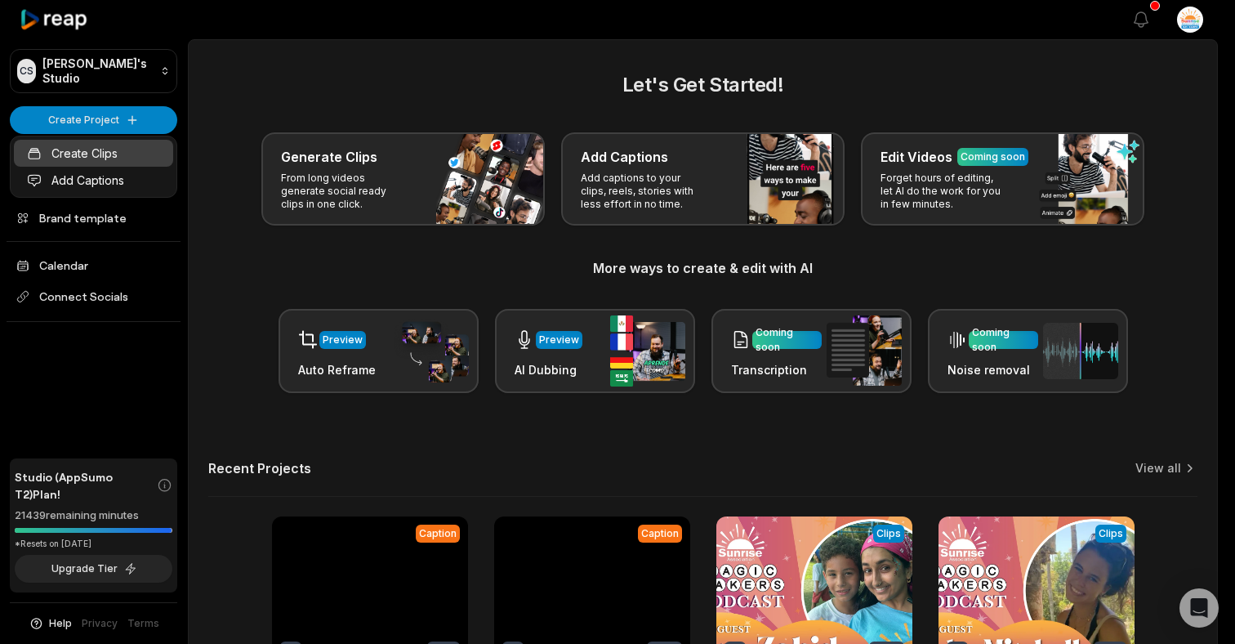
click at [129, 151] on link "Create Clips" at bounding box center [93, 153] width 159 height 27
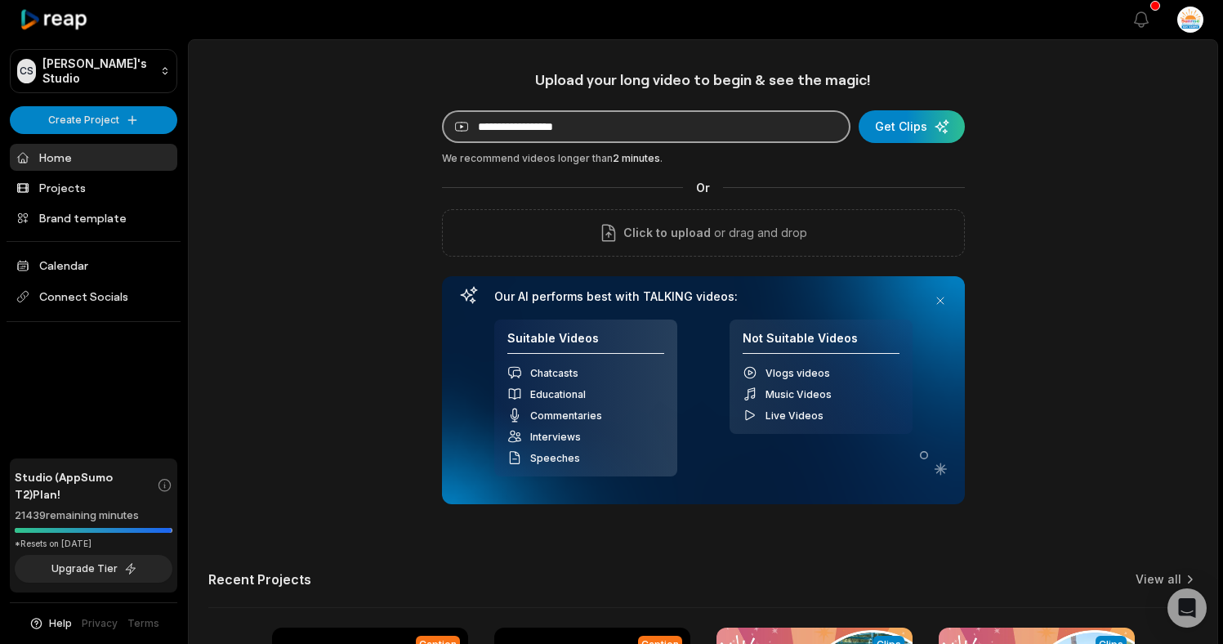
click at [513, 136] on input at bounding box center [646, 126] width 408 height 33
paste input "**********"
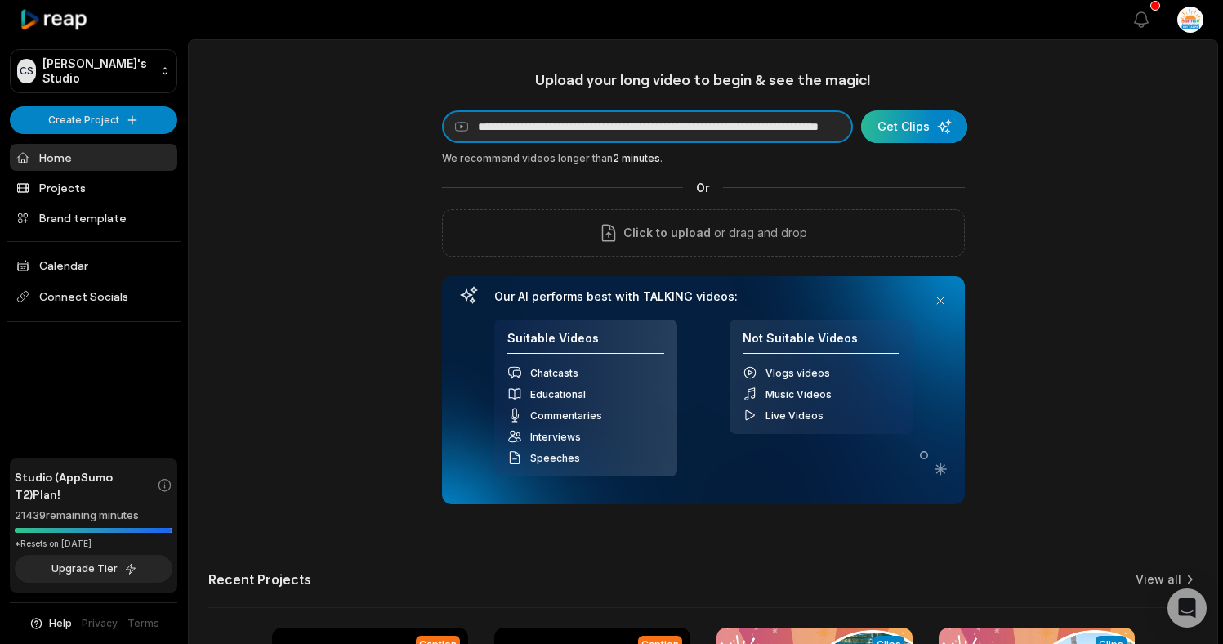
type input "**********"
click at [891, 126] on div "submit" at bounding box center [914, 126] width 106 height 33
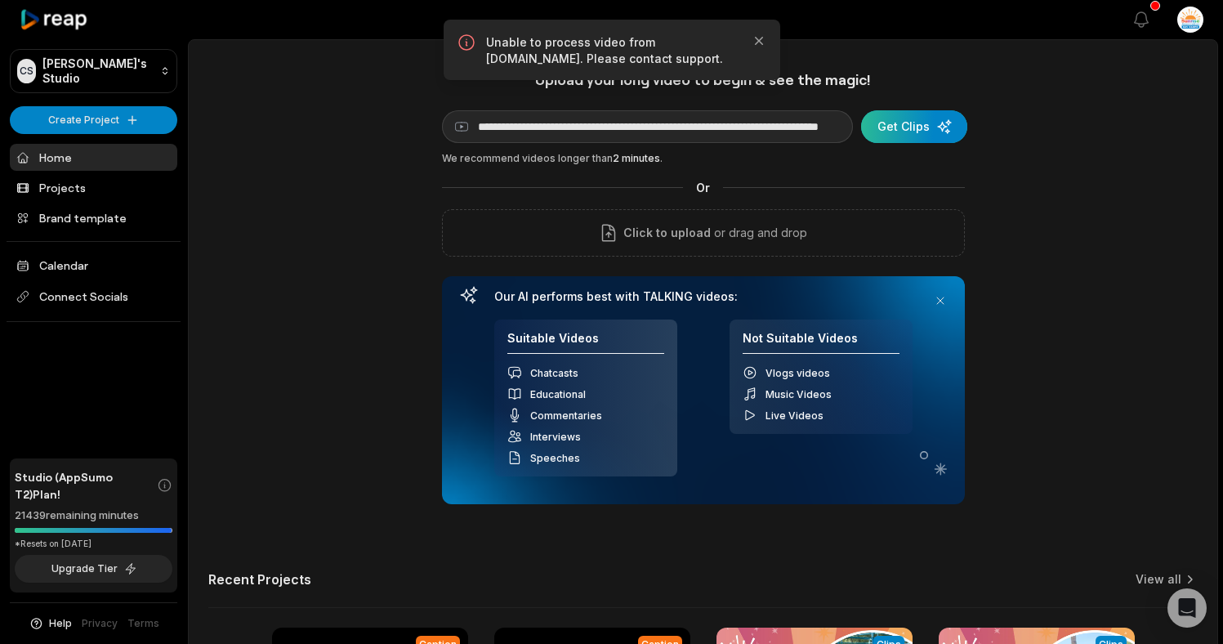
click at [895, 138] on div "submit" at bounding box center [914, 126] width 106 height 33
click at [898, 135] on div "submit" at bounding box center [914, 126] width 106 height 33
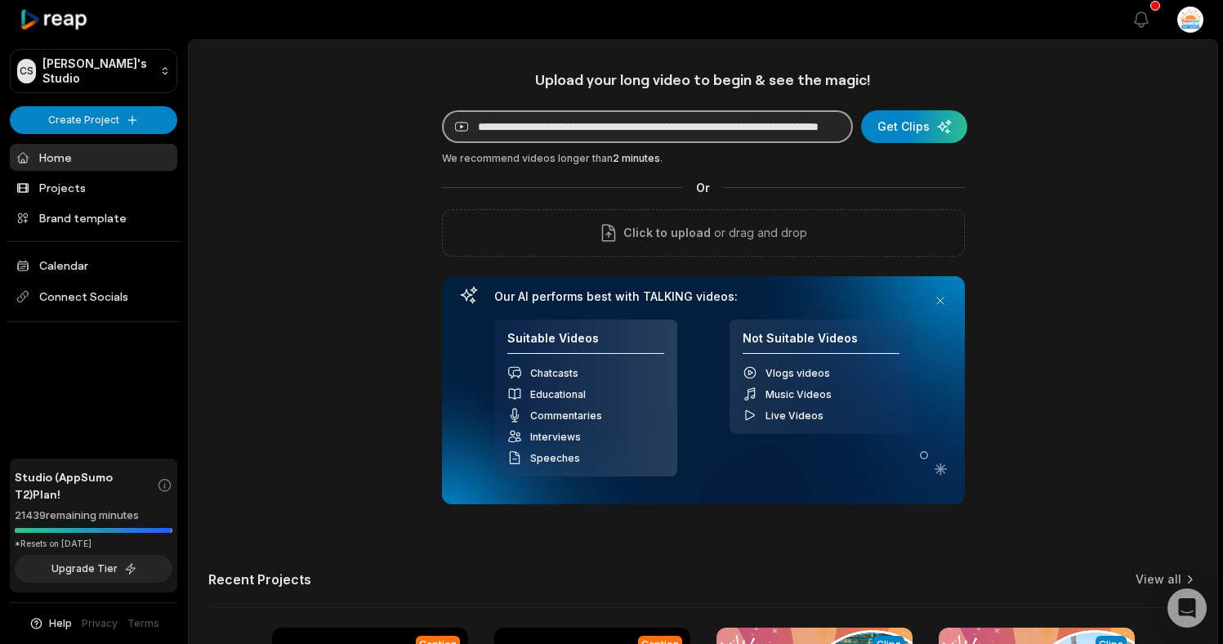
click at [540, 131] on input "**********" at bounding box center [647, 126] width 411 height 33
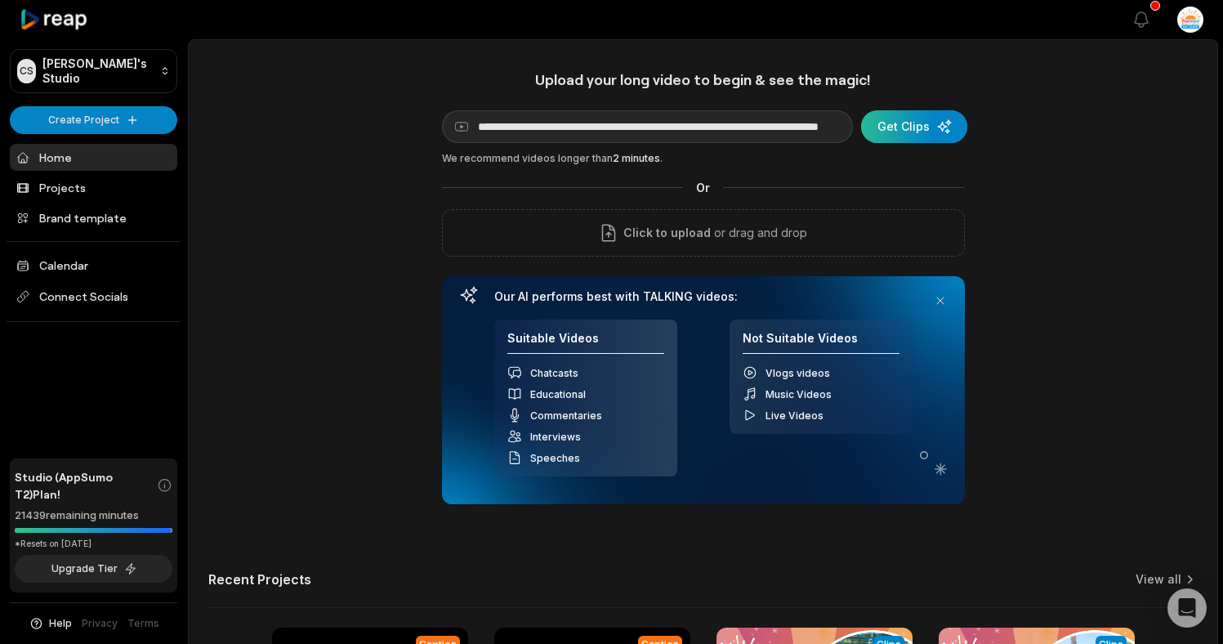
click at [881, 129] on div "submit" at bounding box center [914, 126] width 106 height 33
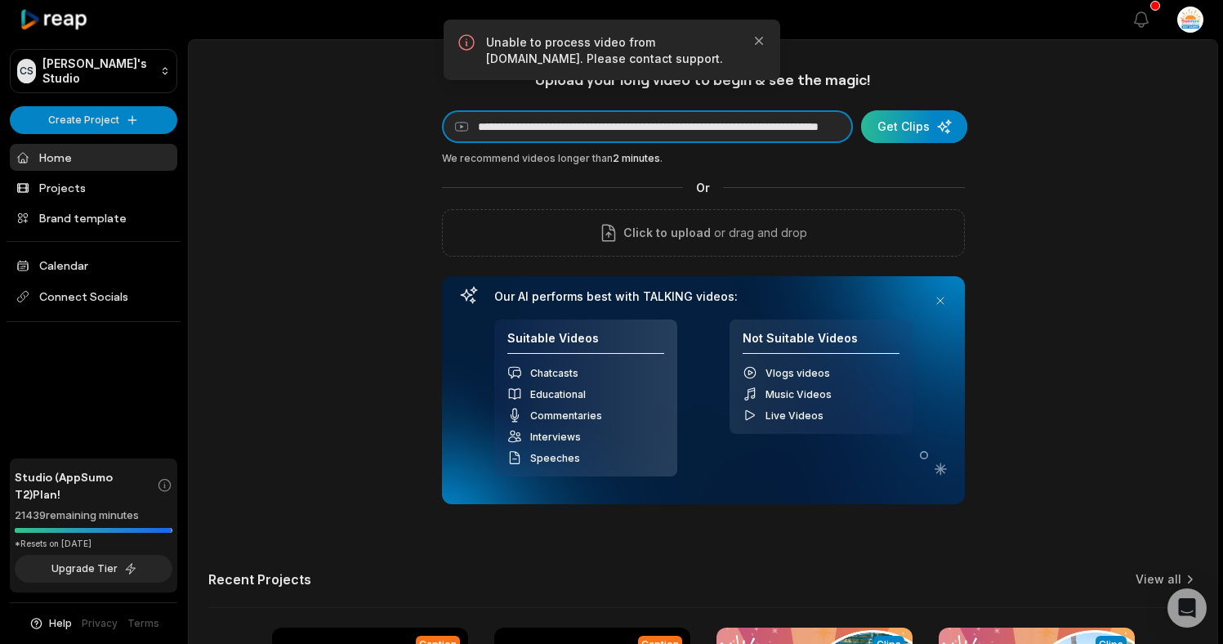
drag, startPoint x: 810, startPoint y: 125, endPoint x: 910, endPoint y: 134, distance: 100.9
click at [910, 134] on form "**********" at bounding box center [703, 126] width 523 height 33
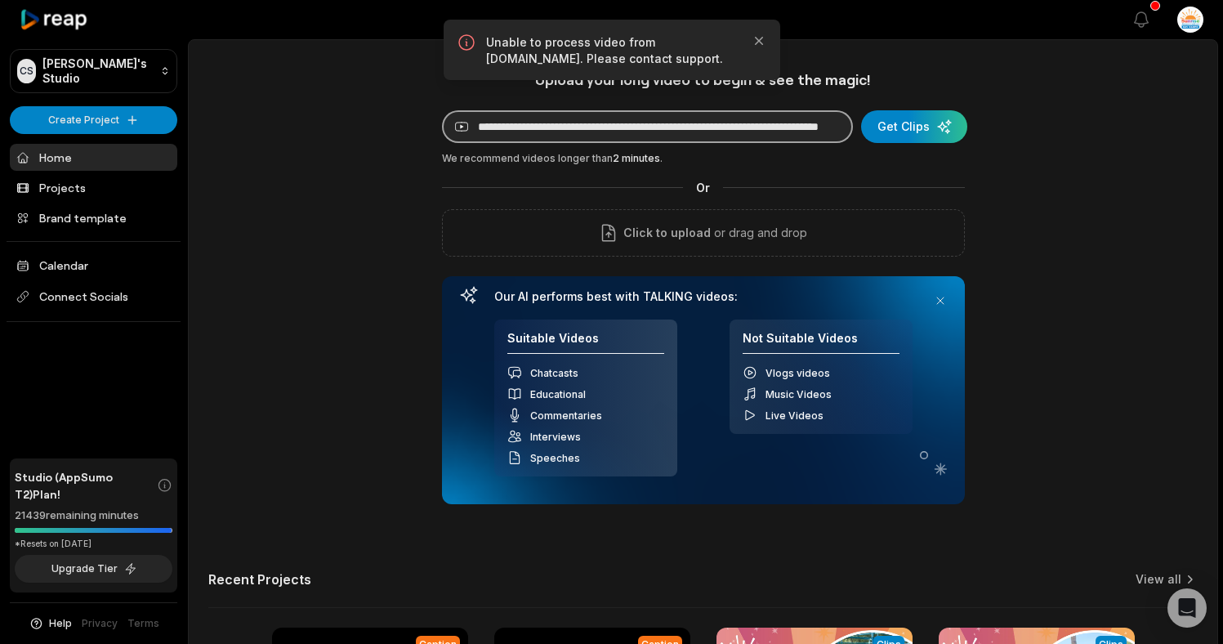
click at [785, 126] on input "**********" at bounding box center [647, 126] width 411 height 33
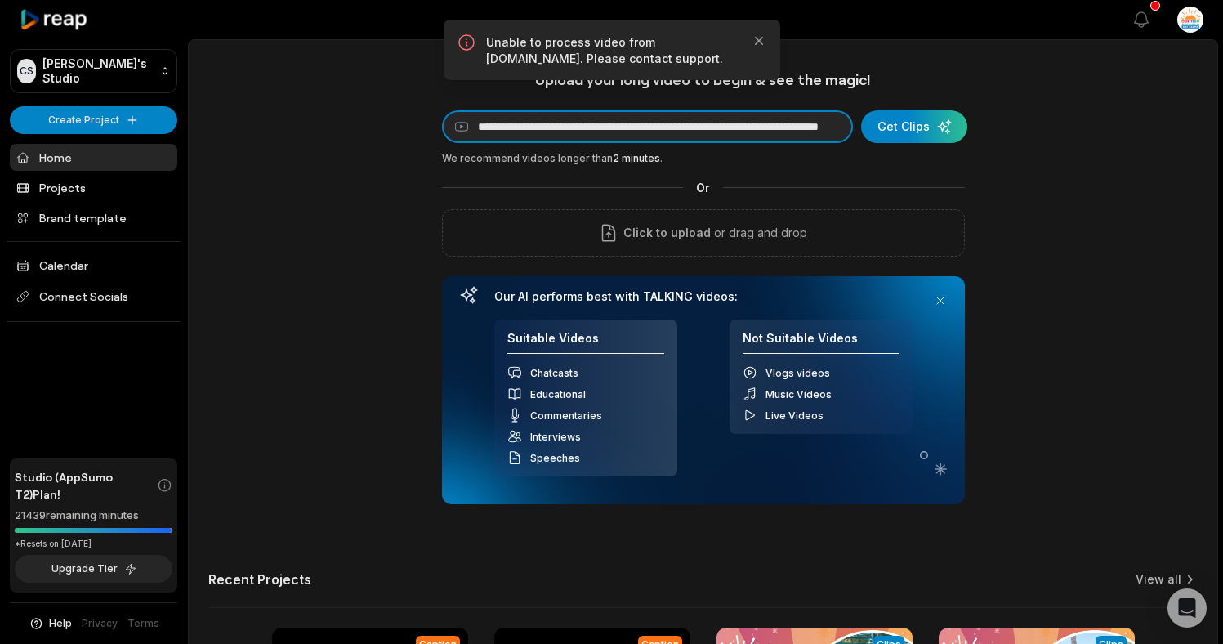
scroll to position [0, 167]
drag, startPoint x: 620, startPoint y: 127, endPoint x: 854, endPoint y: 127, distance: 233.6
click at [854, 127] on form "**********" at bounding box center [703, 126] width 523 height 33
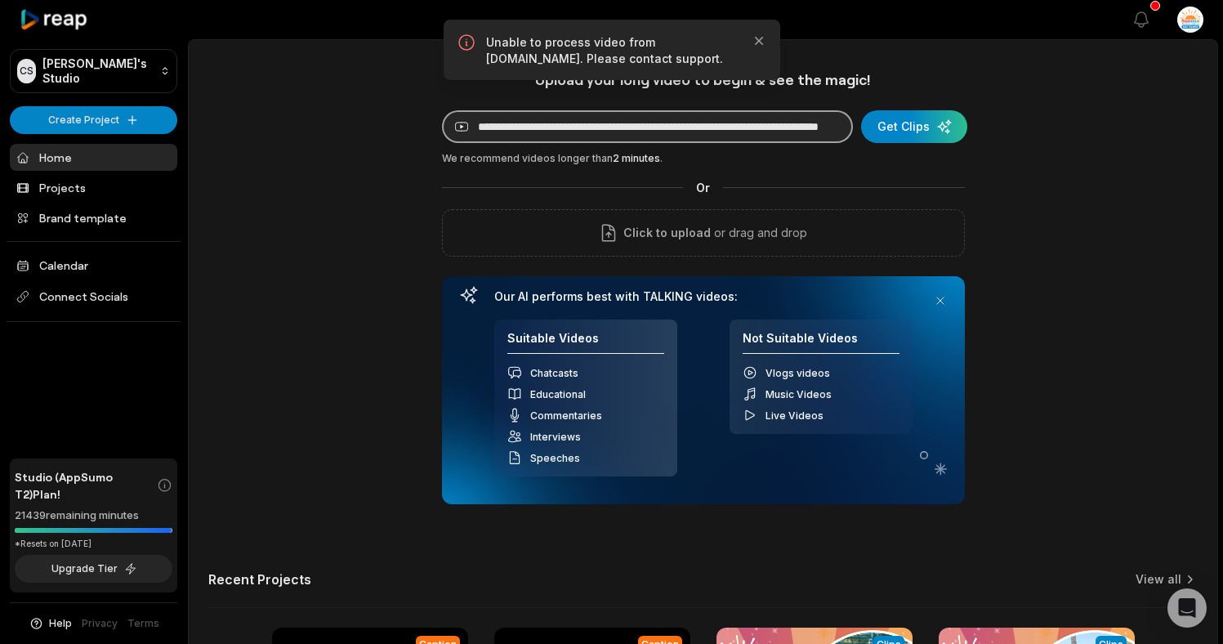
click at [733, 120] on input "**********" at bounding box center [647, 126] width 411 height 33
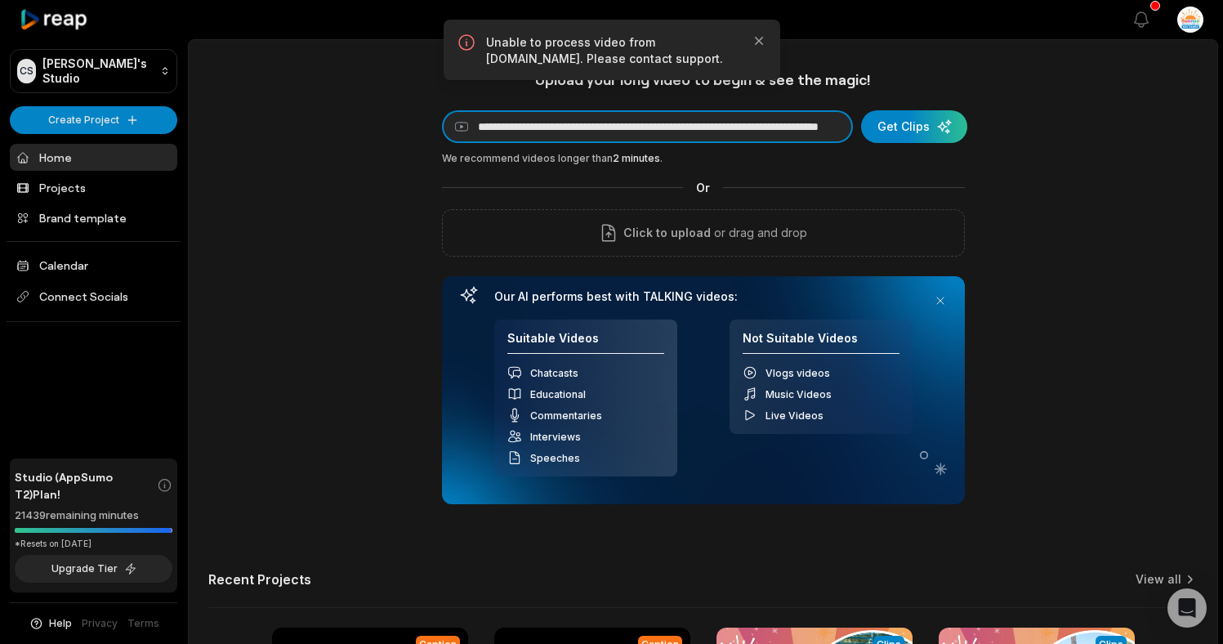
scroll to position [0, 0]
drag, startPoint x: 731, startPoint y: 124, endPoint x: 434, endPoint y: 120, distance: 297.4
click at [434, 119] on div "**********" at bounding box center [703, 455] width 1028 height 771
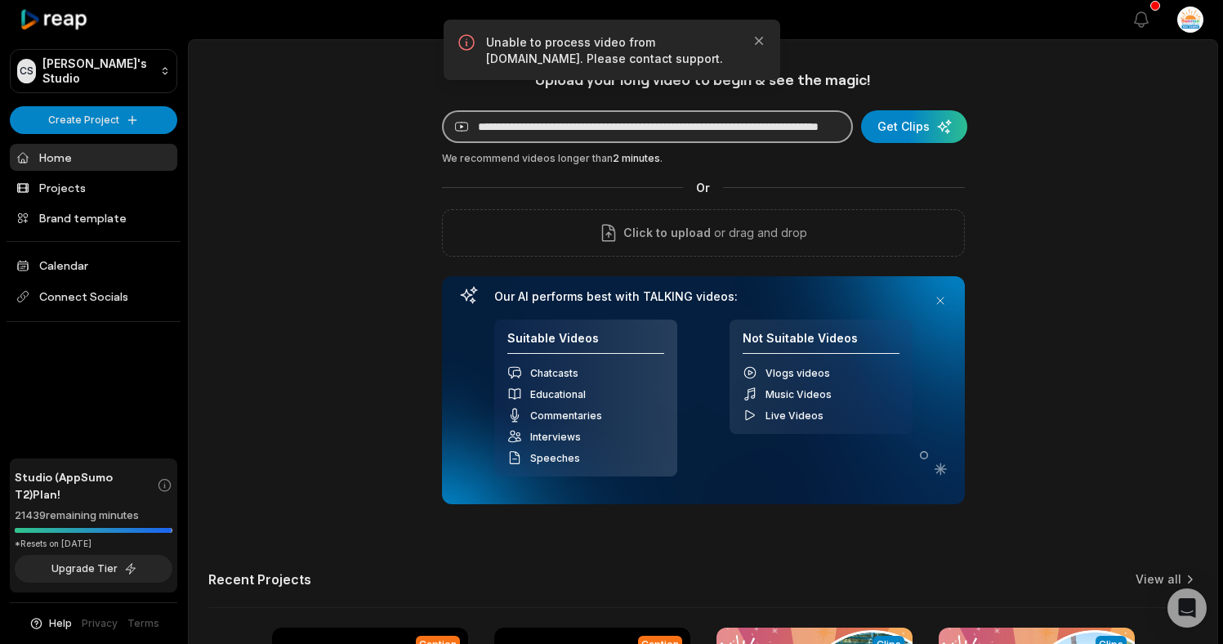
click at [466, 130] on input "**********" at bounding box center [647, 126] width 411 height 33
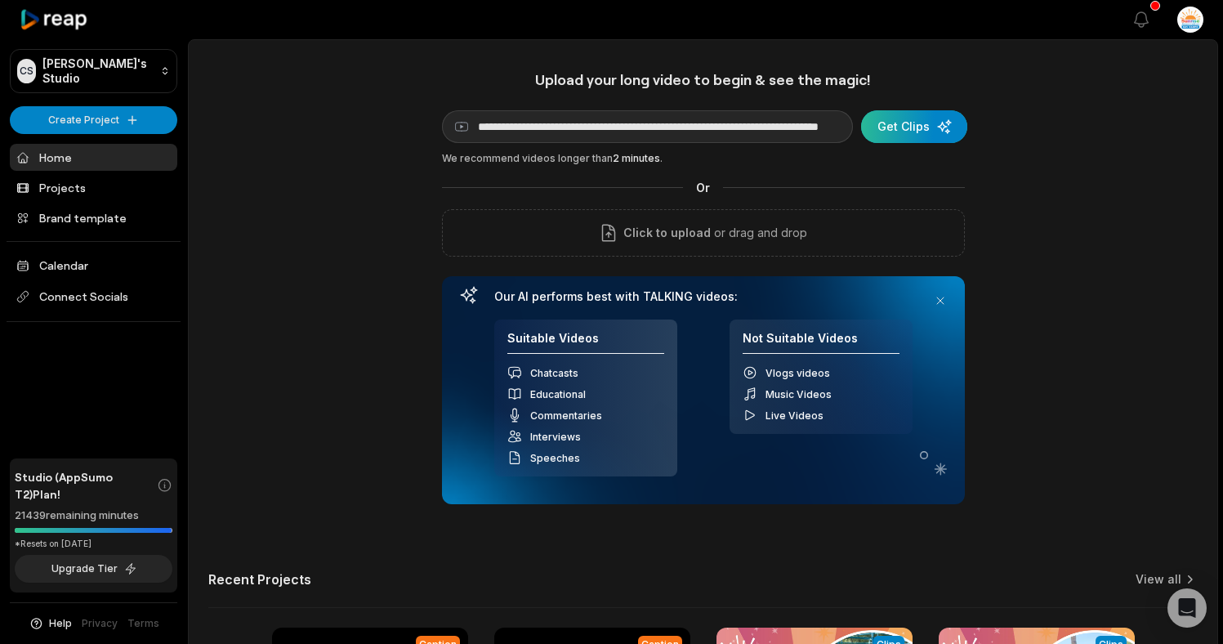
click at [879, 124] on div "submit" at bounding box center [914, 126] width 106 height 33
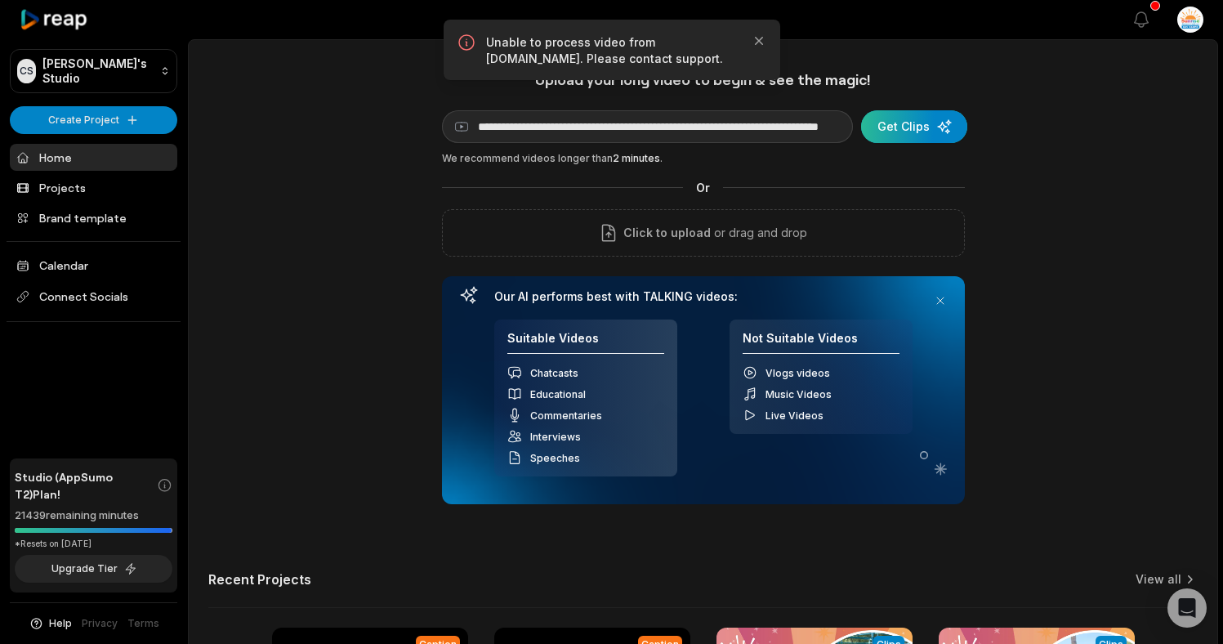
click at [879, 124] on div "submit" at bounding box center [914, 126] width 106 height 33
click at [766, 40] on icon "button" at bounding box center [759, 41] width 16 height 16
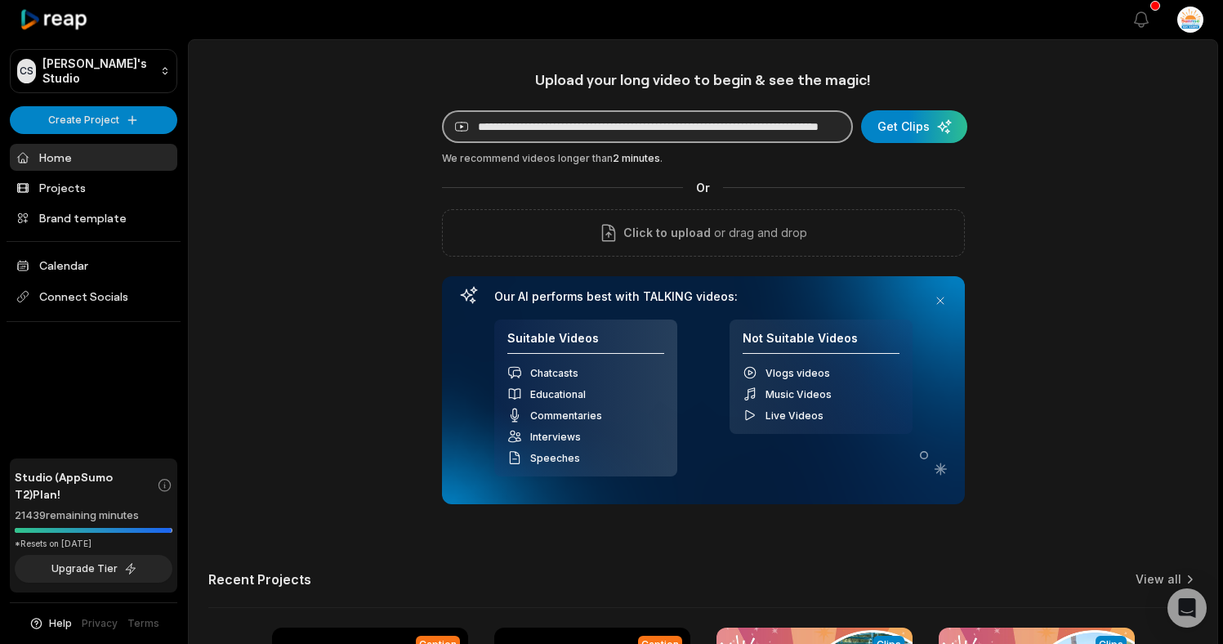
click at [707, 136] on input "**********" at bounding box center [647, 126] width 411 height 33
click at [705, 132] on input "**********" at bounding box center [647, 126] width 411 height 33
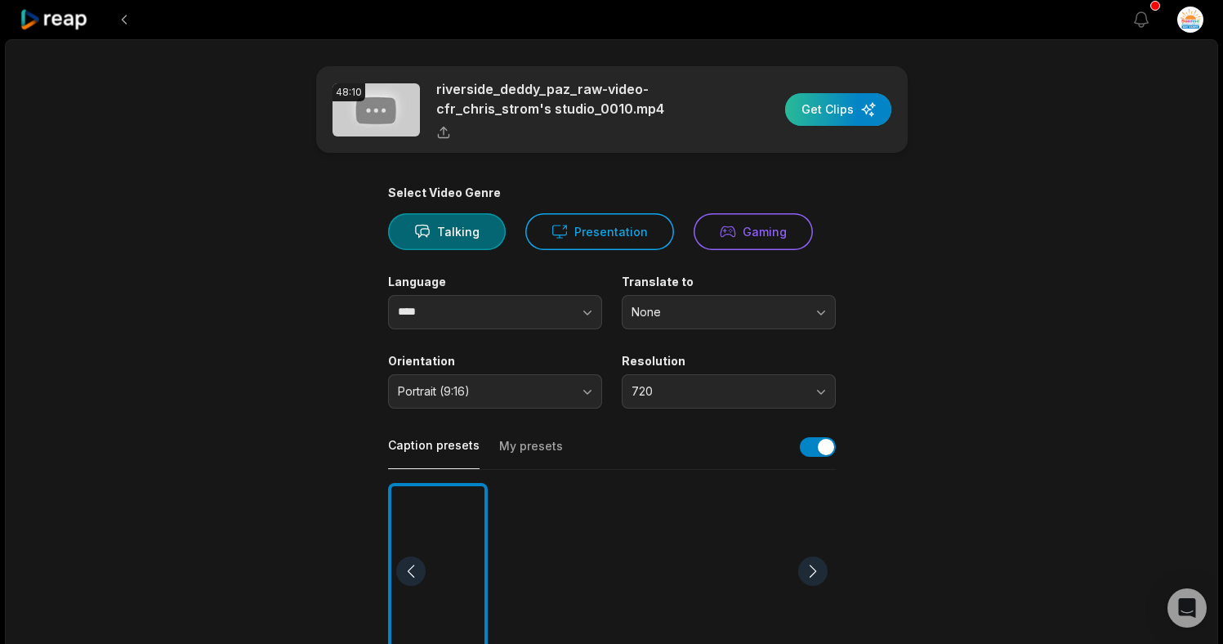
click at [864, 105] on div "button" at bounding box center [838, 109] width 106 height 33
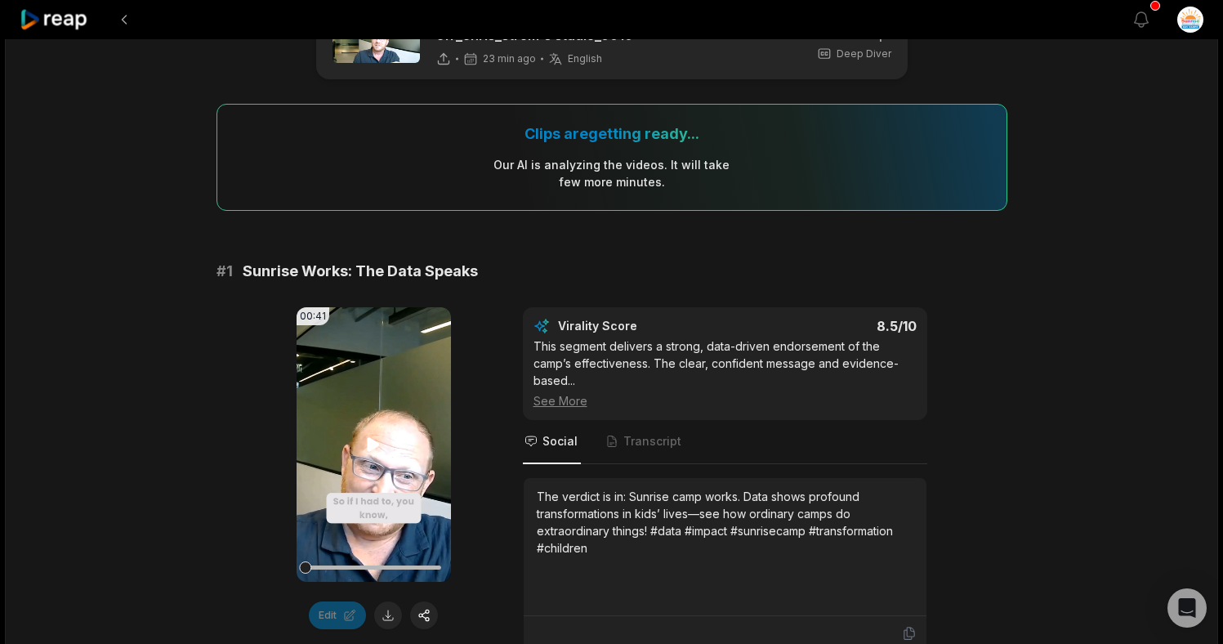
scroll to position [157, 0]
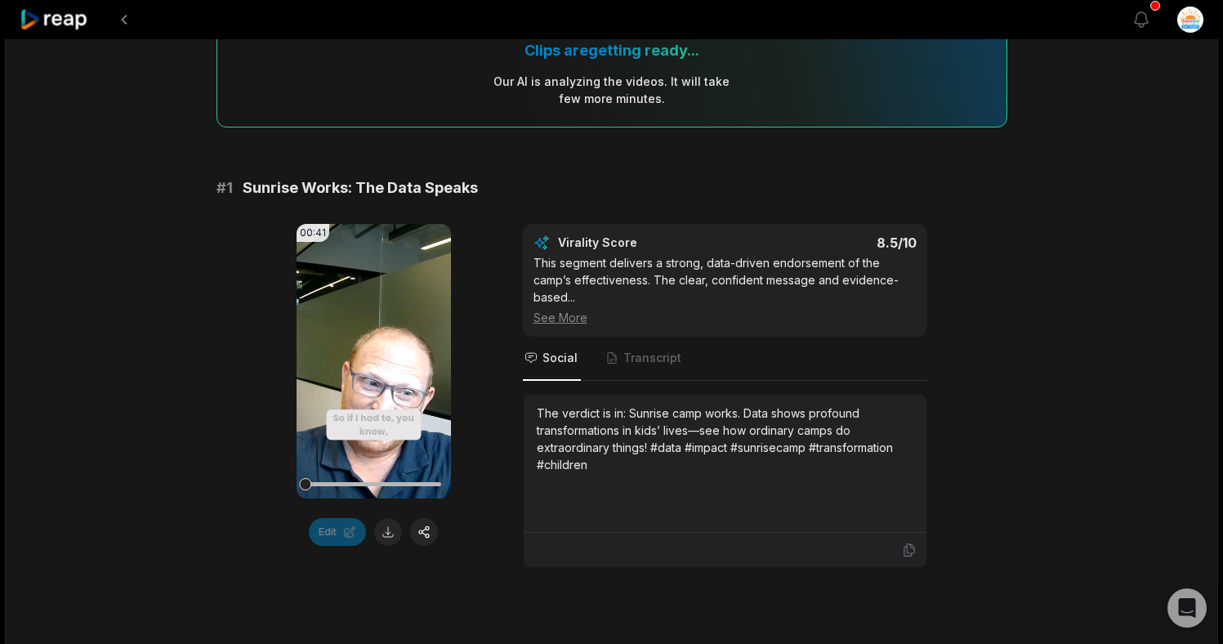
click at [234, 346] on div "00:41 Your browser does not support mp4 format. Edit Virality Score 8.5 /10 Thi…" at bounding box center [611, 396] width 791 height 344
click at [373, 365] on icon at bounding box center [374, 362] width 12 height 14
click at [384, 538] on button at bounding box center [388, 532] width 28 height 28
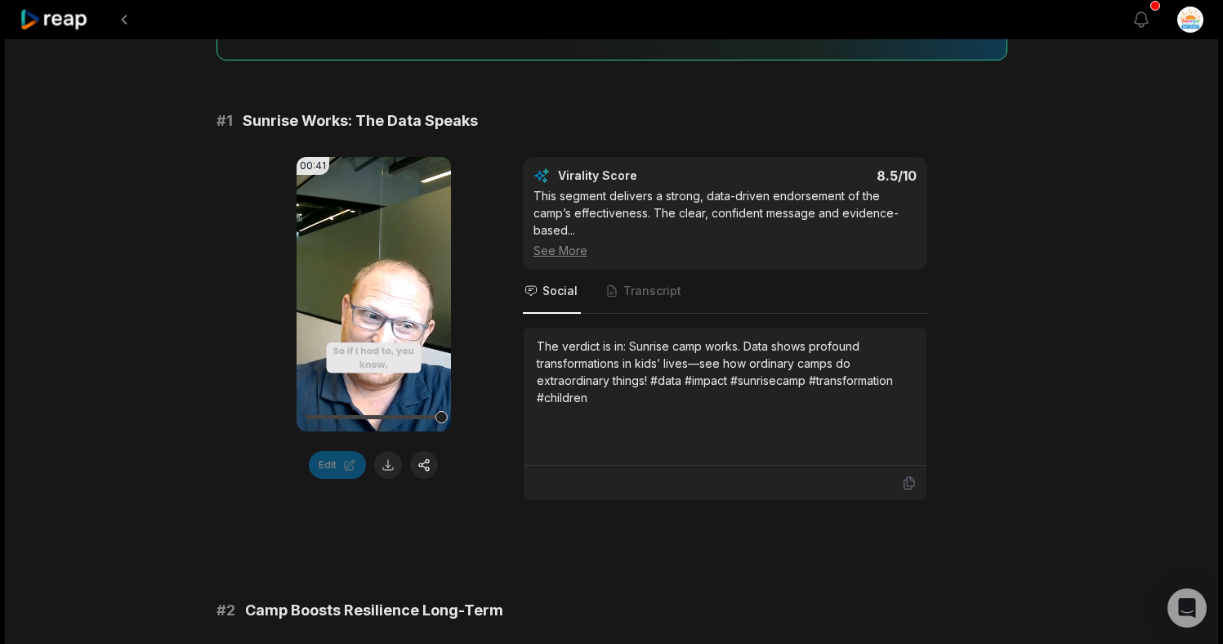
scroll to position [224, 0]
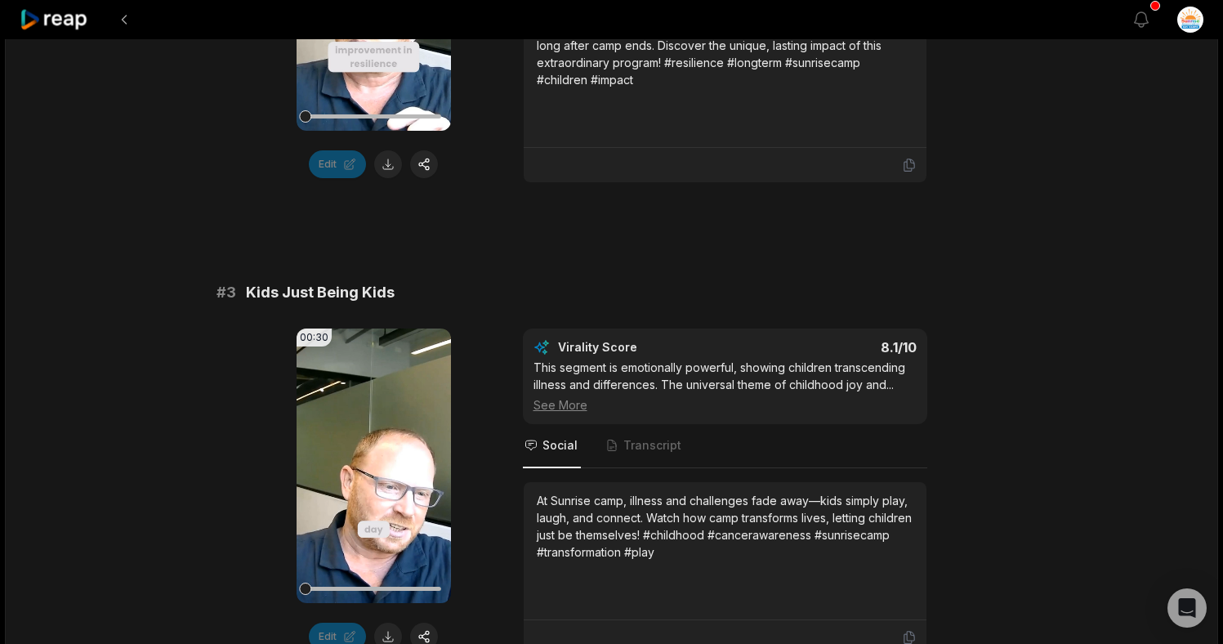
scroll to position [1211, 0]
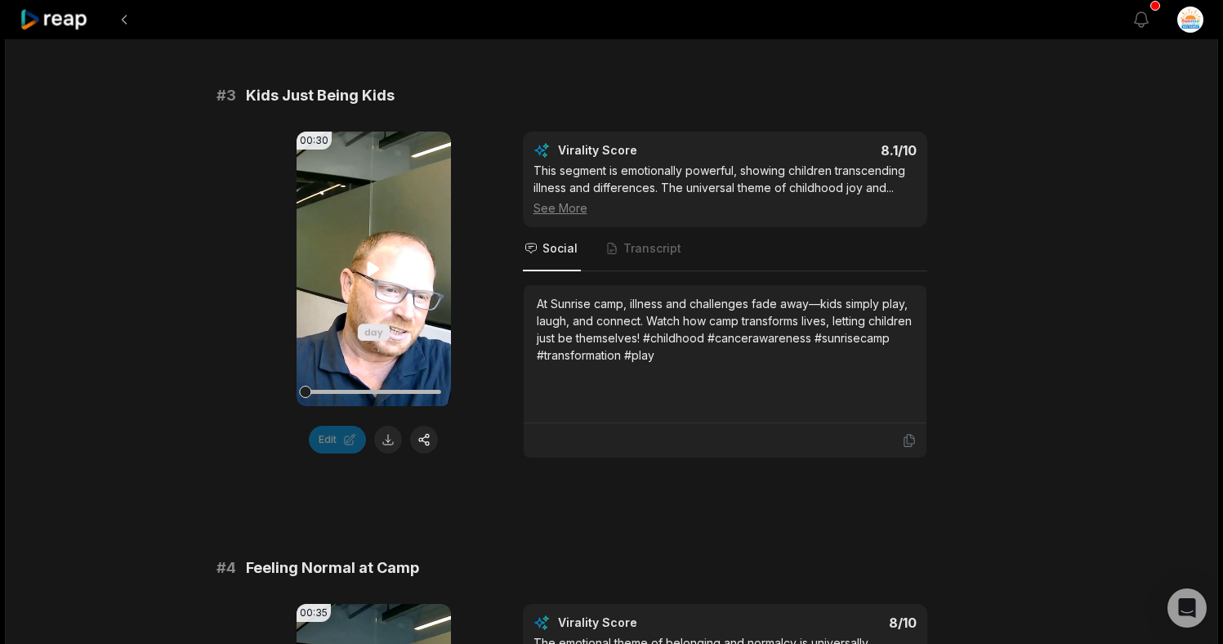
click at [369, 274] on icon at bounding box center [374, 269] width 12 height 14
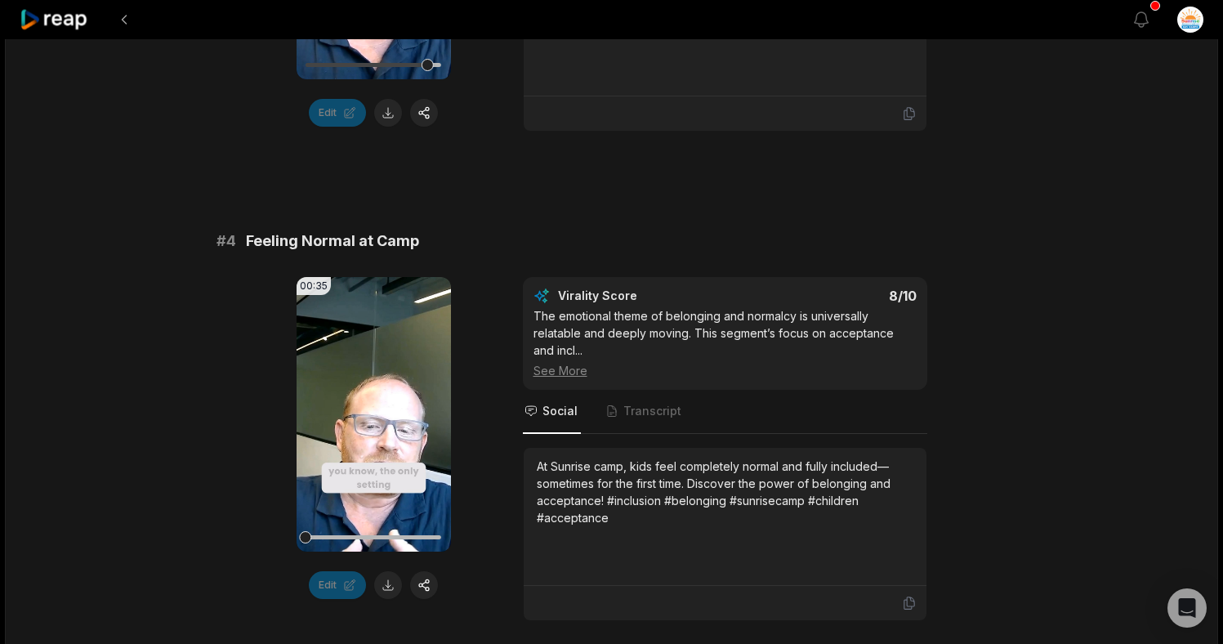
scroll to position [1550, 0]
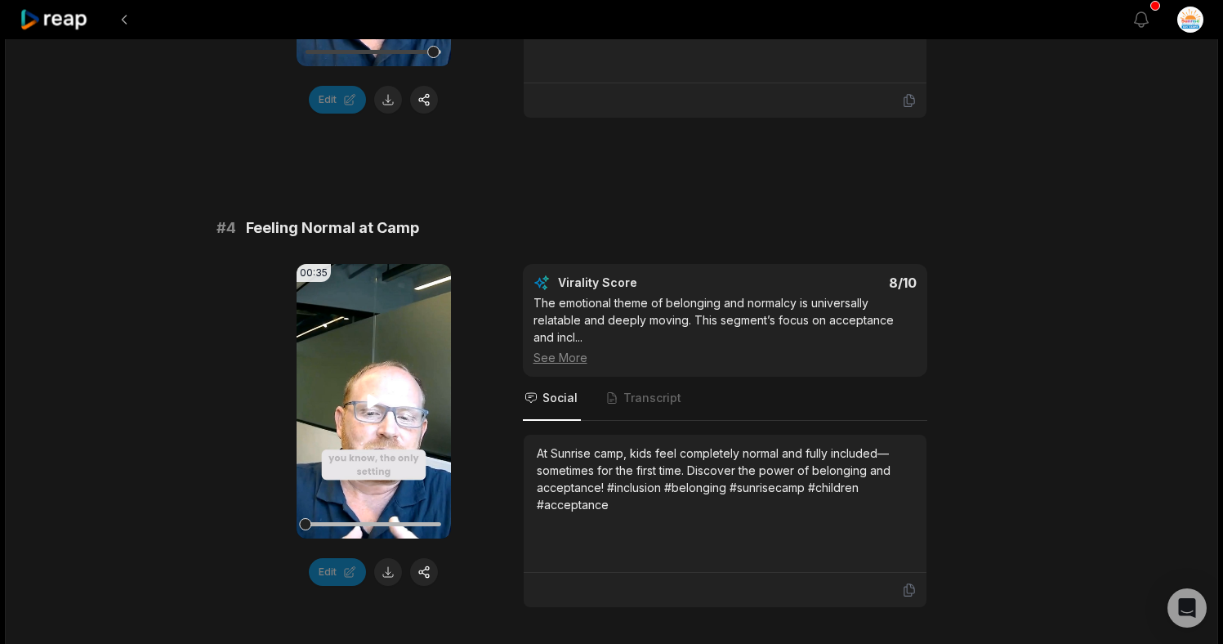
click at [373, 402] on icon at bounding box center [374, 402] width 12 height 14
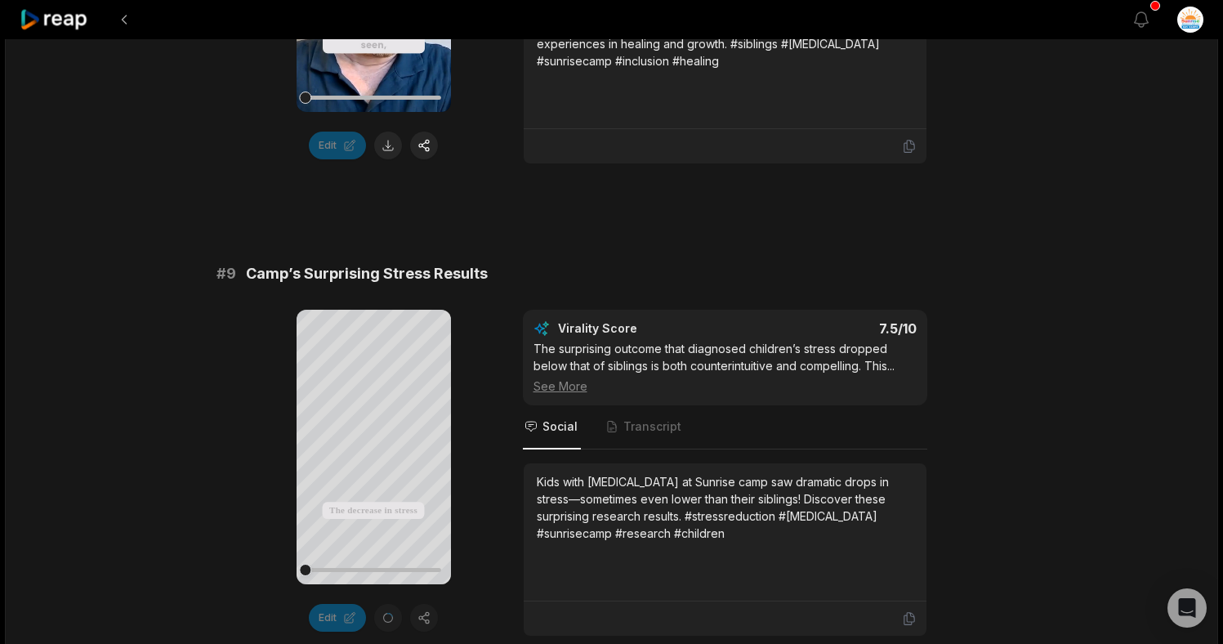
scroll to position [4012, 0]
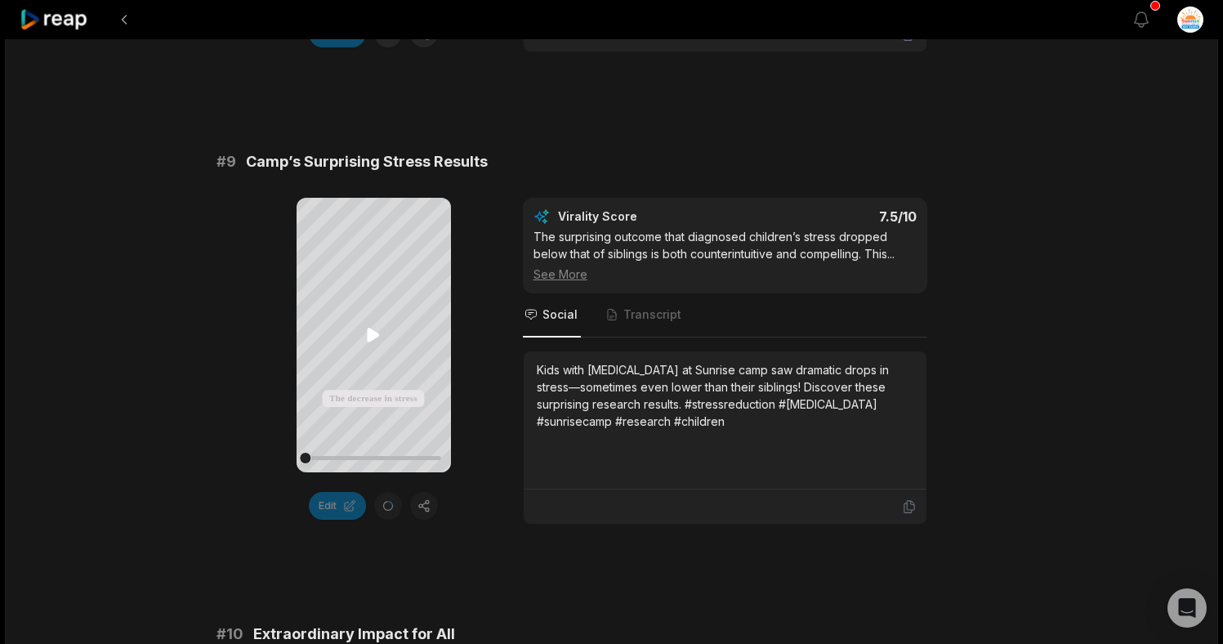
click at [372, 339] on icon at bounding box center [374, 335] width 12 height 14
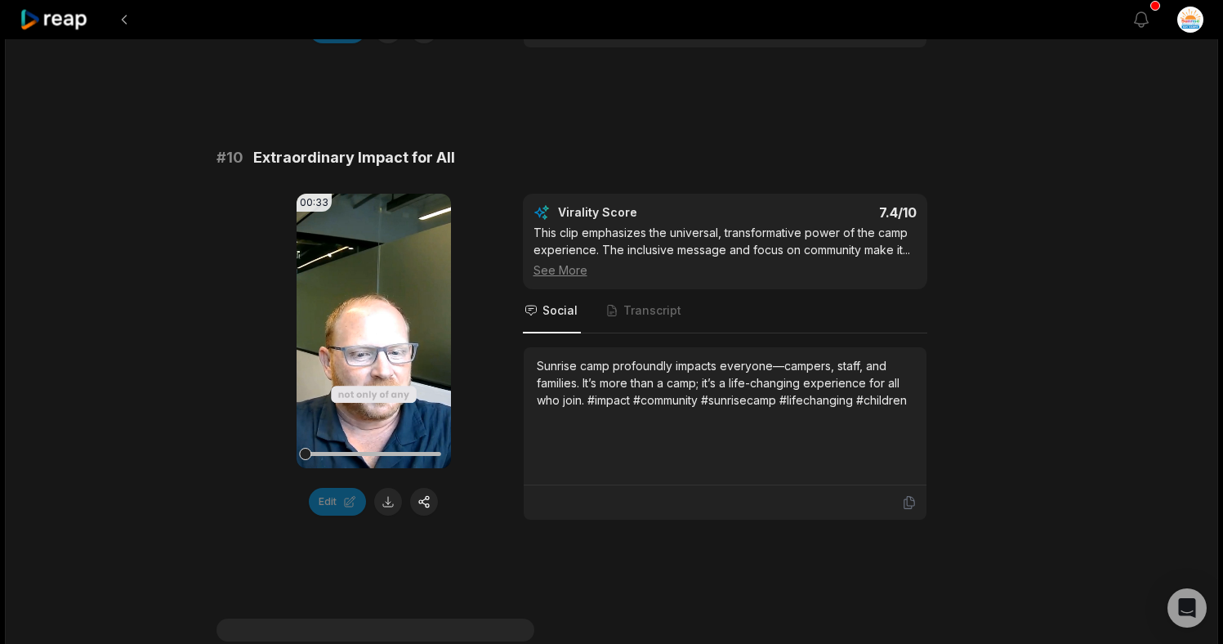
scroll to position [4506, 0]
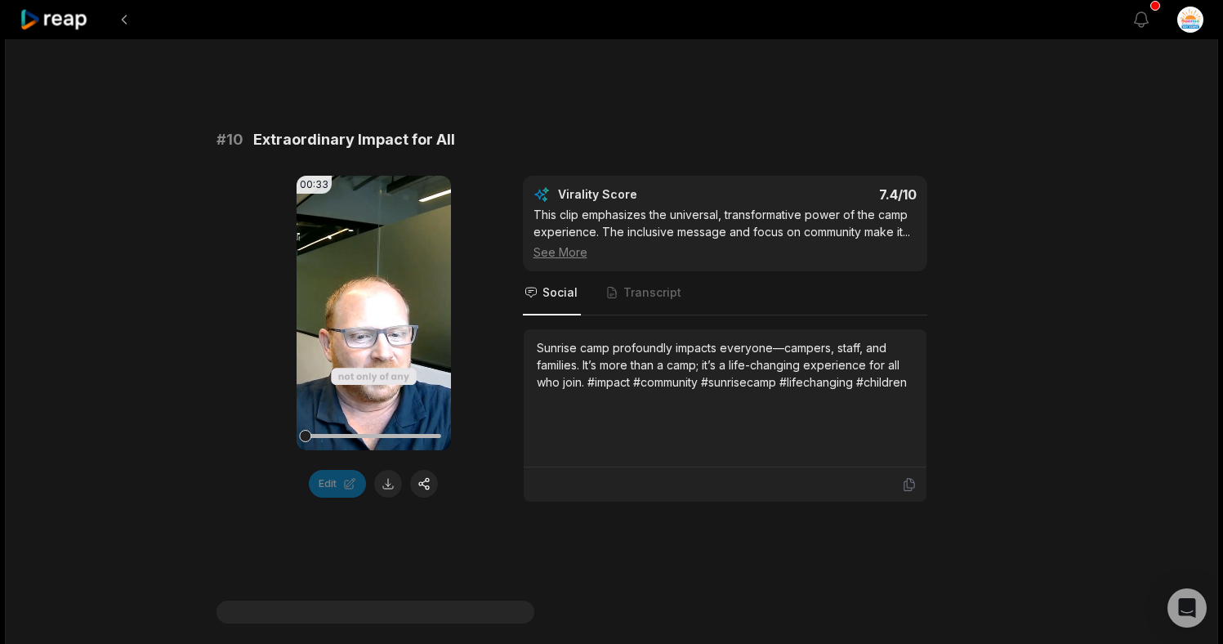
click at [377, 326] on video "Your browser does not support mp4 format." at bounding box center [374, 313] width 154 height 274
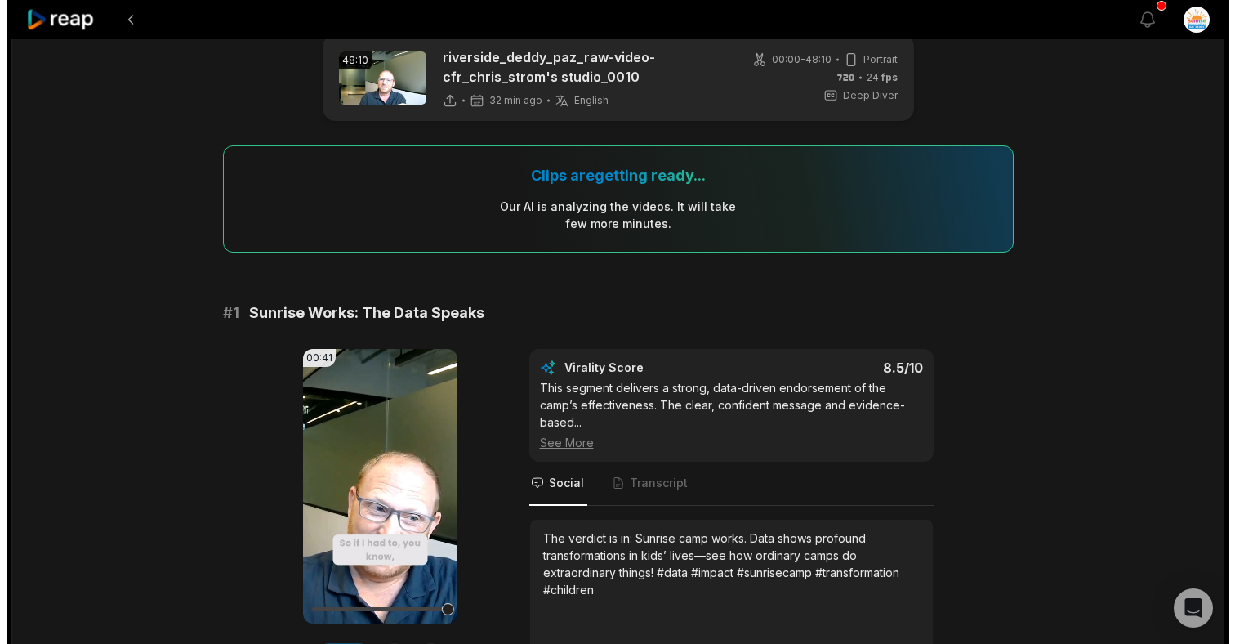
scroll to position [0, 0]
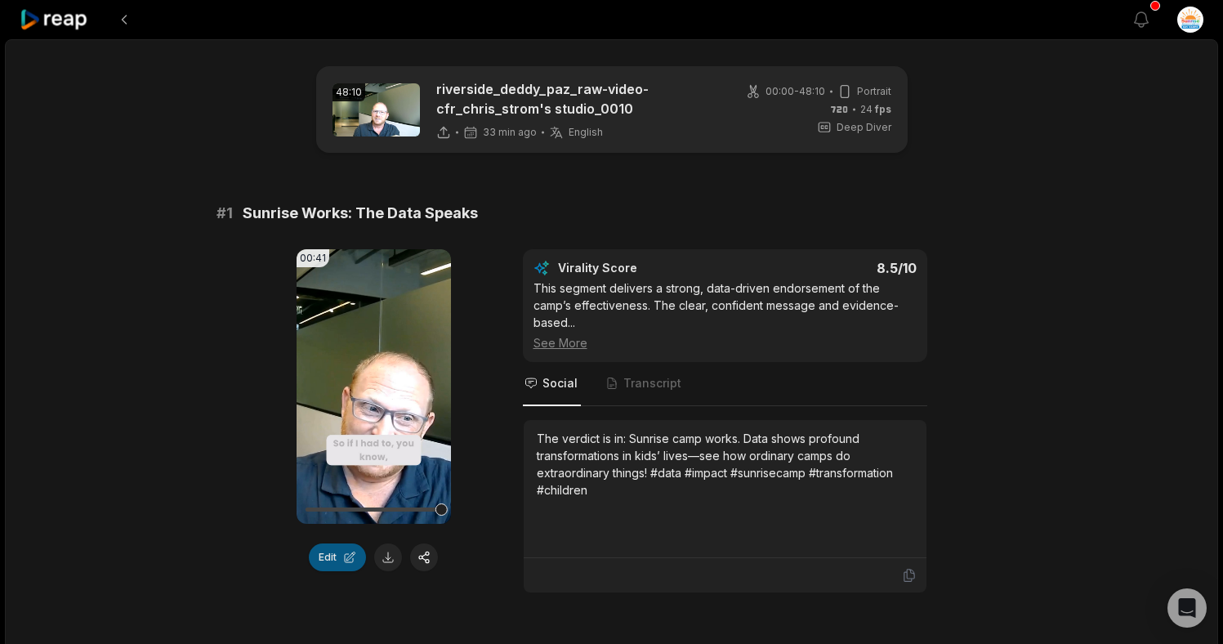
click at [337, 560] on button "Edit" at bounding box center [337, 557] width 57 height 28
click at [332, 550] on button "Edit" at bounding box center [337, 557] width 57 height 28
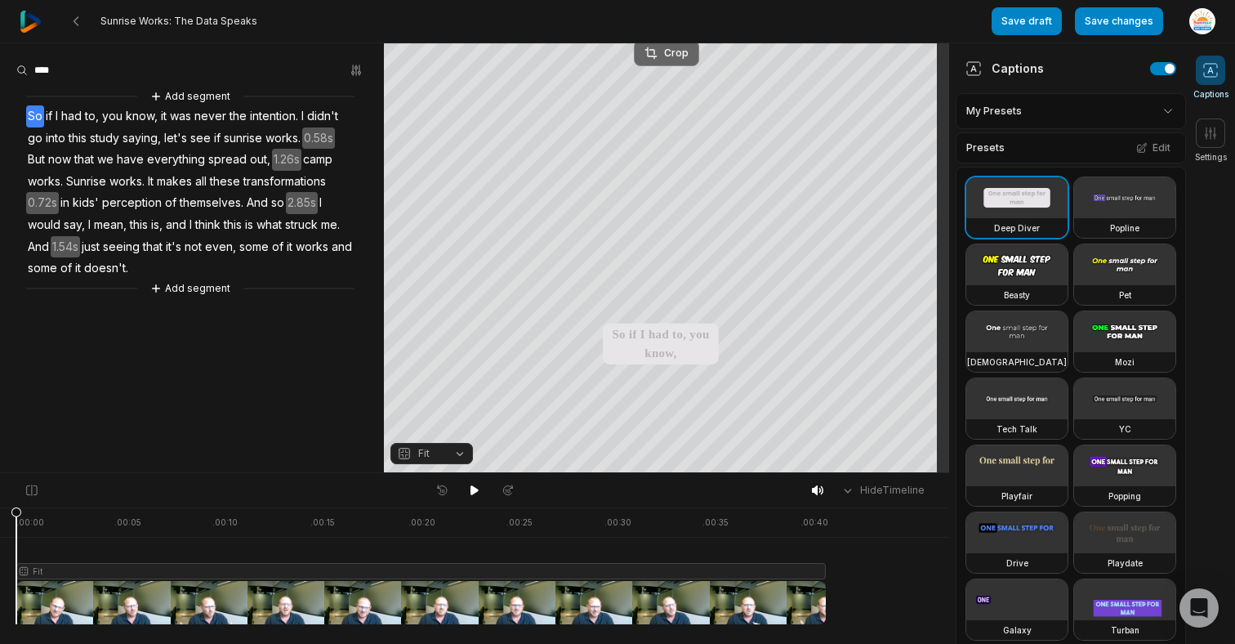
click at [673, 56] on div "Crop" at bounding box center [667, 53] width 44 height 15
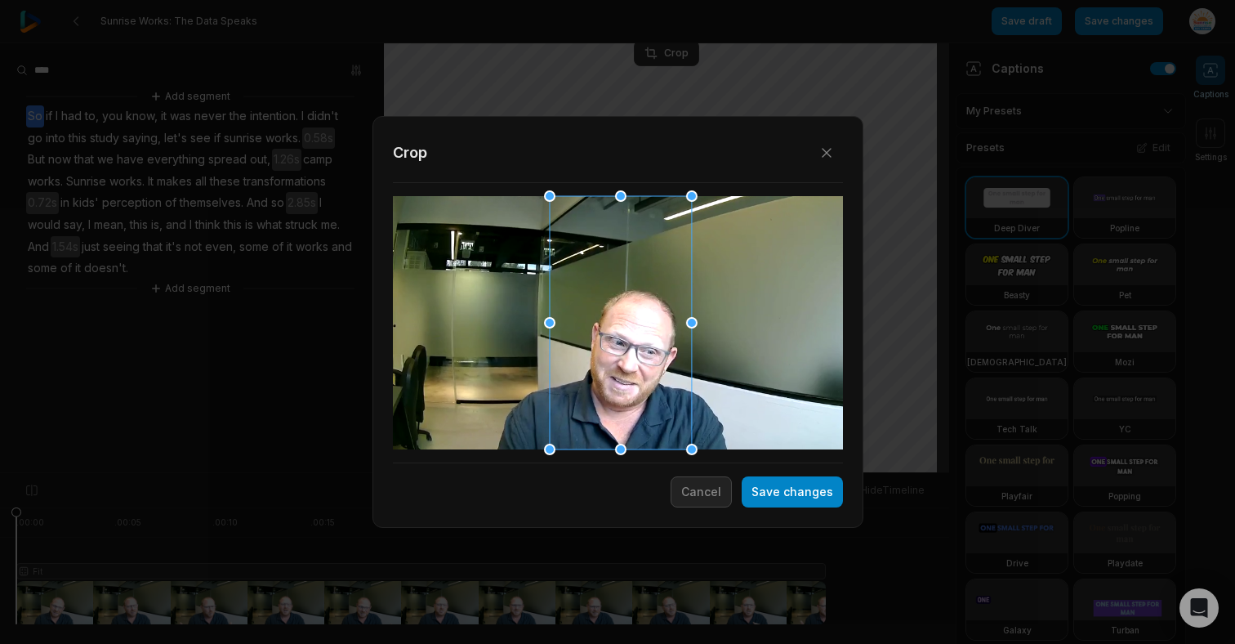
drag, startPoint x: 693, startPoint y: 448, endPoint x: 734, endPoint y: 444, distance: 41.0
click at [734, 473] on div "Close Crop Save changes Cancel" at bounding box center [617, 473] width 1235 height 0
drag, startPoint x: 690, startPoint y: 323, endPoint x: 757, endPoint y: 319, distance: 67.2
click at [757, 473] on div "Close Crop Save changes Cancel" at bounding box center [617, 473] width 1235 height 0
drag, startPoint x: 692, startPoint y: 198, endPoint x: 790, endPoint y: 146, distance: 110.7
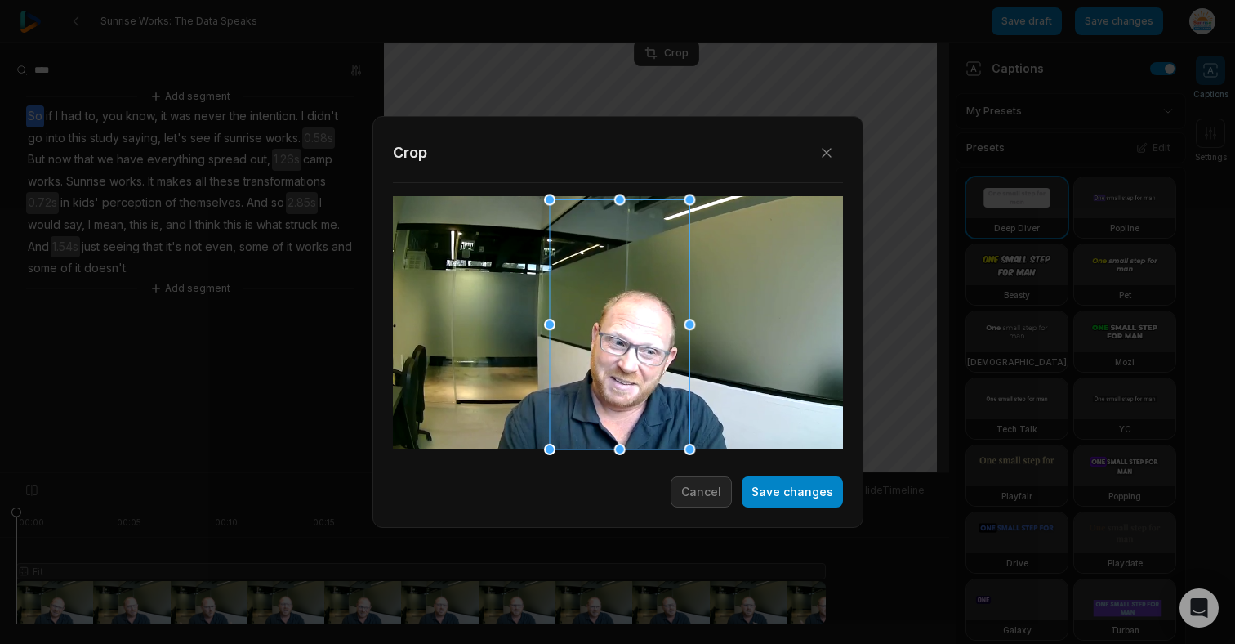
click at [787, 473] on div "Close Crop Save changes Cancel" at bounding box center [617, 473] width 1235 height 0
click at [818, 152] on icon "button" at bounding box center [826, 153] width 16 height 16
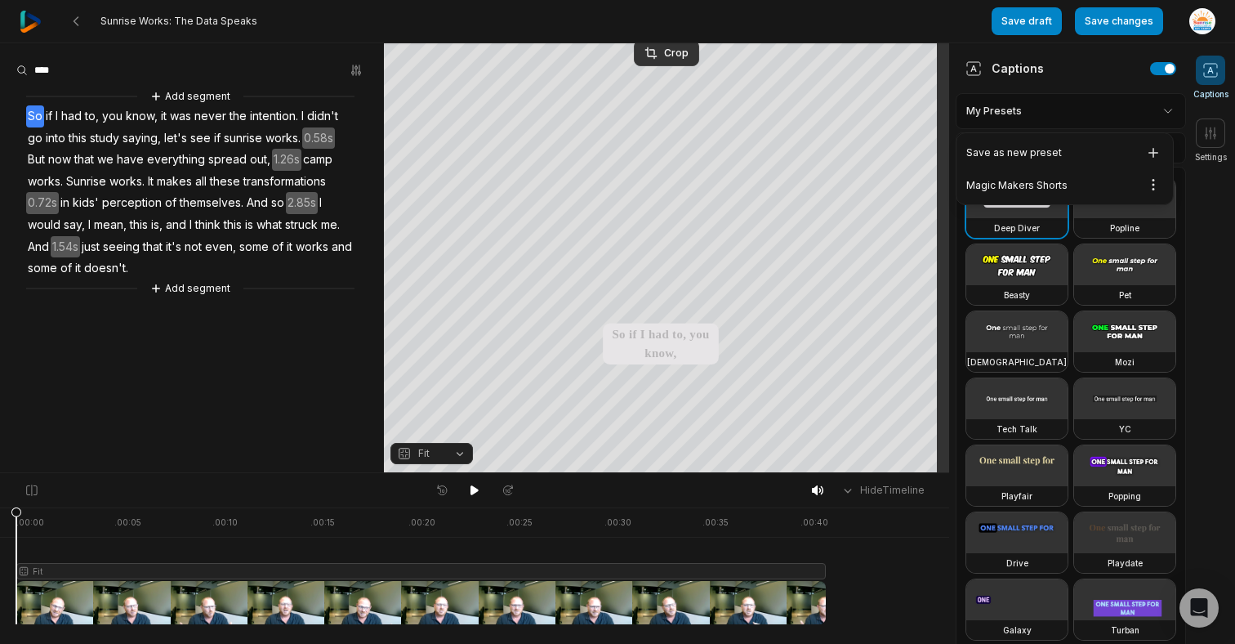
click at [1109, 120] on html "Sunrise Works: The Data Speaks Save draft Save changes Open user menu Captions …" at bounding box center [617, 322] width 1235 height 644
click at [1082, 171] on div "Magic Makers Shorts Open options" at bounding box center [1065, 185] width 210 height 32
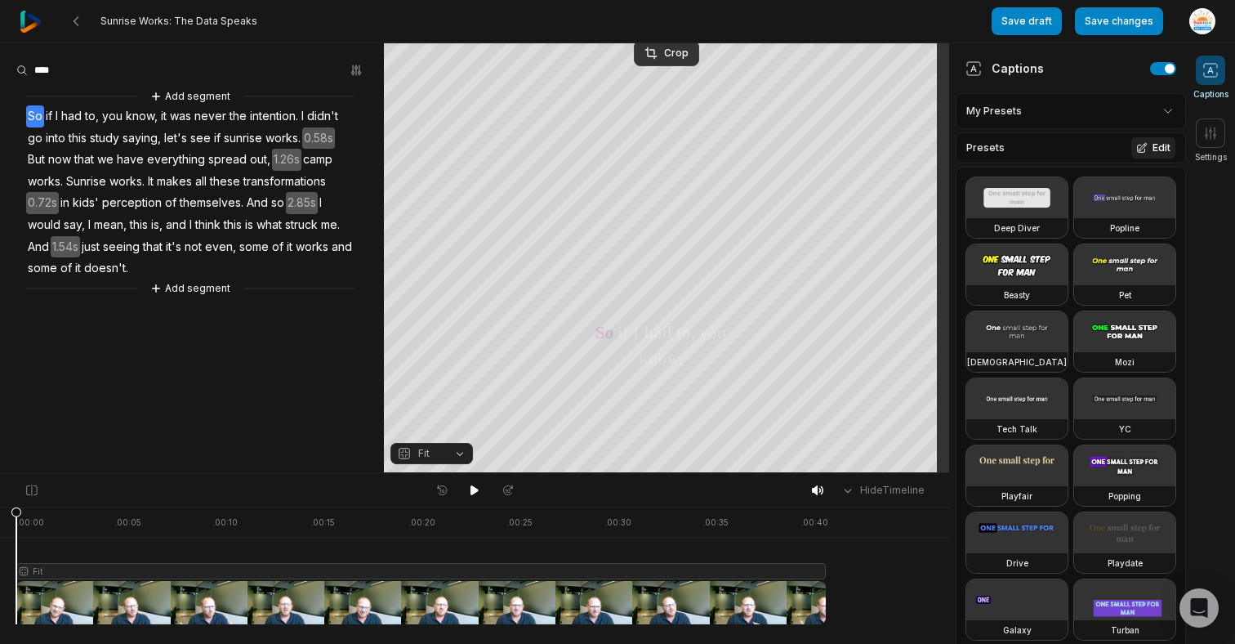
click at [1131, 154] on button "Edit" at bounding box center [1153, 147] width 44 height 21
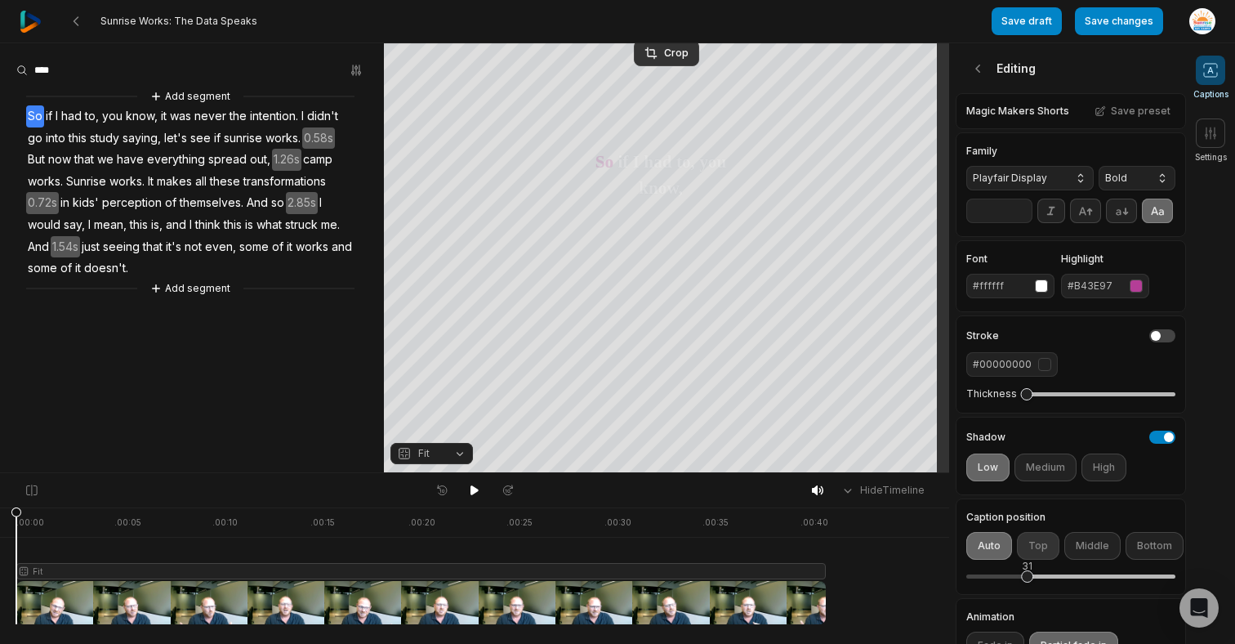
drag, startPoint x: 1104, startPoint y: 598, endPoint x: 1027, endPoint y: 580, distance: 79.7
click at [1027, 580] on div "Caption position Auto Top Middle Bottom 31" at bounding box center [1070, 553] width 209 height 82
click at [1015, 223] on input "**" at bounding box center [999, 210] width 66 height 25
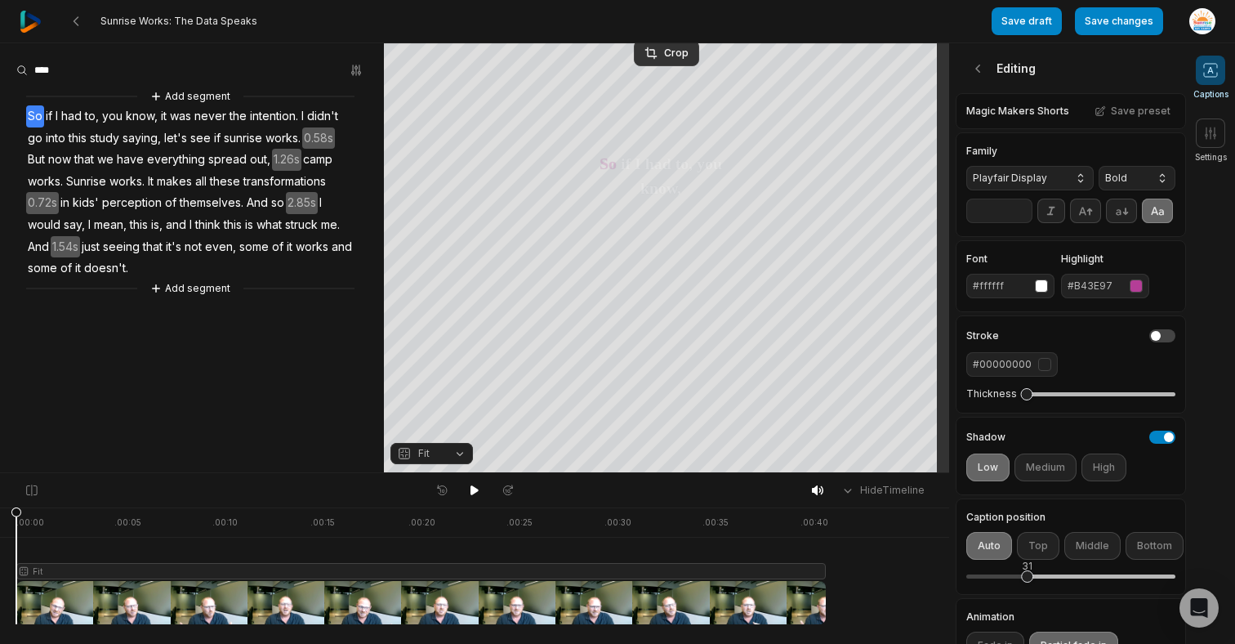
click at [1015, 223] on input "**" at bounding box center [999, 210] width 66 height 25
click at [1017, 220] on input "**" at bounding box center [999, 210] width 66 height 25
type input "**"
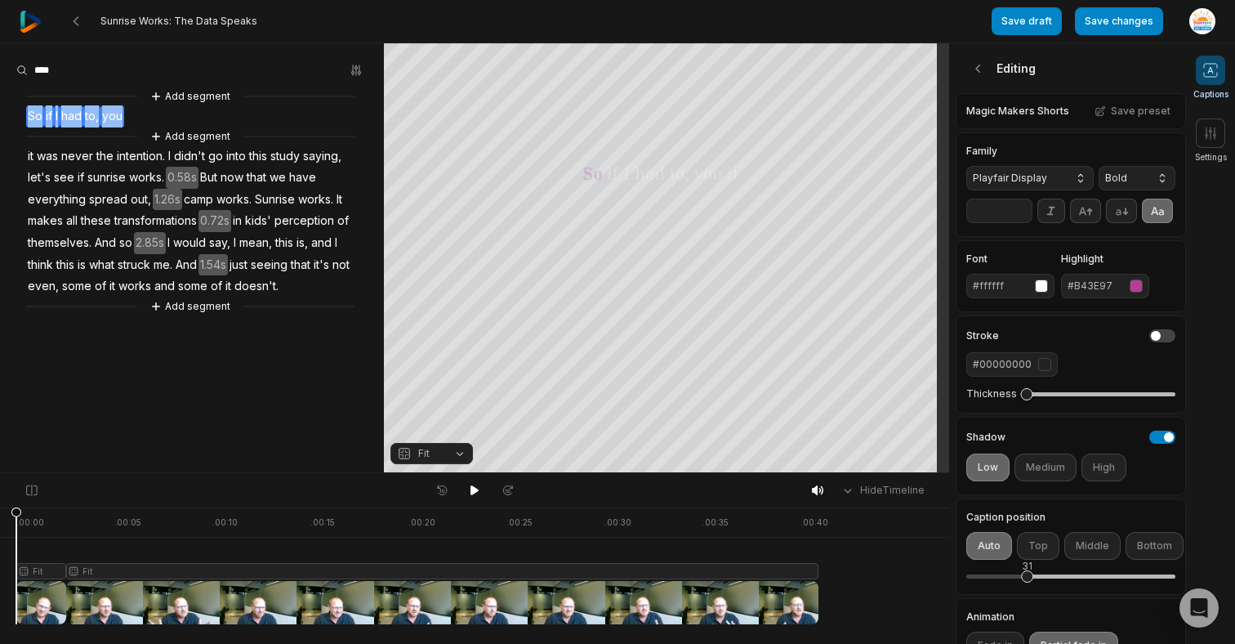
click at [29, 120] on div "Add segment So if I had to, you Add segment it was never the intention. I didn'…" at bounding box center [192, 201] width 384 height 228
click at [72, 164] on button "Remove video" at bounding box center [56, 164] width 110 height 21
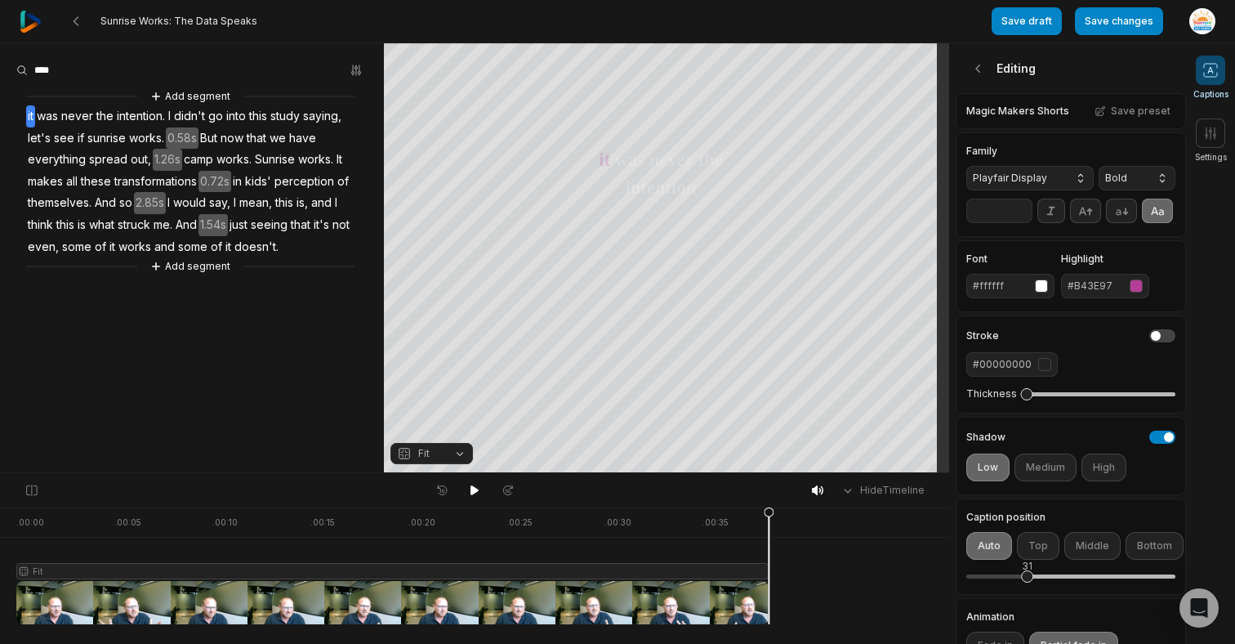
click at [29, 109] on span "it" at bounding box center [30, 116] width 9 height 22
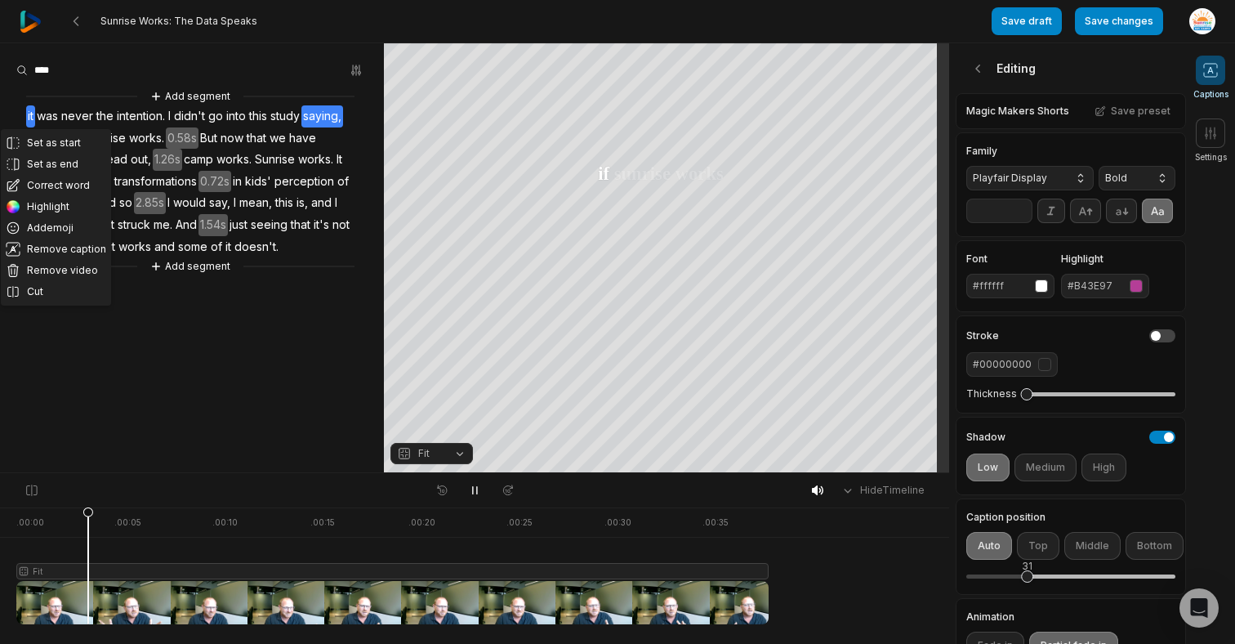
click at [282, 380] on aside "Set as start Set as end Correct word Highlight Add emoji Remove caption Remove …" at bounding box center [192, 257] width 384 height 429
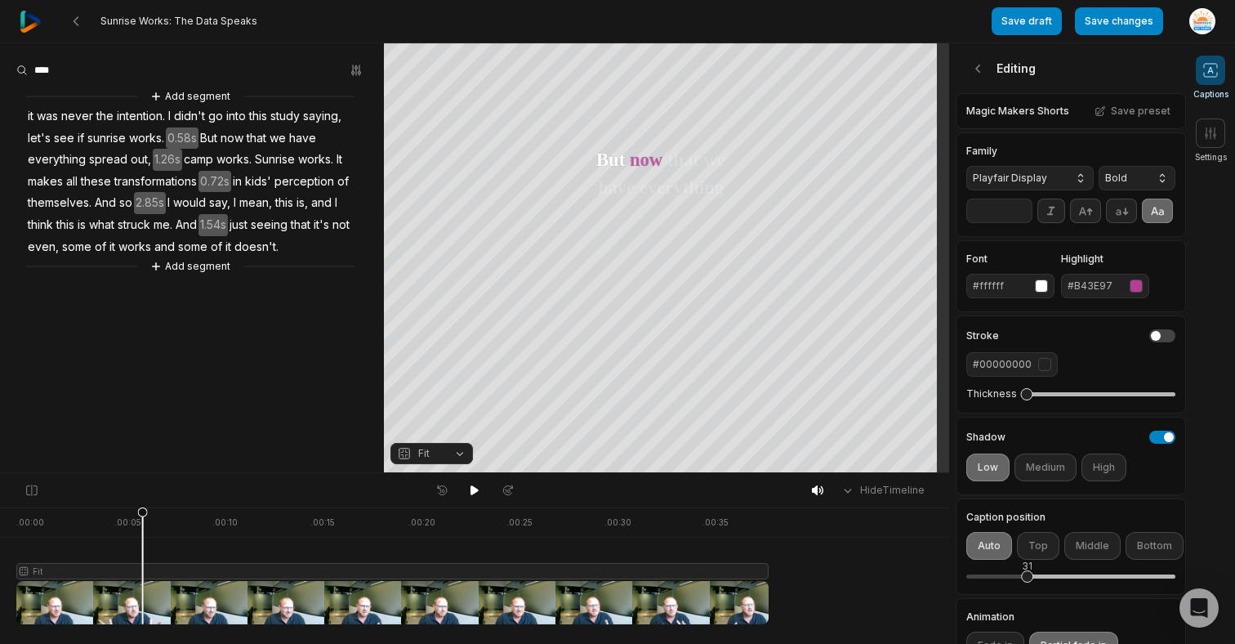
click at [114, 133] on span "sunrise" at bounding box center [107, 138] width 42 height 22
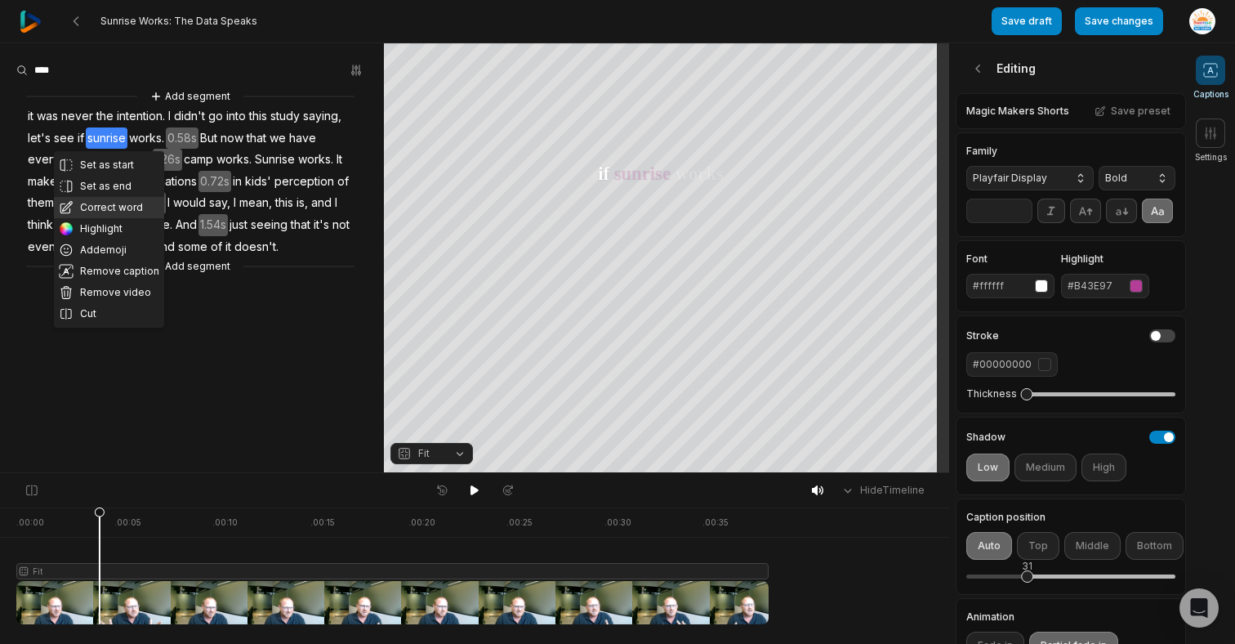
click at [114, 201] on button "Correct word" at bounding box center [109, 207] width 110 height 21
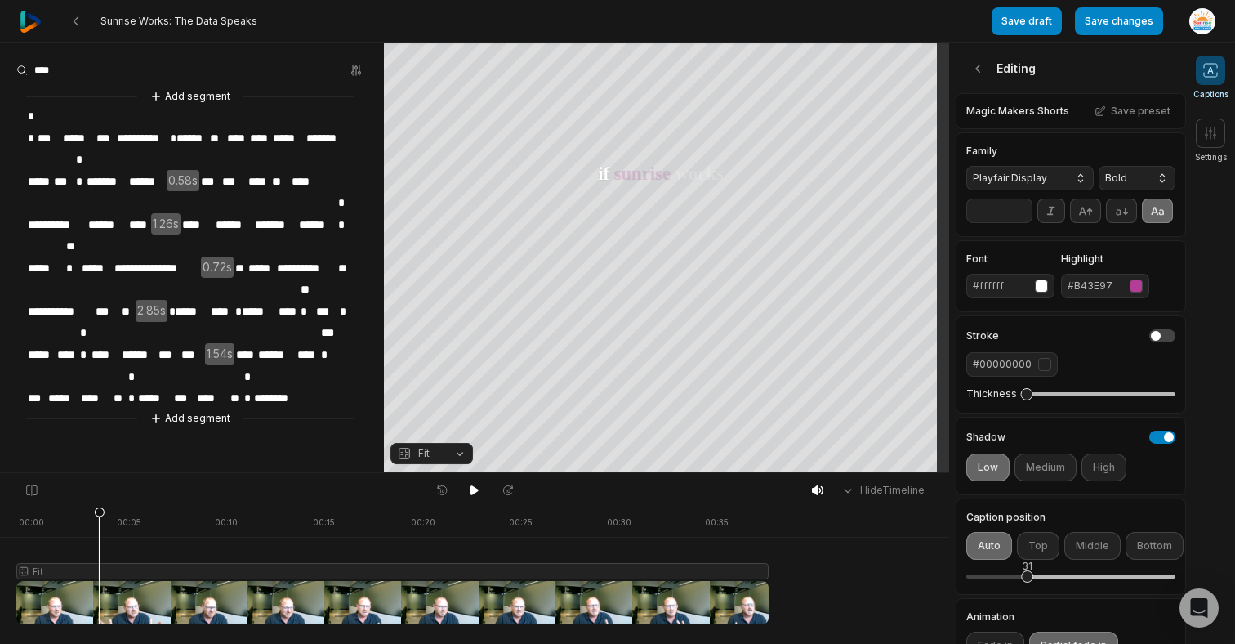
click at [90, 171] on span "*******" at bounding box center [106, 182] width 42 height 22
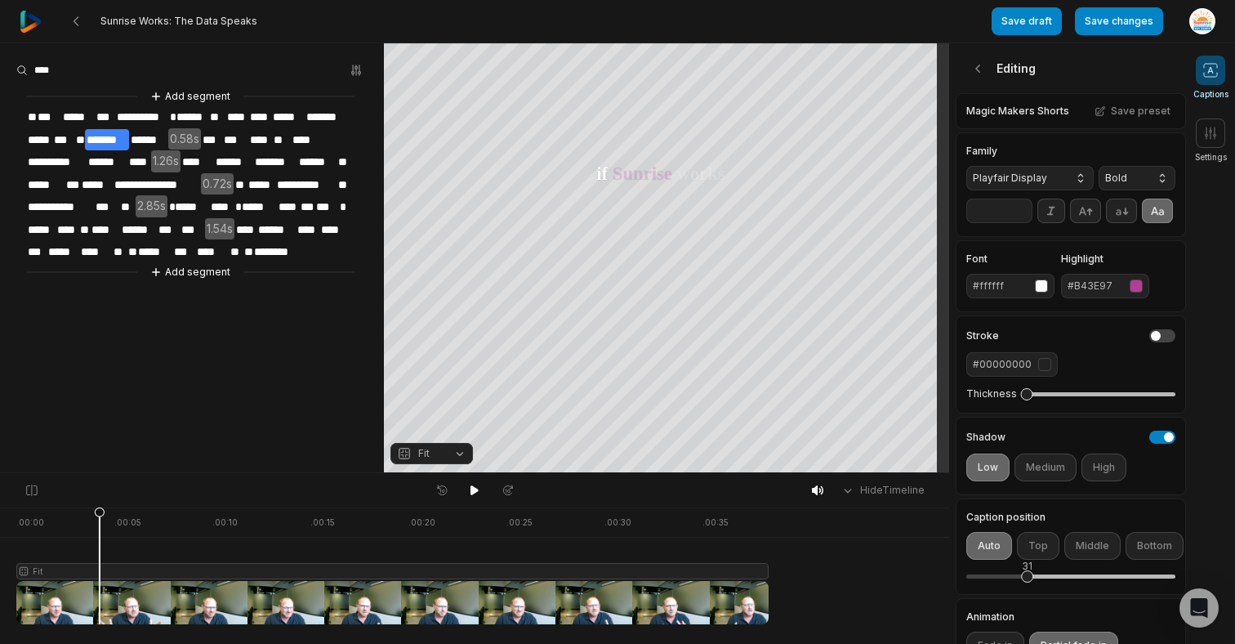
click at [246, 332] on aside "**********" at bounding box center [192, 257] width 384 height 429
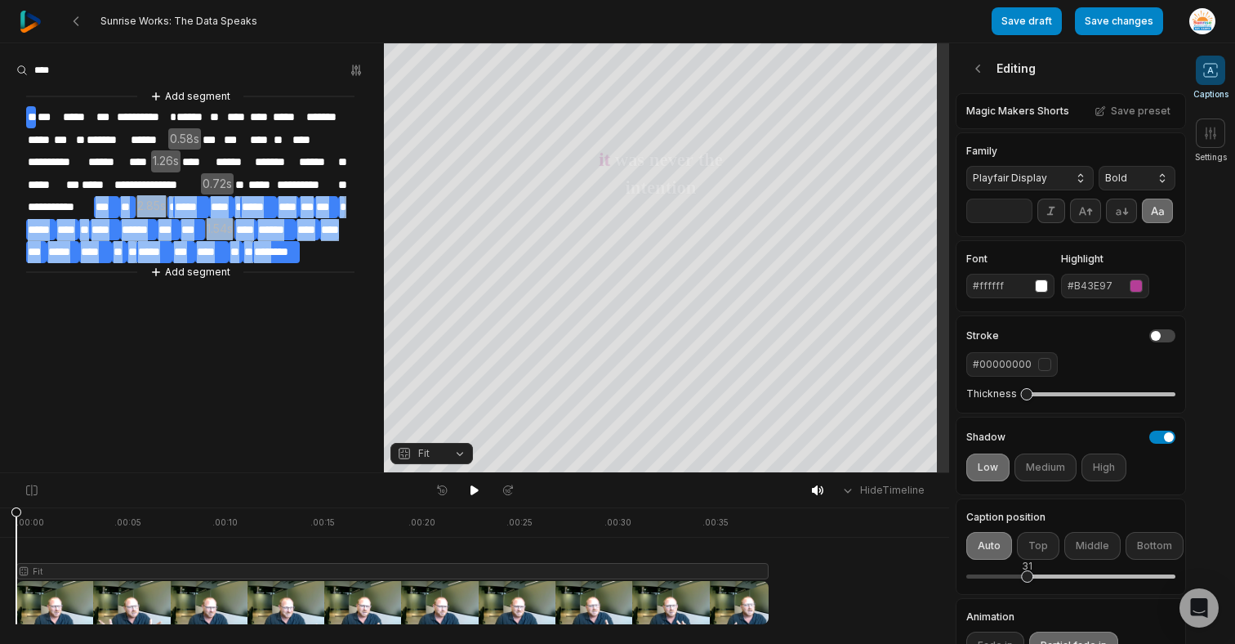
drag, startPoint x: 97, startPoint y: 200, endPoint x: 283, endPoint y: 244, distance: 191.4
click at [283, 244] on div "**********" at bounding box center [192, 184] width 384 height 194
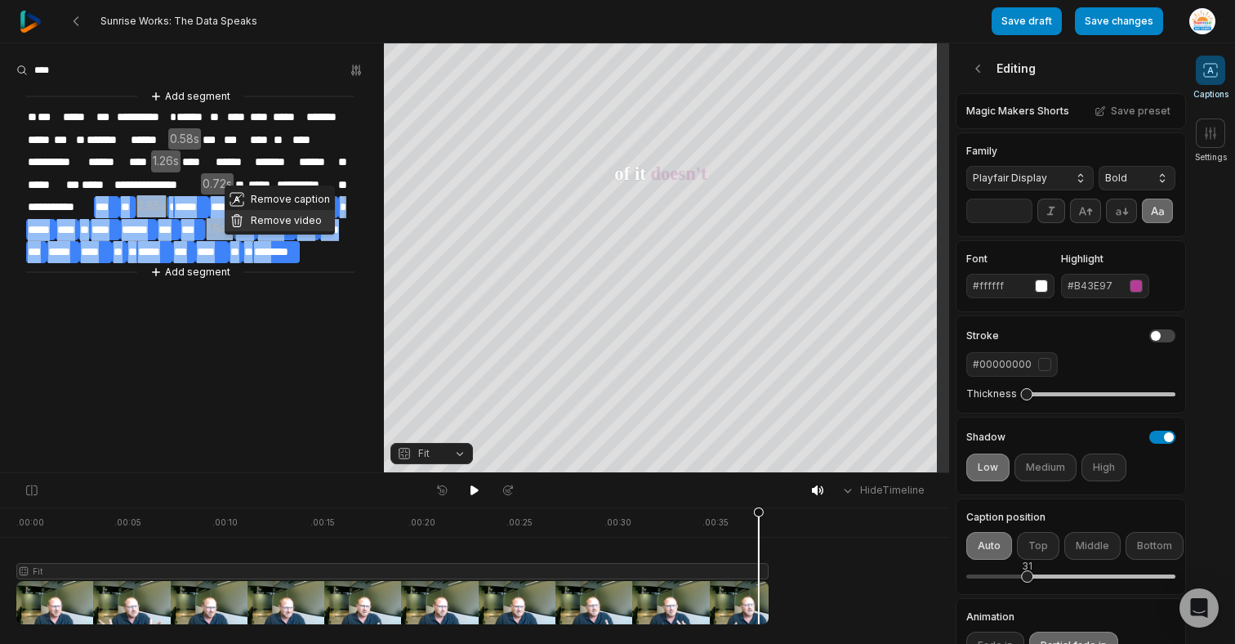
click at [262, 216] on button "Remove video" at bounding box center [280, 220] width 110 height 21
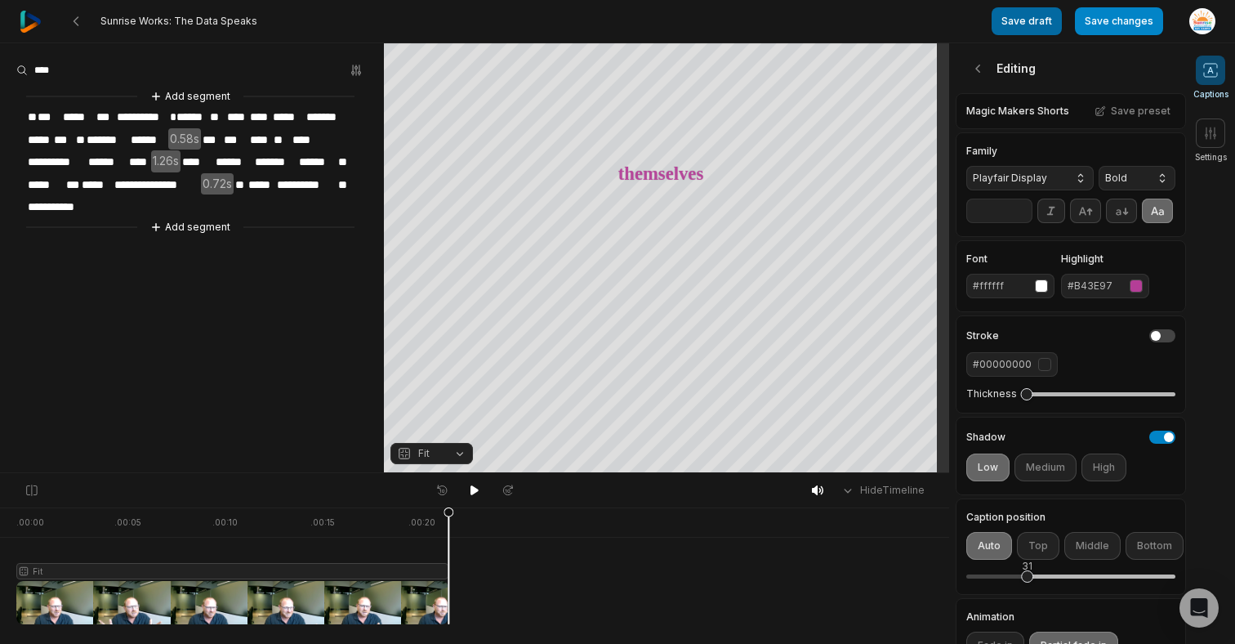
click at [1056, 25] on button "Save draft" at bounding box center [1027, 21] width 70 height 28
click at [1116, 19] on button "Save changes" at bounding box center [1119, 21] width 88 height 28
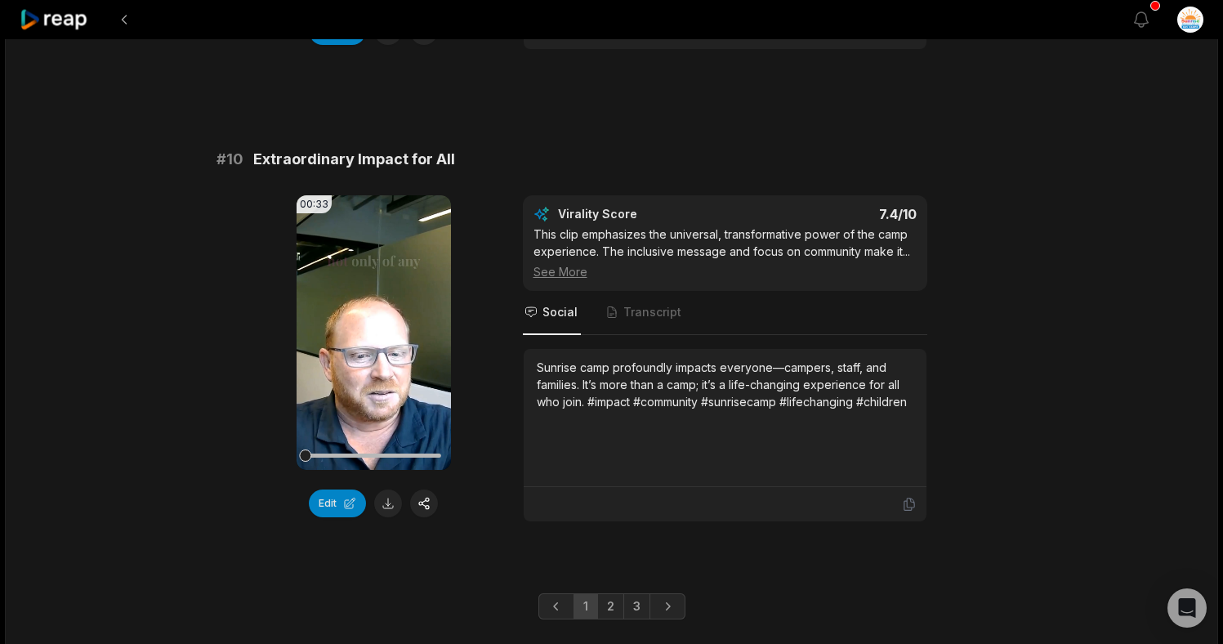
scroll to position [4396, 0]
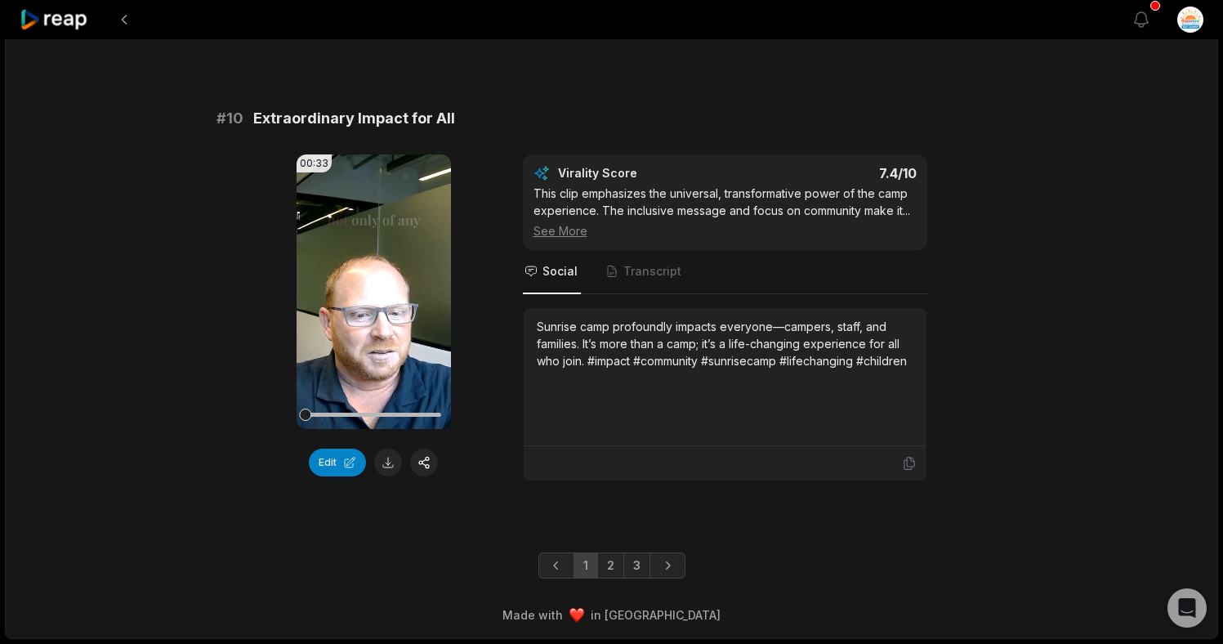
click at [389, 460] on button at bounding box center [388, 462] width 28 height 28
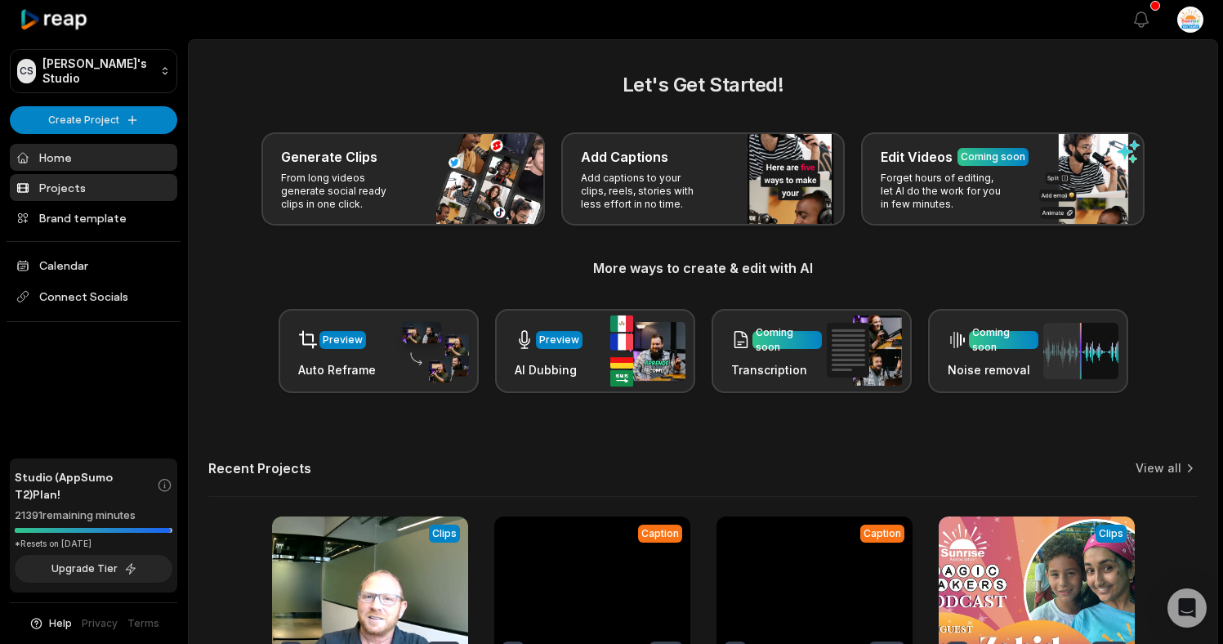
click at [90, 192] on link "Projects" at bounding box center [93, 187] width 167 height 27
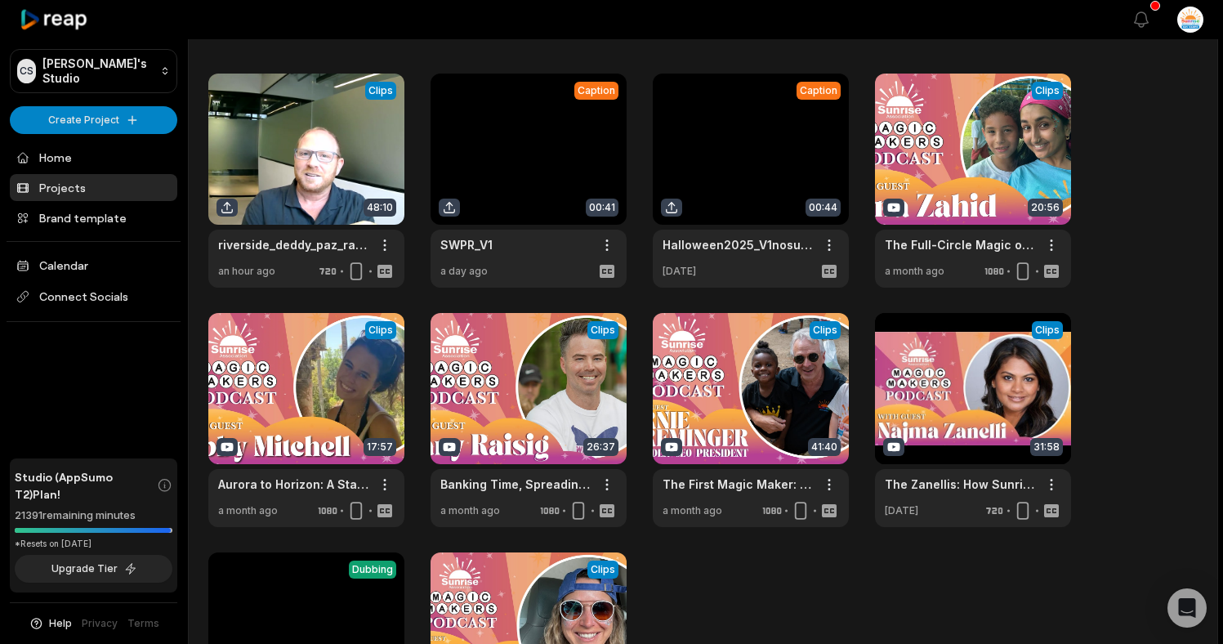
scroll to position [117, 0]
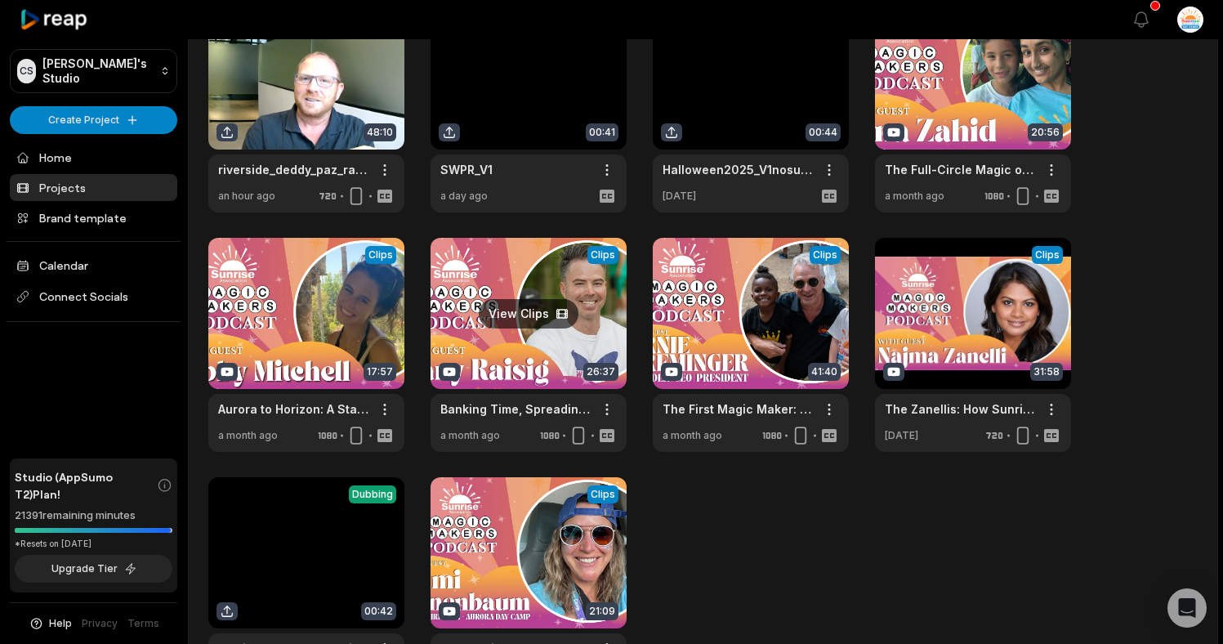
click at [535, 315] on link at bounding box center [528, 345] width 196 height 214
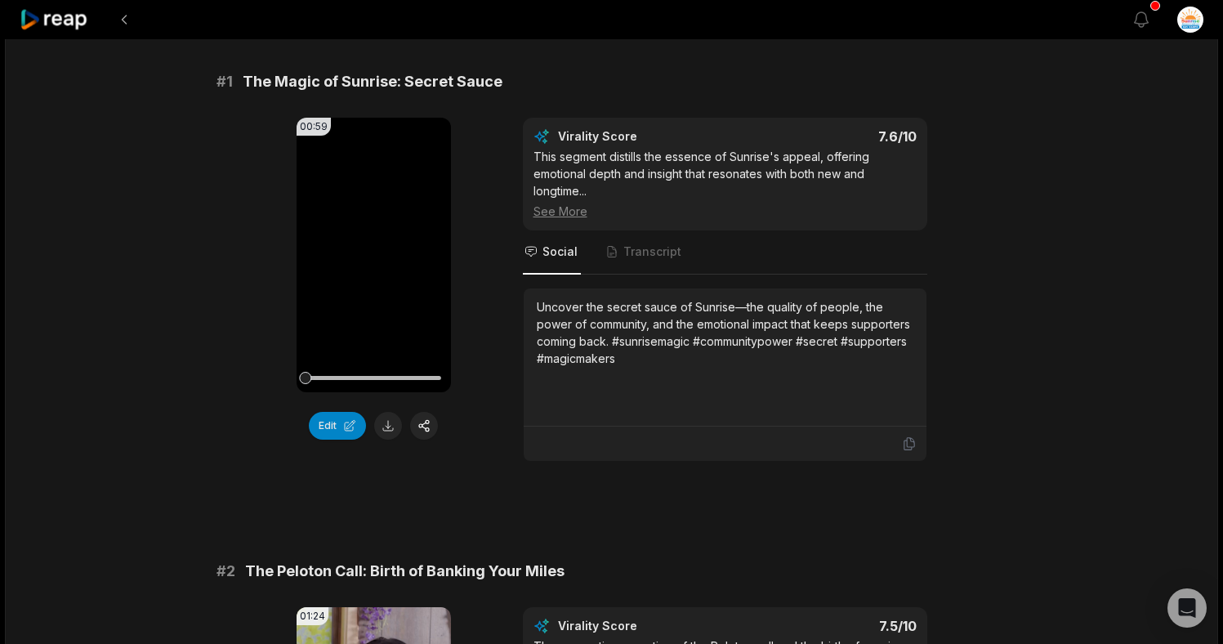
scroll to position [173, 0]
